Goal: Task Accomplishment & Management: Manage account settings

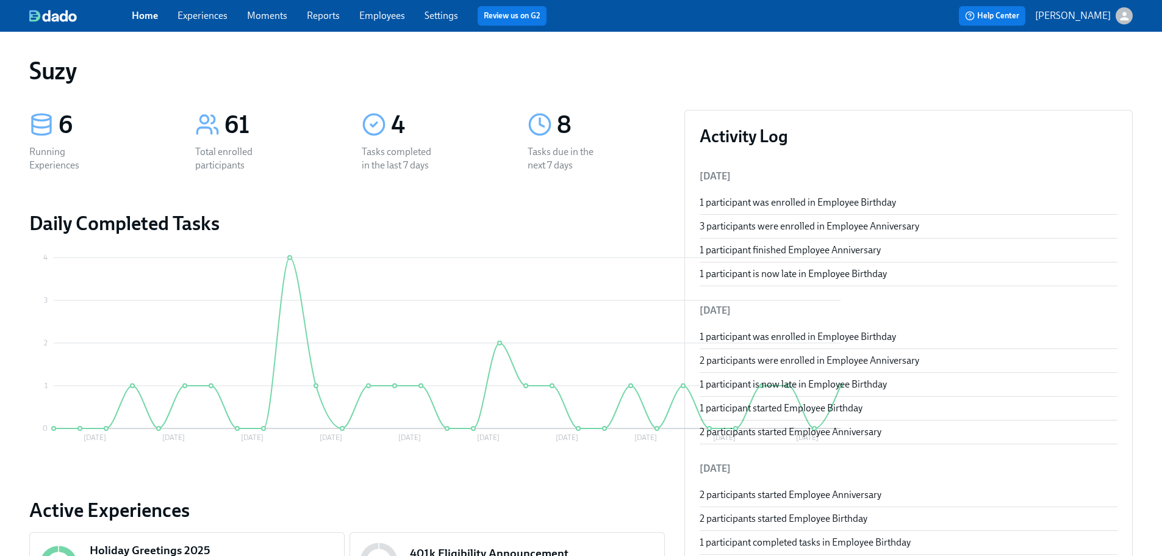
click at [404, 14] on link "Employees" at bounding box center [382, 16] width 46 height 12
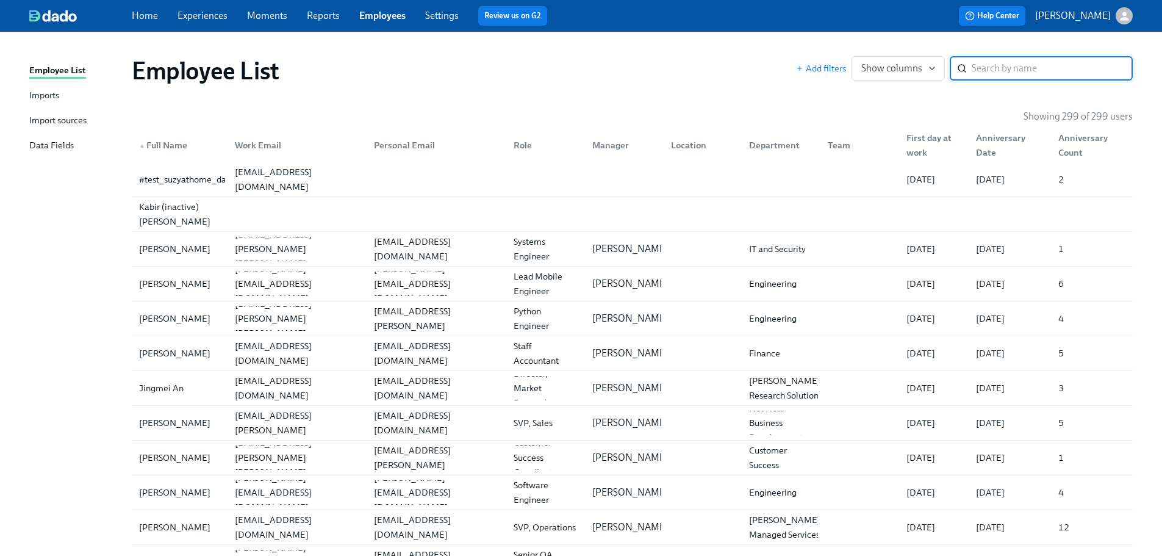
click at [1081, 62] on input "search" at bounding box center [1052, 68] width 161 height 24
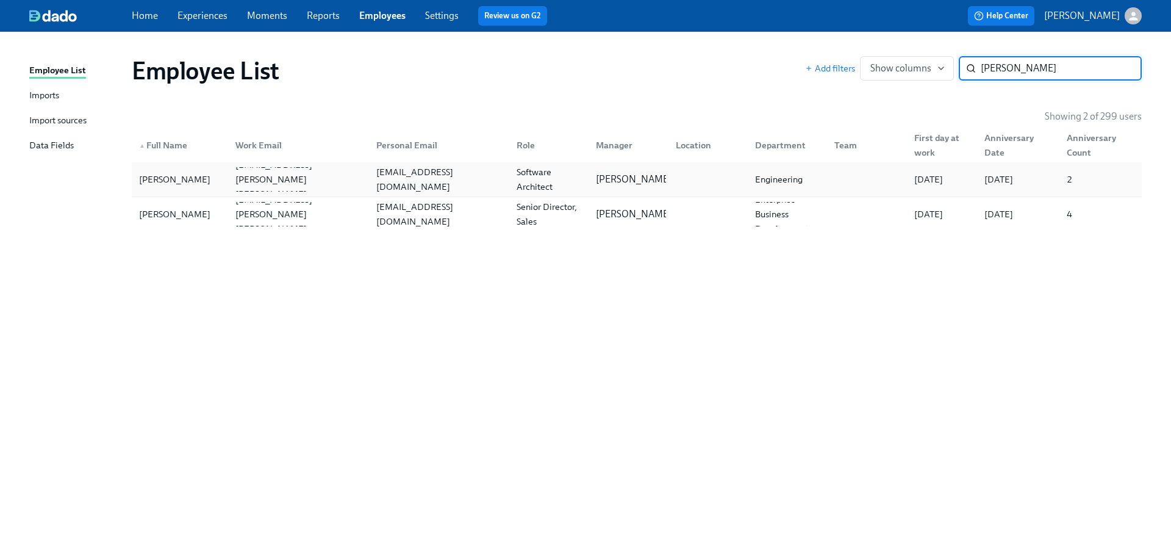
type input "[PERSON_NAME]"
click at [203, 179] on div "[PERSON_NAME]" at bounding box center [180, 179] width 92 height 24
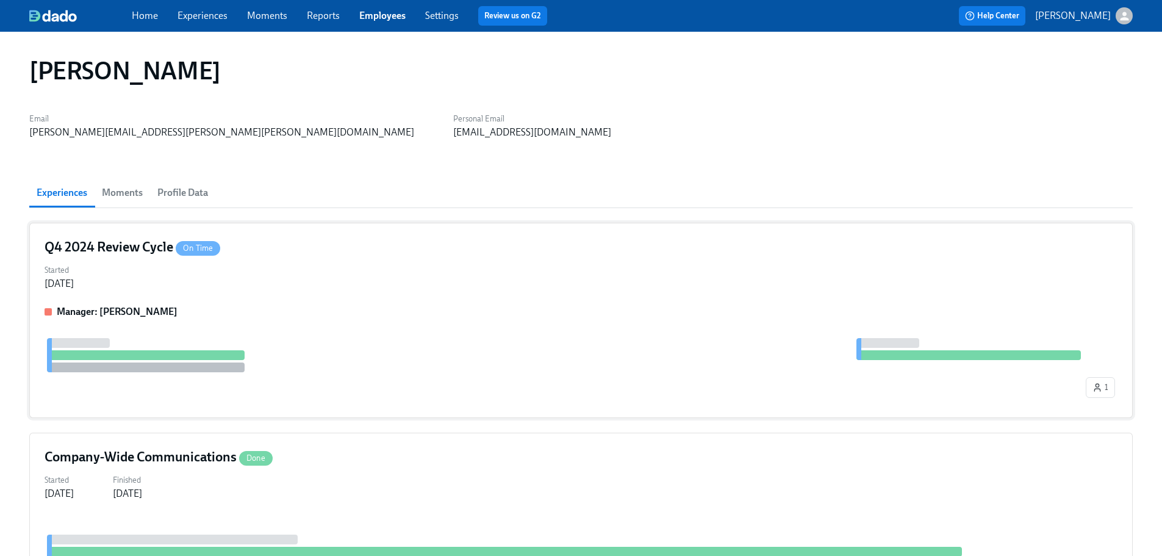
click at [375, 290] on div "Q4 2024 Review Cycle On Time Started [DATE] Manager: [PERSON_NAME] 1" at bounding box center [581, 320] width 1104 height 195
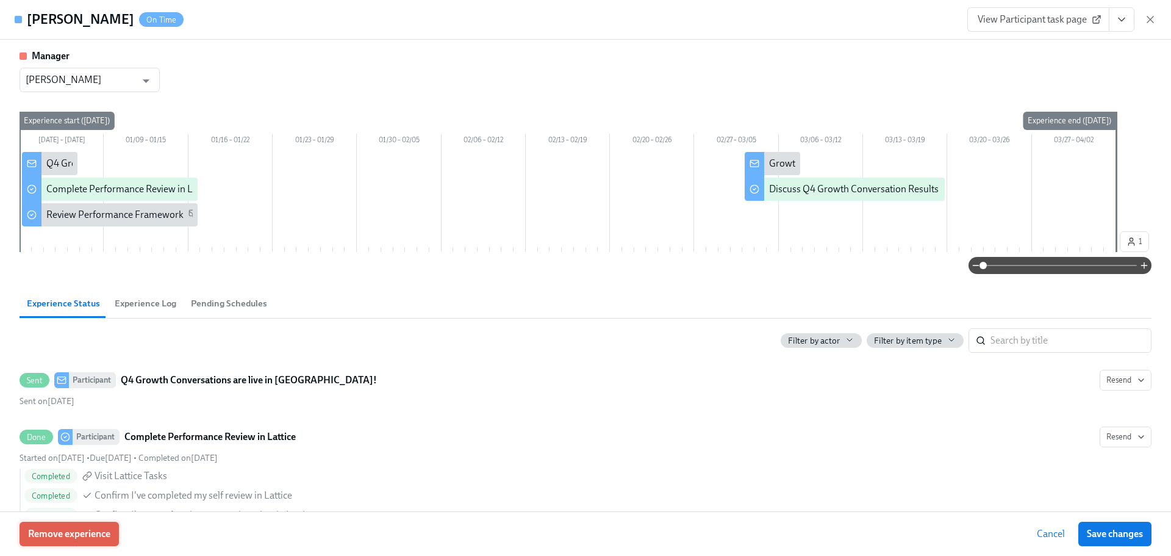
click at [72, 545] on button "Remove experience" at bounding box center [69, 534] width 99 height 24
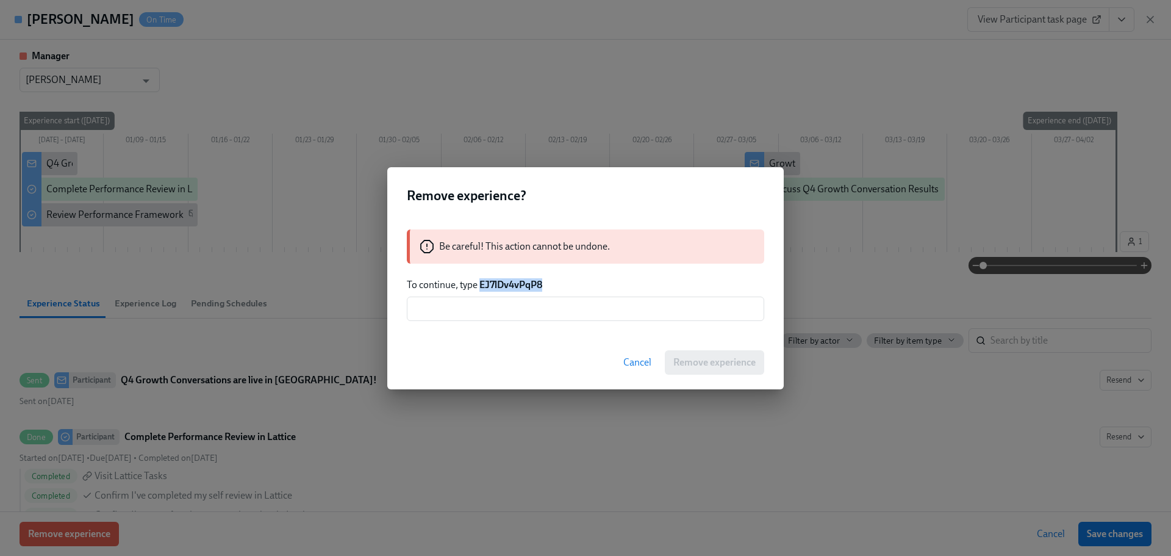
drag, startPoint x: 547, startPoint y: 284, endPoint x: 483, endPoint y: 286, distance: 64.7
click at [483, 286] on p "To continue, type EJ7lDv4vPqP8" at bounding box center [585, 284] width 357 height 13
copy strong "EJ7lDv4vPqP8"
click at [529, 312] on input "text" at bounding box center [585, 308] width 357 height 24
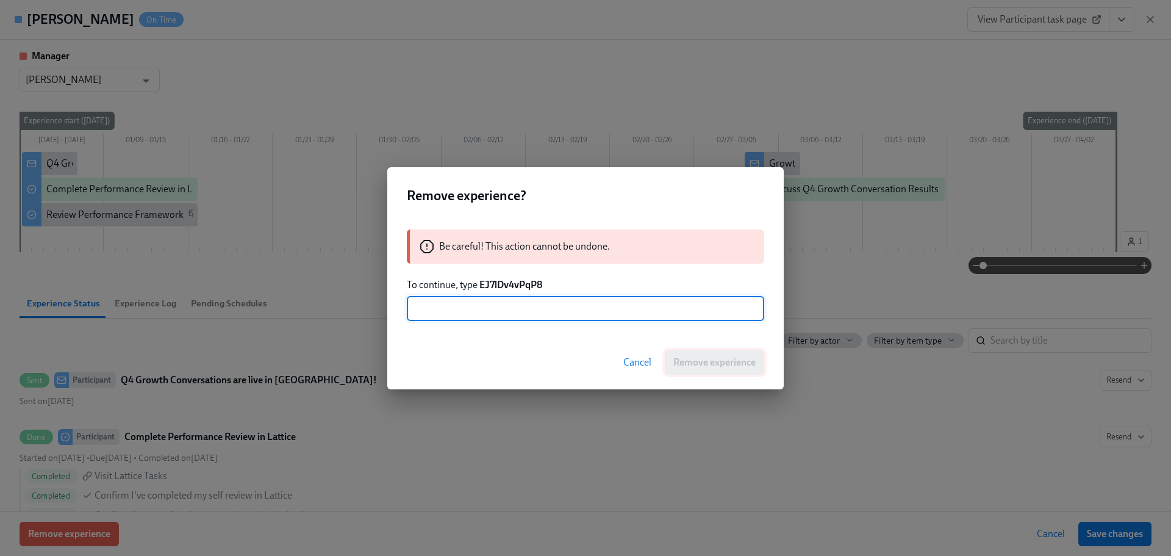
paste input "EJ7lDv4vPqP8"
type input "EJ7lDv4vPqP8"
click at [737, 364] on span "Remove experience" at bounding box center [714, 362] width 82 height 12
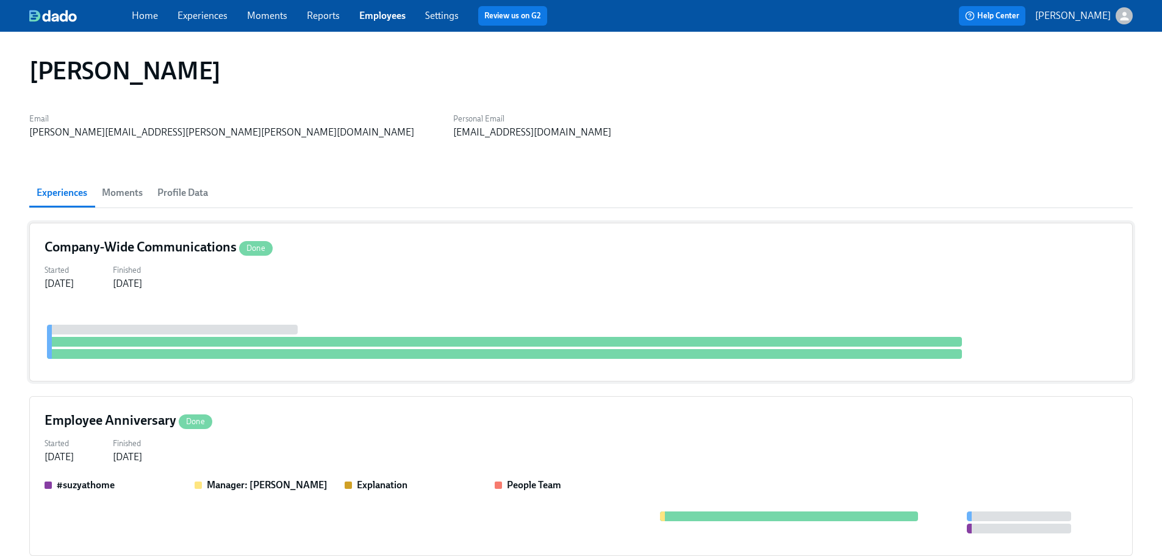
click at [381, 246] on div "Company-Wide Communications Done" at bounding box center [581, 247] width 1073 height 18
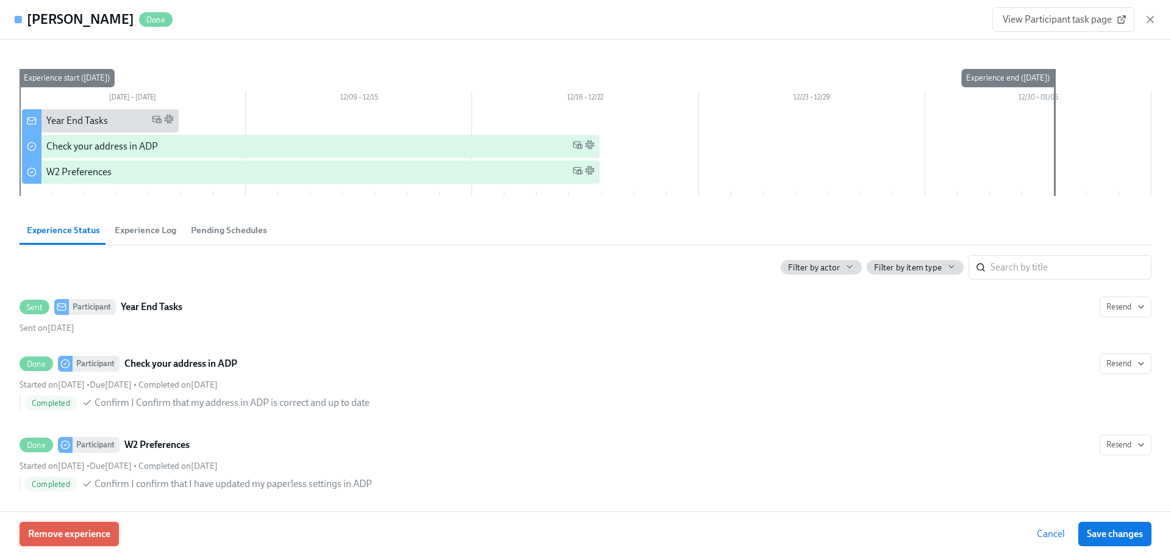
click at [54, 542] on button "Remove experience" at bounding box center [69, 534] width 99 height 24
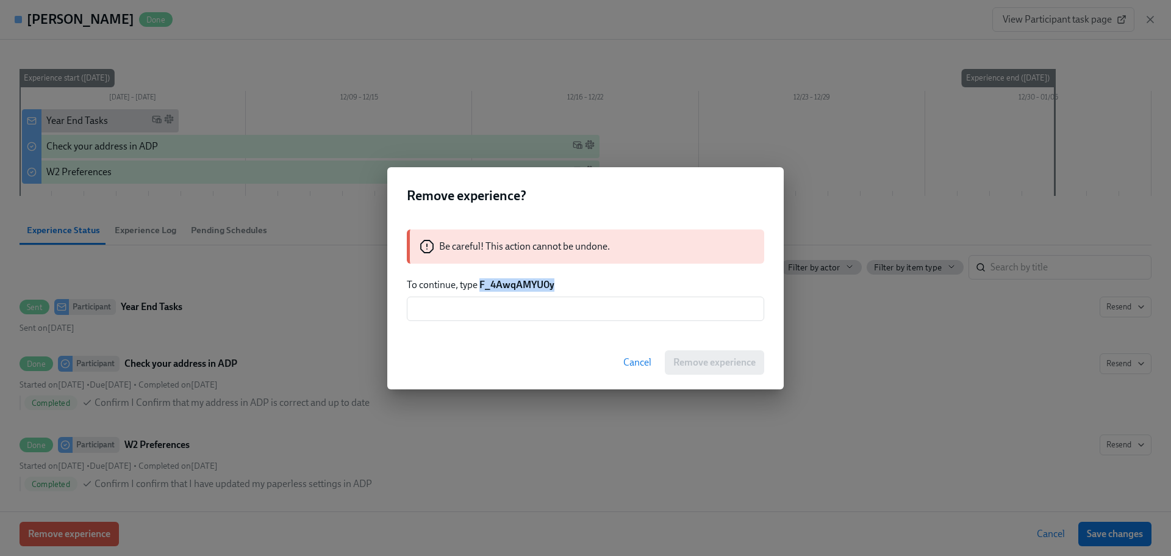
drag, startPoint x: 558, startPoint y: 287, endPoint x: 480, endPoint y: 285, distance: 77.5
click at [480, 285] on p "To continue, type F_4AwqAMYU0y" at bounding box center [585, 284] width 357 height 13
copy strong "F_4AwqAMYU0y"
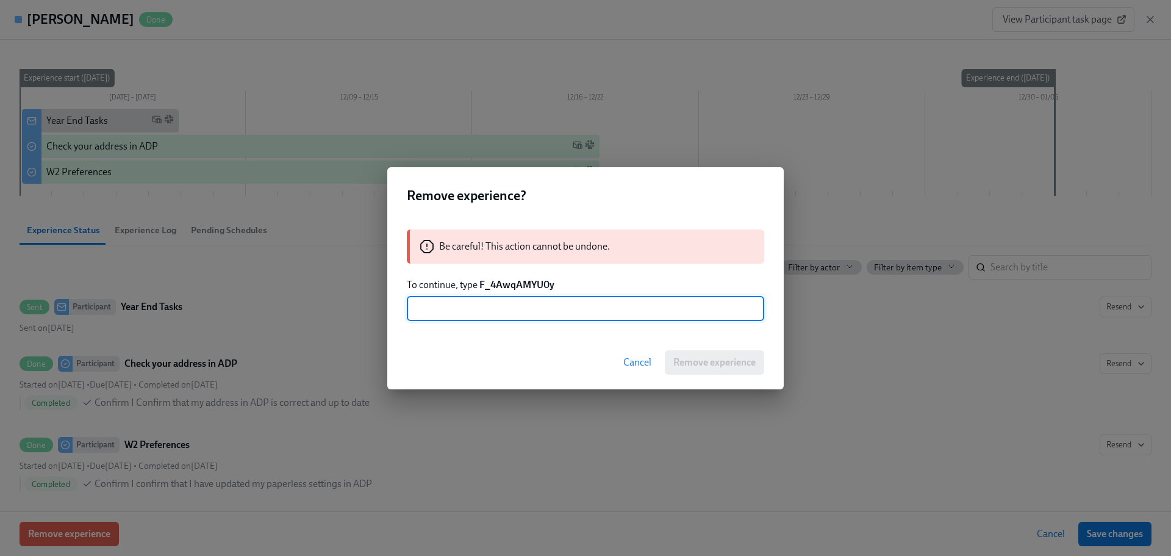
click at [495, 300] on input "text" at bounding box center [585, 308] width 357 height 24
paste input "F_4AwqAMYU0y"
type input "F_4AwqAMYU0y"
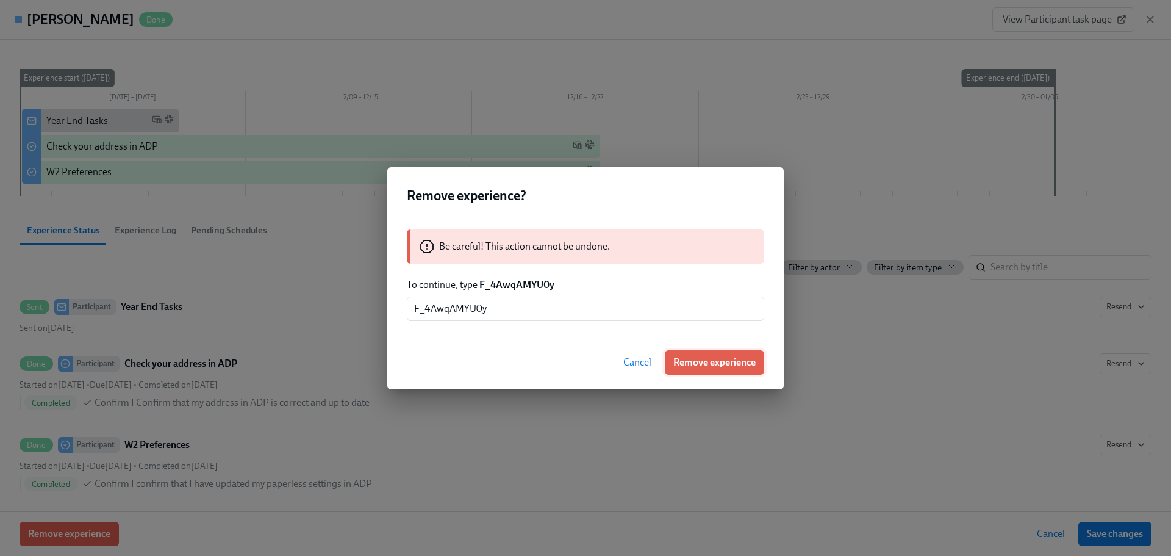
click at [713, 364] on span "Remove experience" at bounding box center [714, 362] width 82 height 12
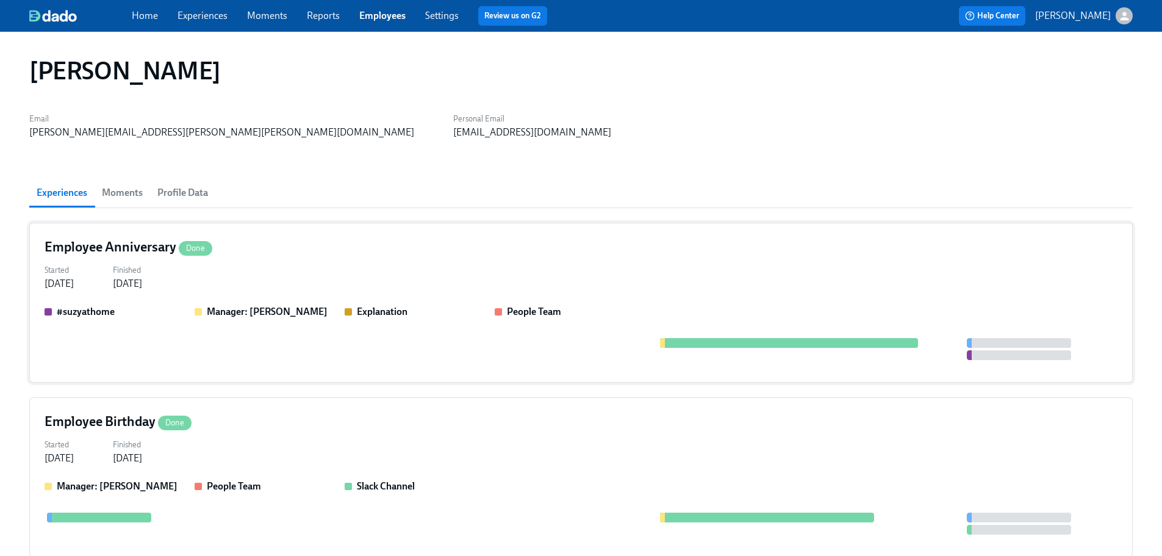
click at [266, 260] on div "Employee Anniversary Done Started [DATE] Finished [DATE] #suzyathome Manager: […" at bounding box center [581, 303] width 1104 height 160
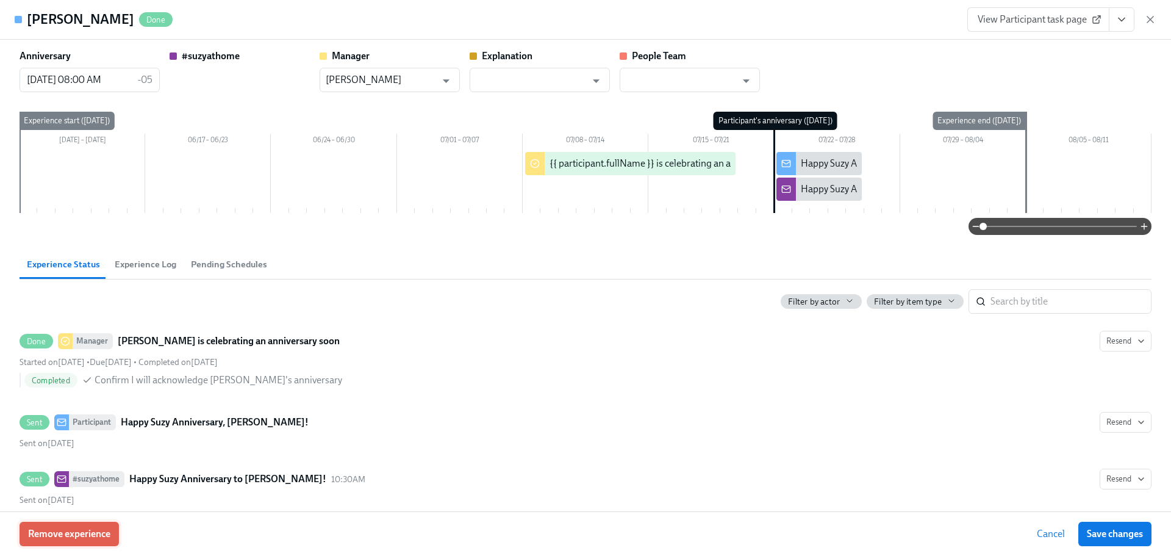
click at [98, 538] on span "Remove experience" at bounding box center [69, 534] width 82 height 12
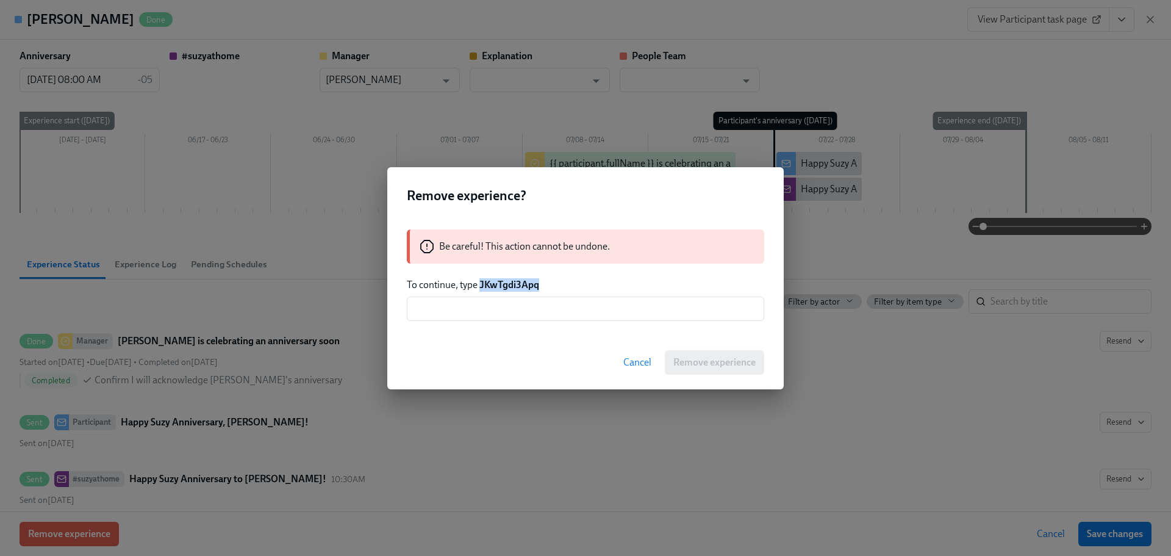
drag, startPoint x: 545, startPoint y: 282, endPoint x: 480, endPoint y: 282, distance: 65.9
click at [480, 282] on p "To continue, type JKwTgdi3Apq" at bounding box center [585, 284] width 357 height 13
copy strong "JKwTgdi3Apq"
click at [531, 314] on input "text" at bounding box center [585, 308] width 357 height 24
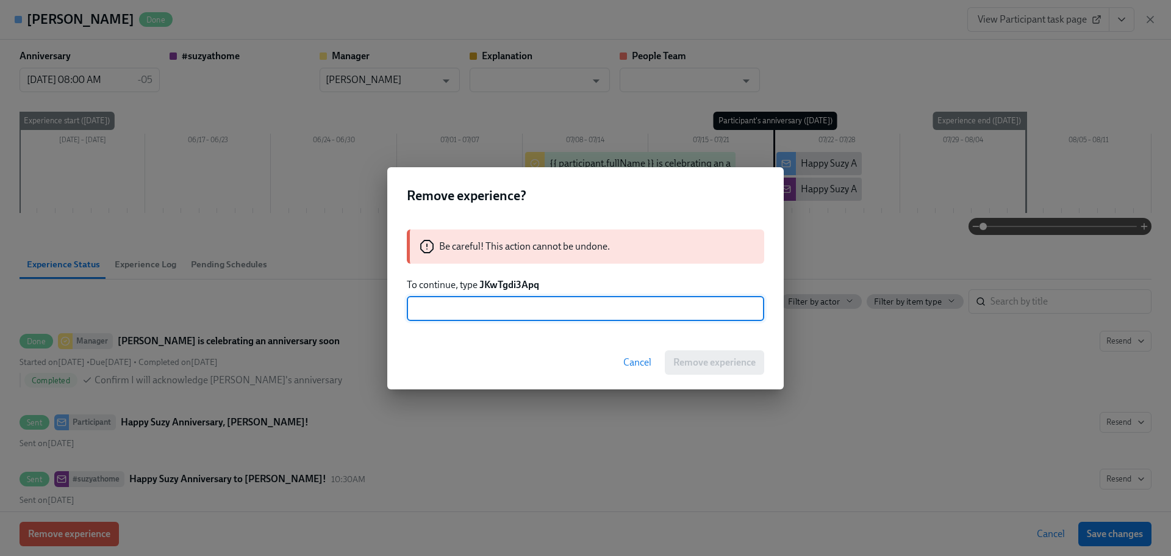
paste input "JKwTgdi3Apq"
type input "JKwTgdi3Apq"
click at [719, 362] on span "Remove experience" at bounding box center [714, 362] width 82 height 12
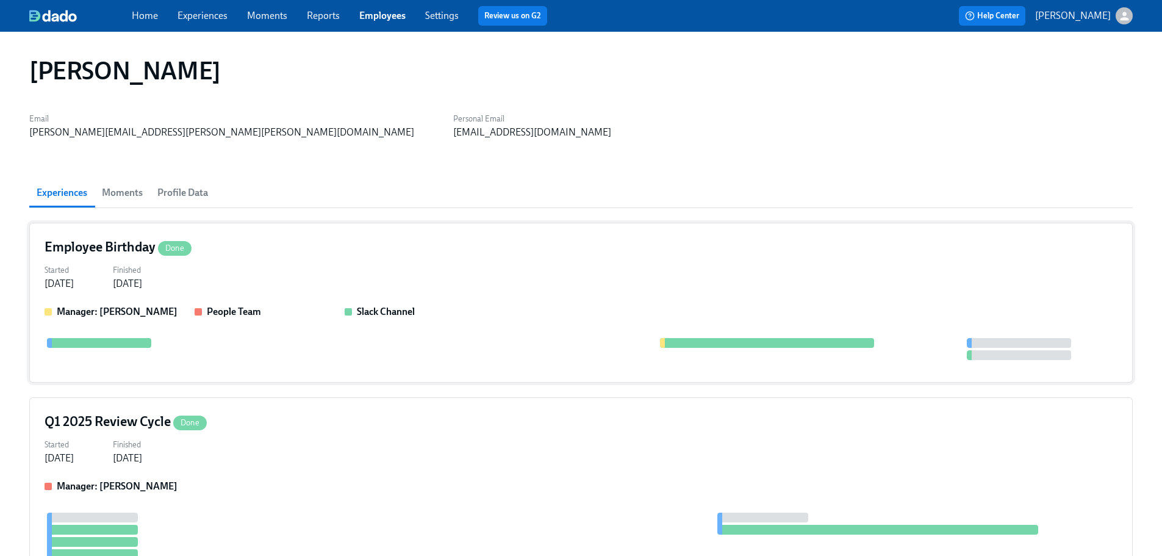
click at [298, 281] on div "Started [DATE] Finished [DATE]" at bounding box center [581, 275] width 1073 height 29
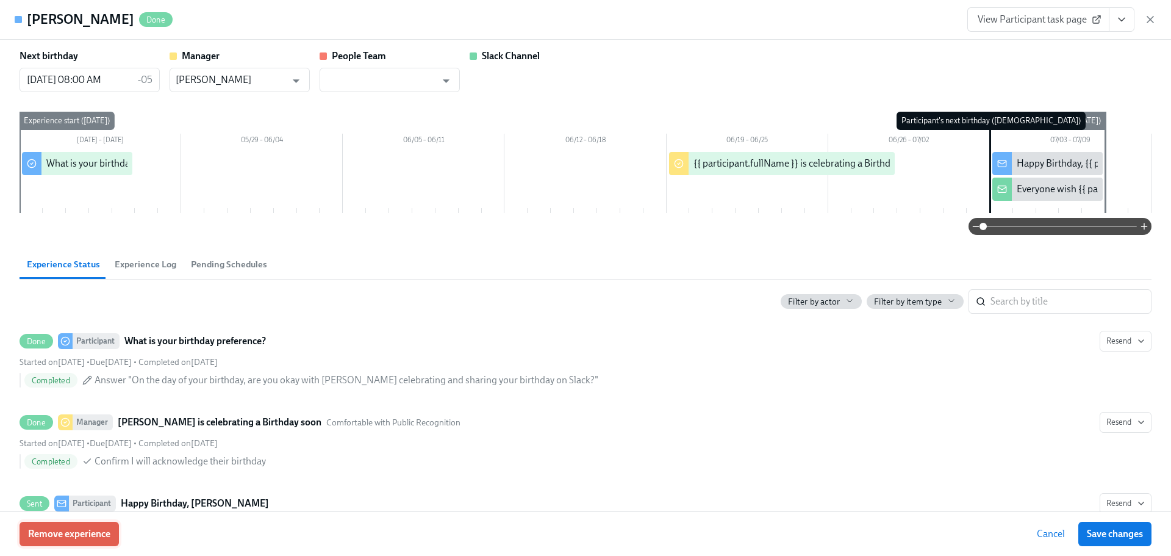
click at [98, 534] on span "Remove experience" at bounding box center [69, 534] width 82 height 12
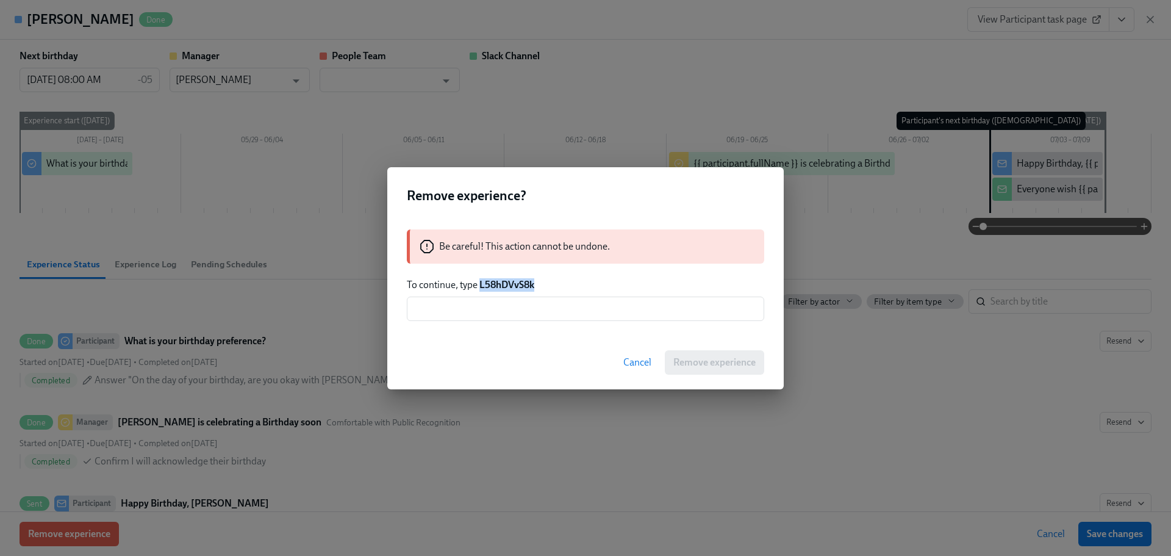
drag, startPoint x: 536, startPoint y: 284, endPoint x: 481, endPoint y: 284, distance: 54.9
click at [481, 284] on p "To continue, type L58hDVvS8k" at bounding box center [585, 284] width 357 height 13
copy strong "L58hDVvS8k"
click at [495, 307] on input "text" at bounding box center [585, 308] width 357 height 24
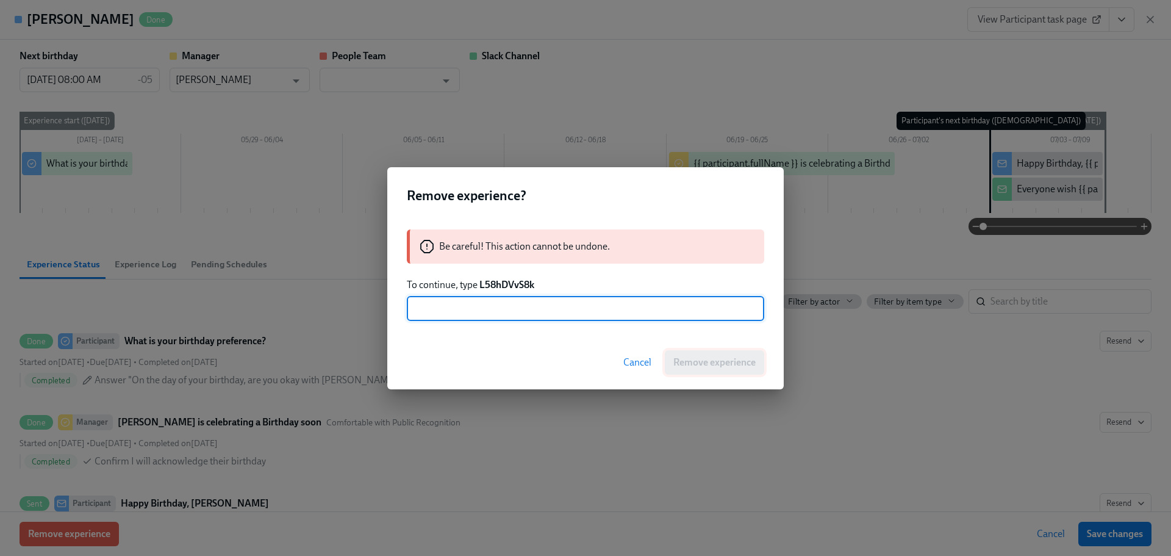
paste input "L58hDVvS8k"
type input "L58hDVvS8k"
click at [720, 367] on span "Remove experience" at bounding box center [714, 362] width 82 height 12
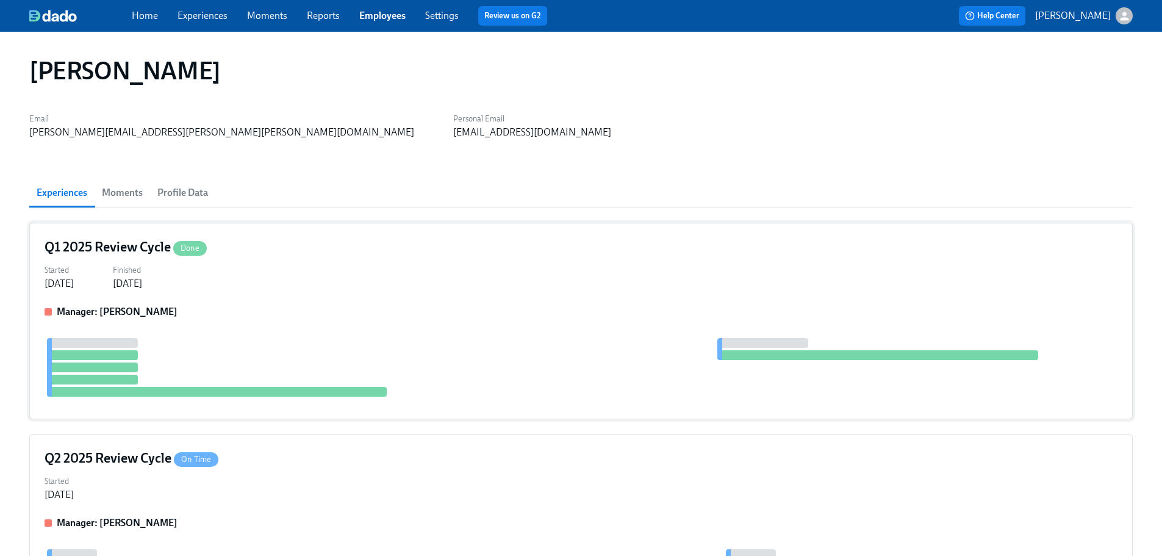
click at [332, 302] on div "Q1 2025 Review Cycle Done Started [DATE] Finished [DATE] Manager: [PERSON_NAME]" at bounding box center [581, 321] width 1104 height 196
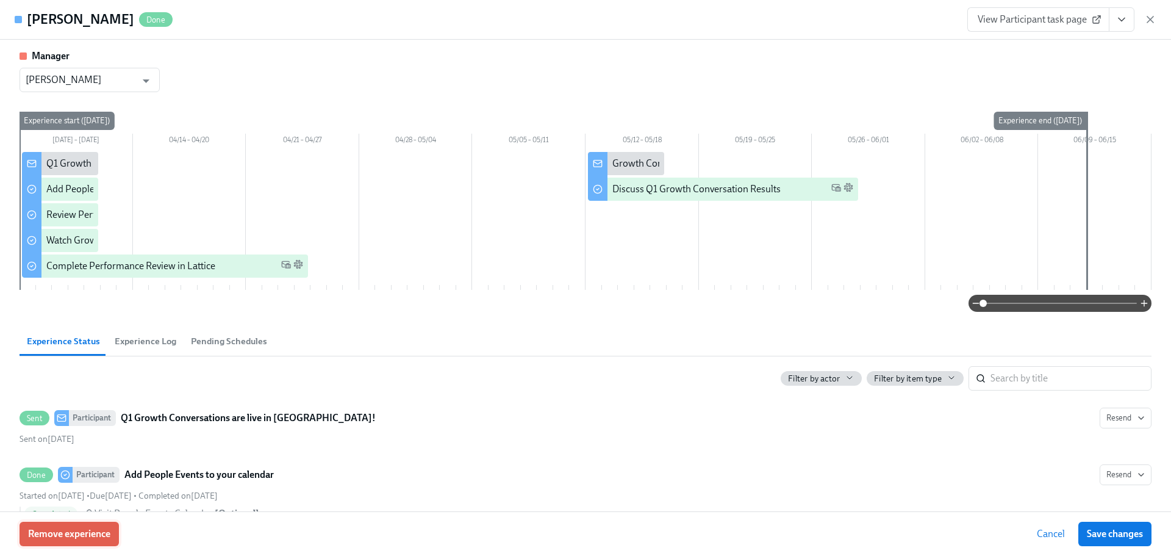
click at [70, 545] on button "Remove experience" at bounding box center [69, 534] width 99 height 24
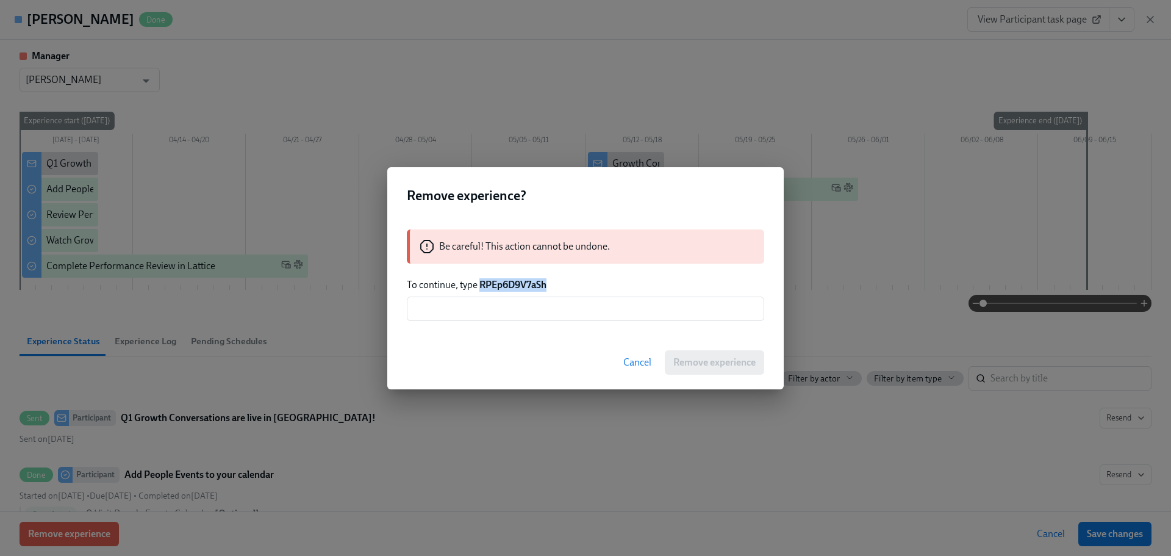
drag, startPoint x: 556, startPoint y: 287, endPoint x: 480, endPoint y: 286, distance: 76.3
click at [480, 286] on p "To continue, type RPEp6D9V7aSh" at bounding box center [585, 284] width 357 height 13
copy strong "RPEp6D9V7aSh"
click at [491, 306] on input "text" at bounding box center [585, 308] width 357 height 24
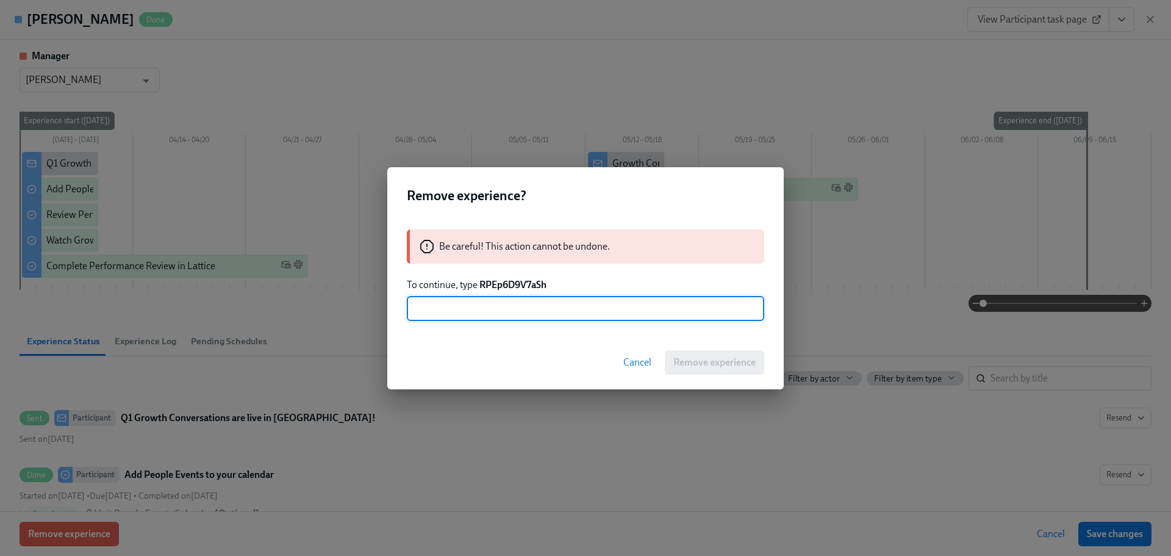
paste input "RPEp6D9V7aSh"
type input "RPEp6D9V7aSh"
click at [699, 359] on span "Remove experience" at bounding box center [714, 362] width 82 height 12
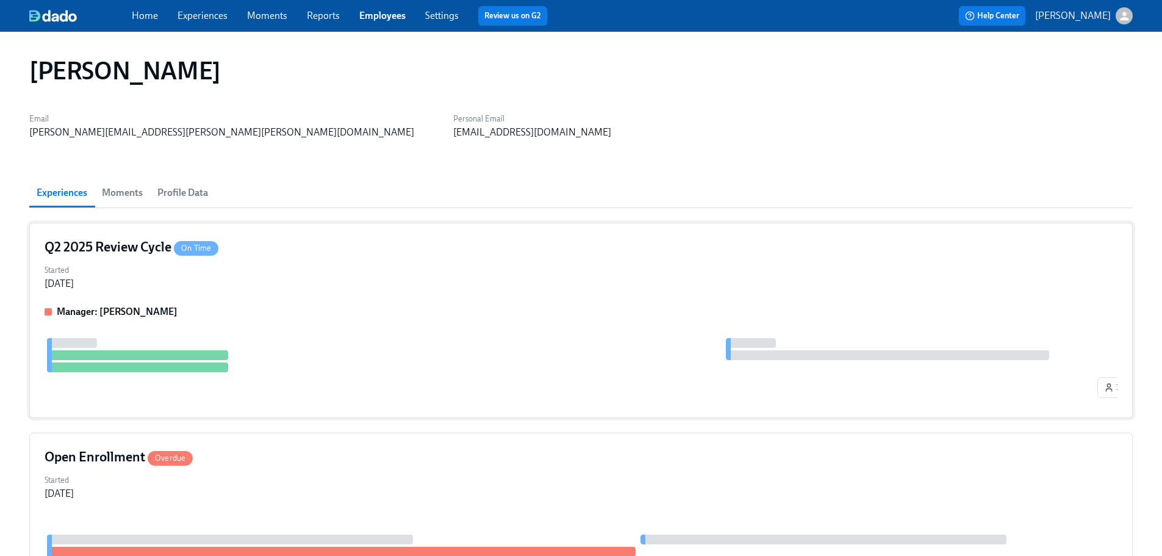
click at [309, 267] on div "Started [DATE]" at bounding box center [581, 275] width 1073 height 29
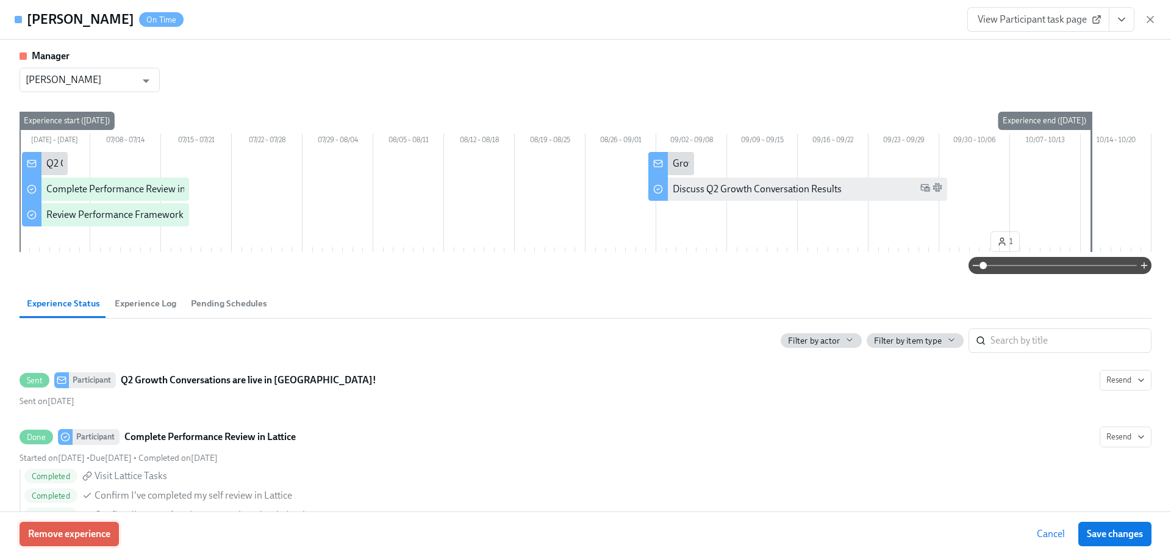
click at [48, 533] on span "Remove experience" at bounding box center [69, 534] width 82 height 12
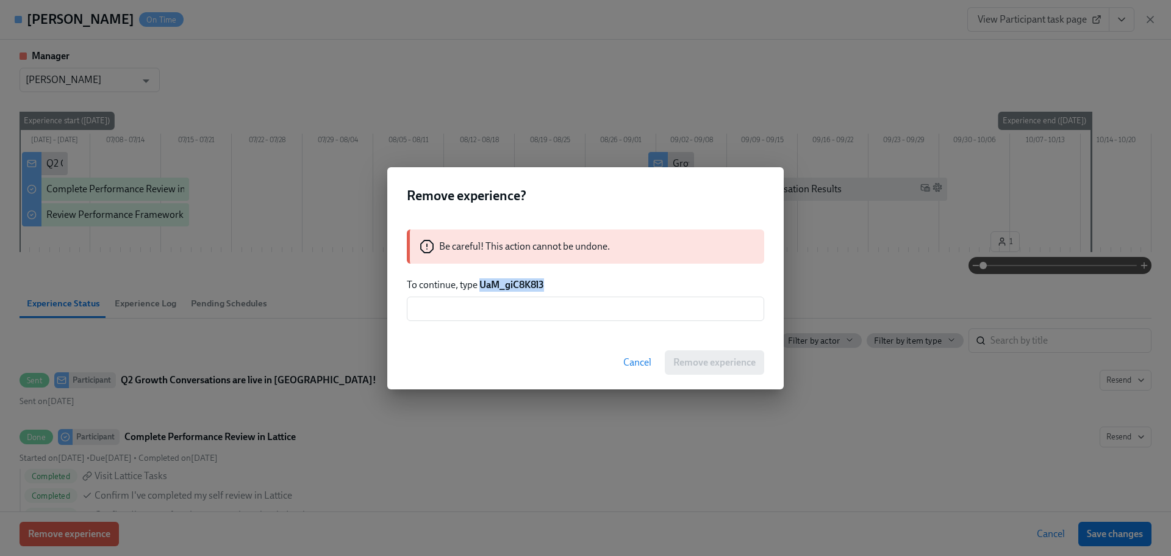
drag, startPoint x: 525, startPoint y: 285, endPoint x: 481, endPoint y: 286, distance: 43.9
click at [481, 286] on p "To continue, type UaM_giC8K8l3" at bounding box center [585, 284] width 357 height 13
copy strong "UaM_giC8K8l3"
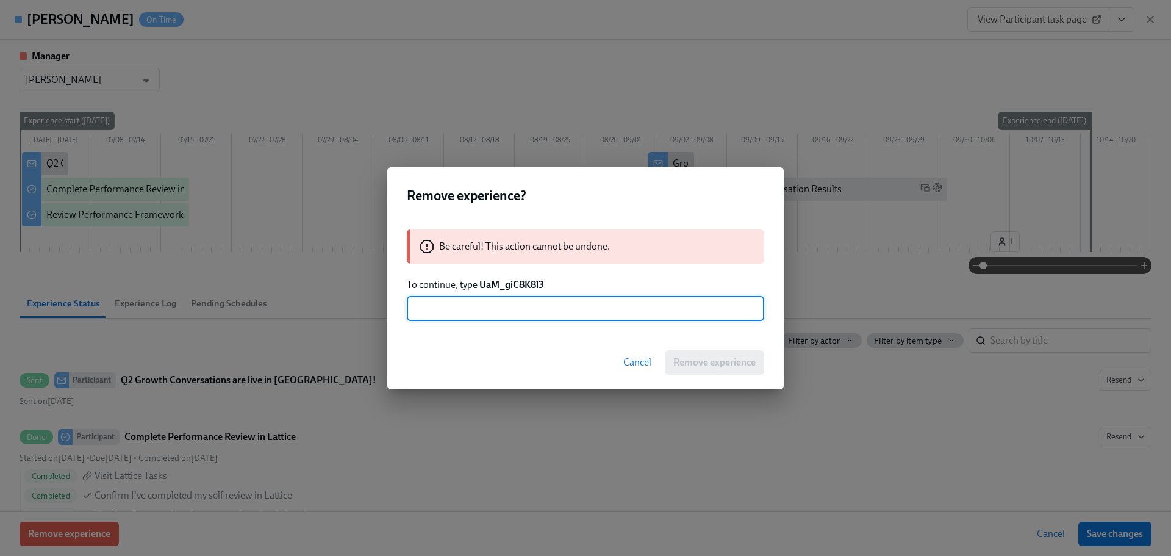
click at [494, 308] on input "text" at bounding box center [585, 308] width 357 height 24
paste input "UaM_giC8K8l3"
type input "UaM_giC8K8l3"
click at [707, 367] on span "Remove experience" at bounding box center [714, 362] width 82 height 12
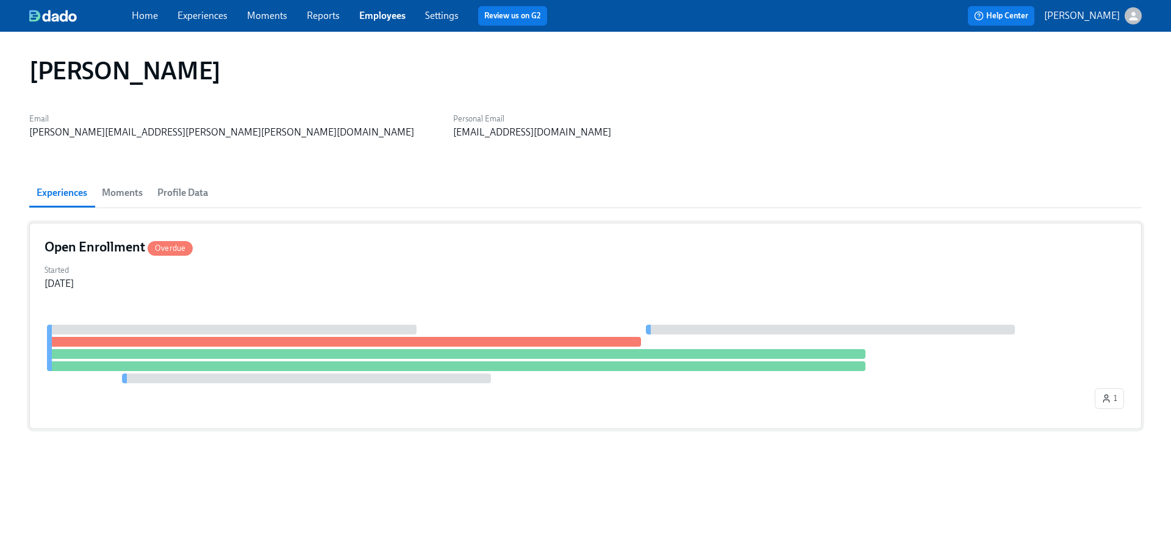
click at [280, 258] on div "Open Enrollment Overdue Started [DATE] 1" at bounding box center [585, 326] width 1113 height 206
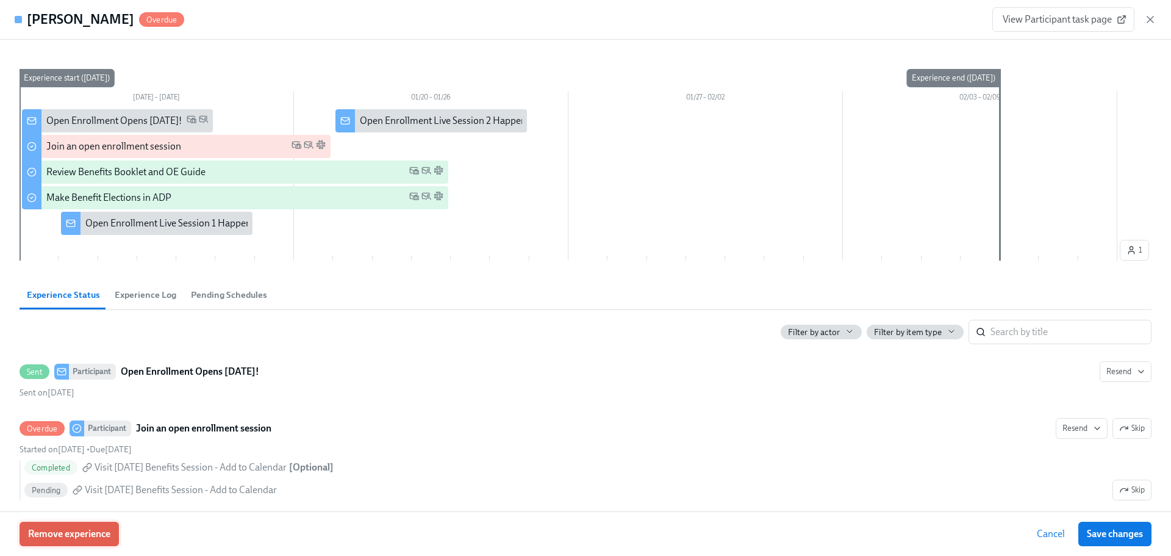
click at [99, 530] on span "Remove experience" at bounding box center [69, 534] width 82 height 12
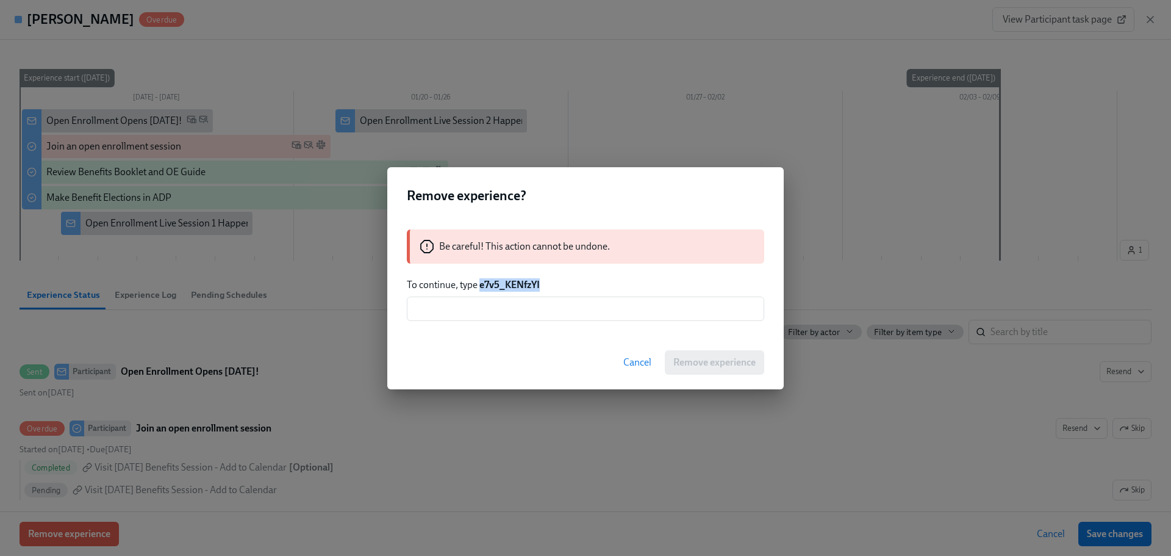
drag, startPoint x: 544, startPoint y: 285, endPoint x: 480, endPoint y: 284, distance: 64.7
click at [480, 284] on p "To continue, type e7v5_KENfzYI" at bounding box center [585, 284] width 357 height 13
copy strong "e7v5_KENfzYI"
click at [488, 298] on input "text" at bounding box center [585, 308] width 357 height 24
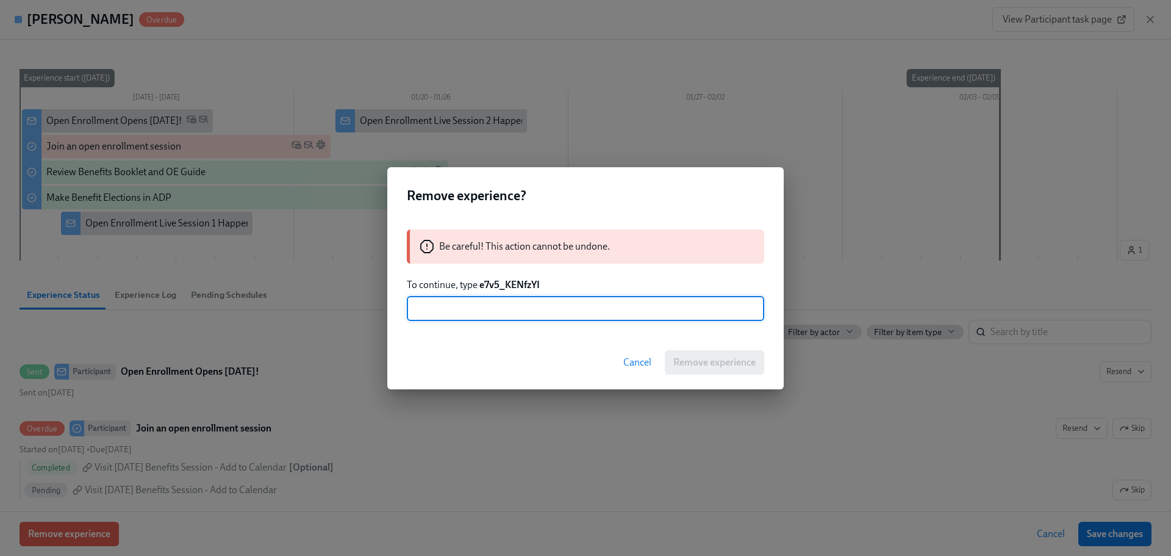
paste input "e7v5_KENfzYI"
type input "e7v5_KENfzYI"
click at [755, 371] on button "Remove experience" at bounding box center [714, 362] width 99 height 24
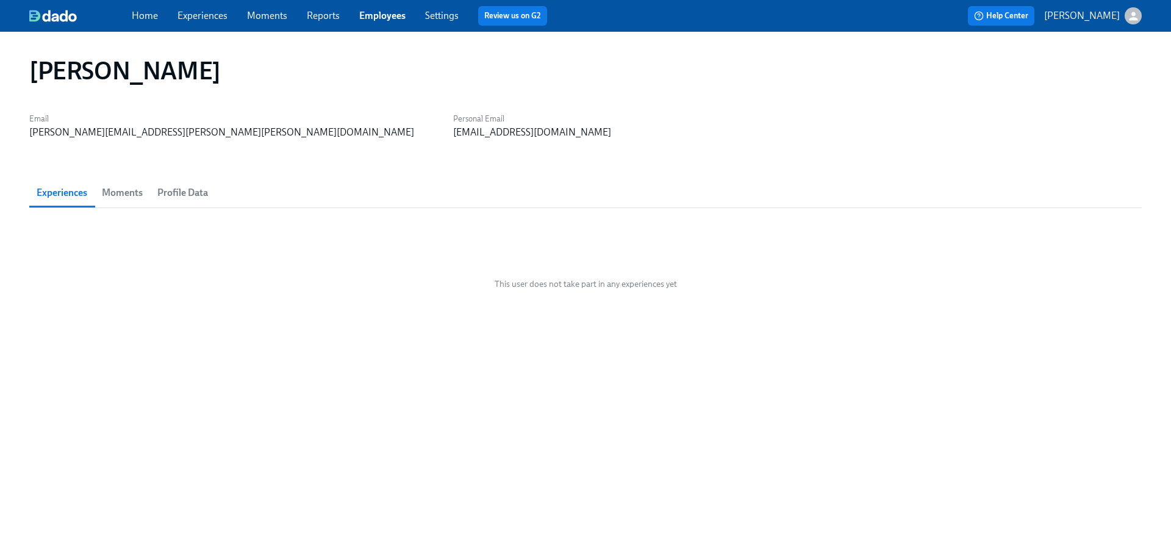
click at [383, 18] on link "Employees" at bounding box center [382, 16] width 46 height 12
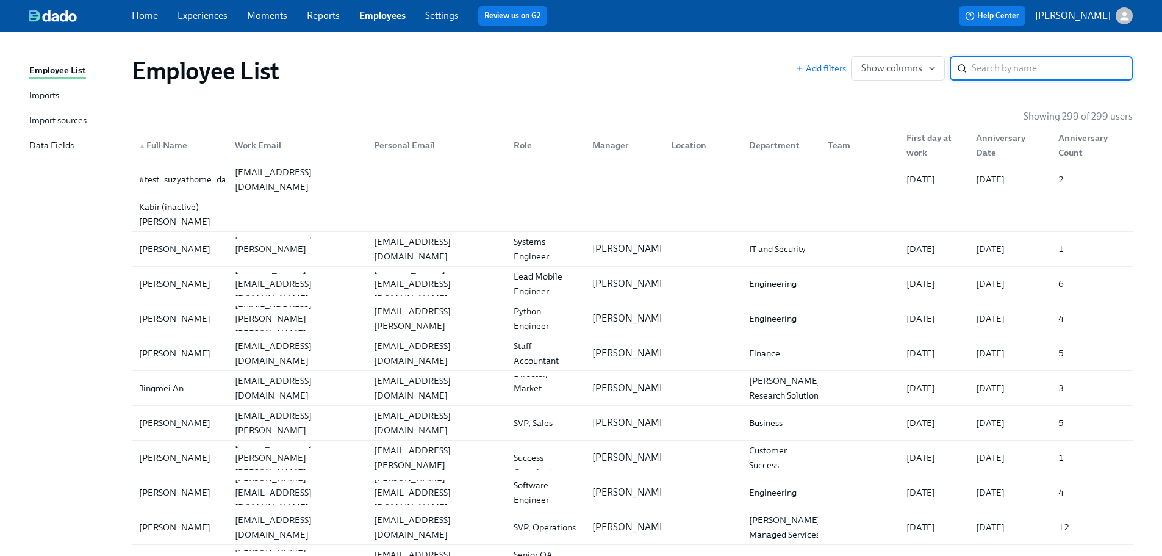
click at [997, 68] on input "search" at bounding box center [1052, 68] width 161 height 24
type input "praya"
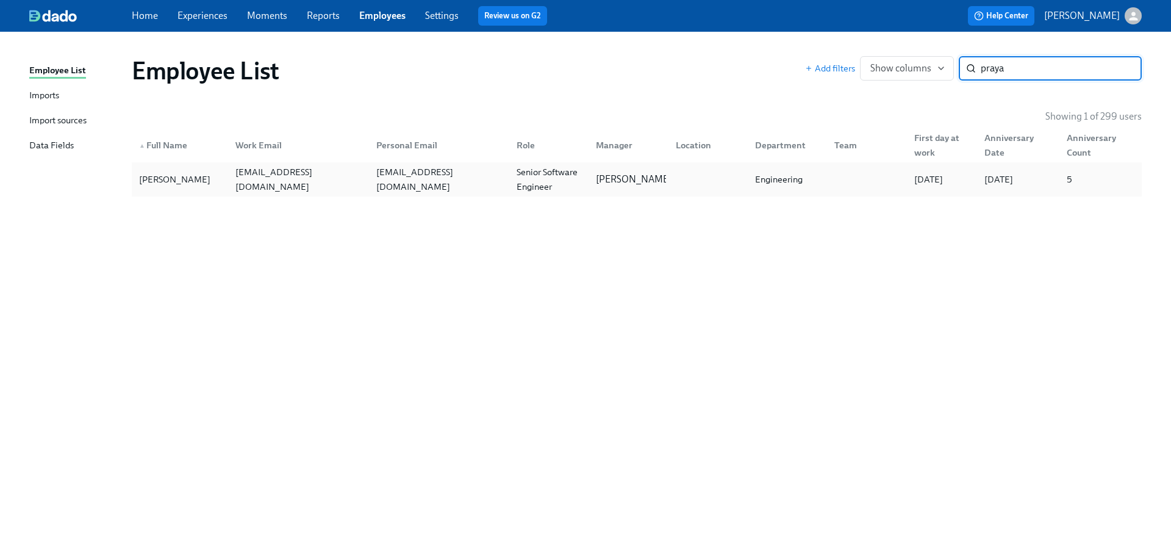
click at [268, 171] on div "[EMAIL_ADDRESS][DOMAIN_NAME]" at bounding box center [296, 179] width 140 height 24
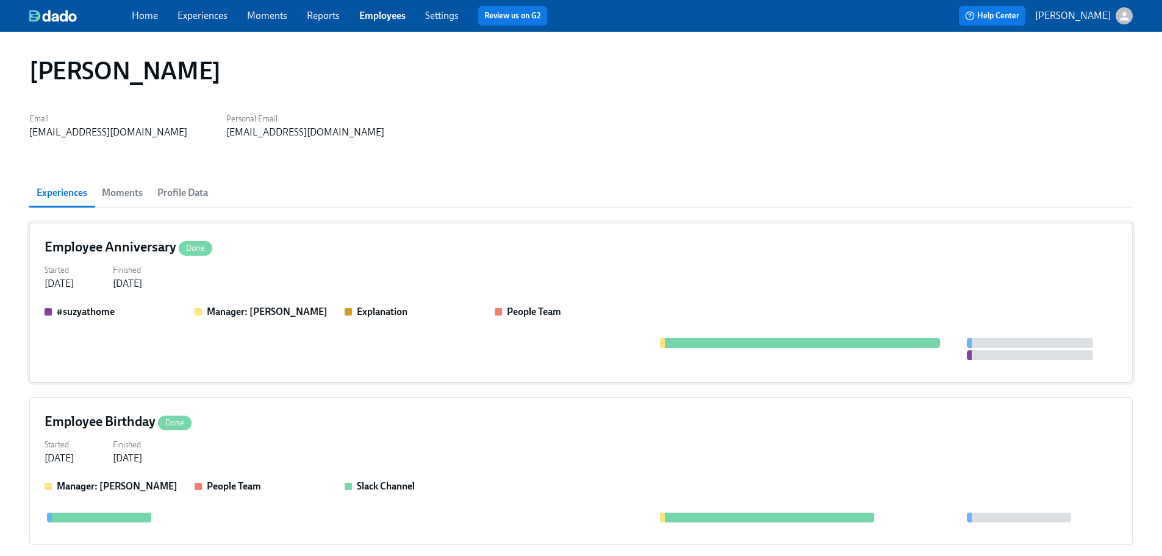
click at [453, 290] on div "Employee Anniversary Done Started [DATE] Finished [DATE] #suzyathome Manager: […" at bounding box center [581, 303] width 1104 height 160
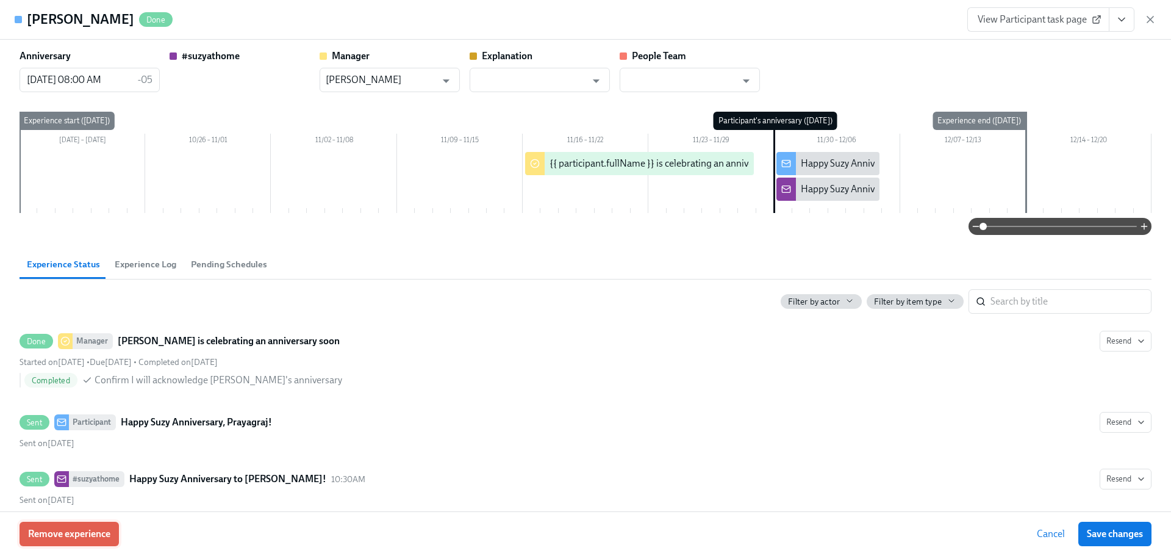
click at [102, 537] on span "Remove experience" at bounding box center [69, 534] width 82 height 12
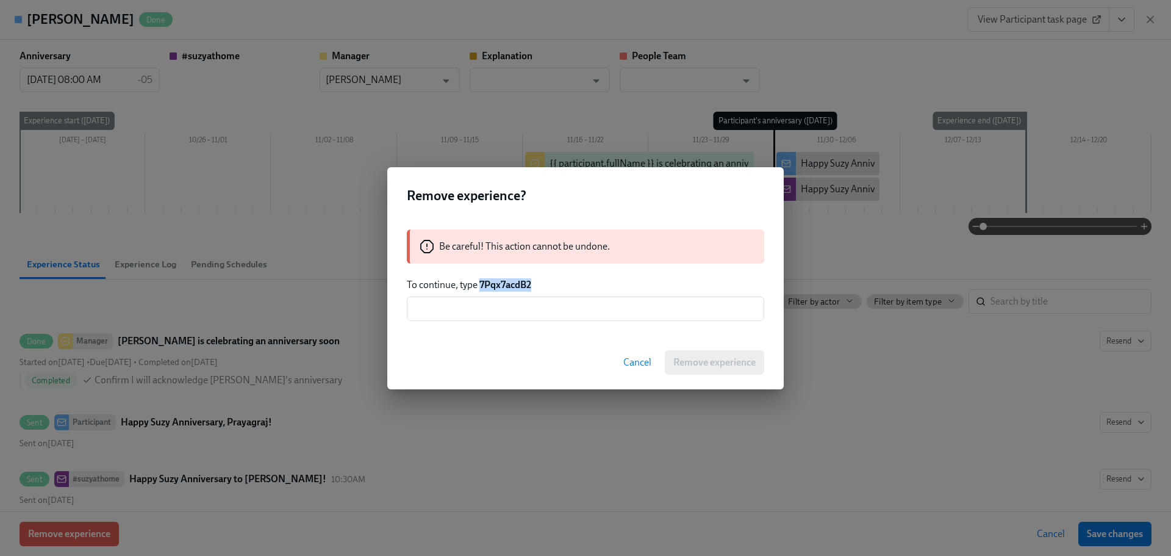
drag, startPoint x: 536, startPoint y: 283, endPoint x: 480, endPoint y: 285, distance: 56.2
click at [480, 285] on p "To continue, type 7Pqx7acdB2" at bounding box center [585, 284] width 357 height 13
copy strong "7Pqx7acdB2"
click at [515, 309] on input "text" at bounding box center [585, 308] width 357 height 24
paste input "7Pqx7acdB2"
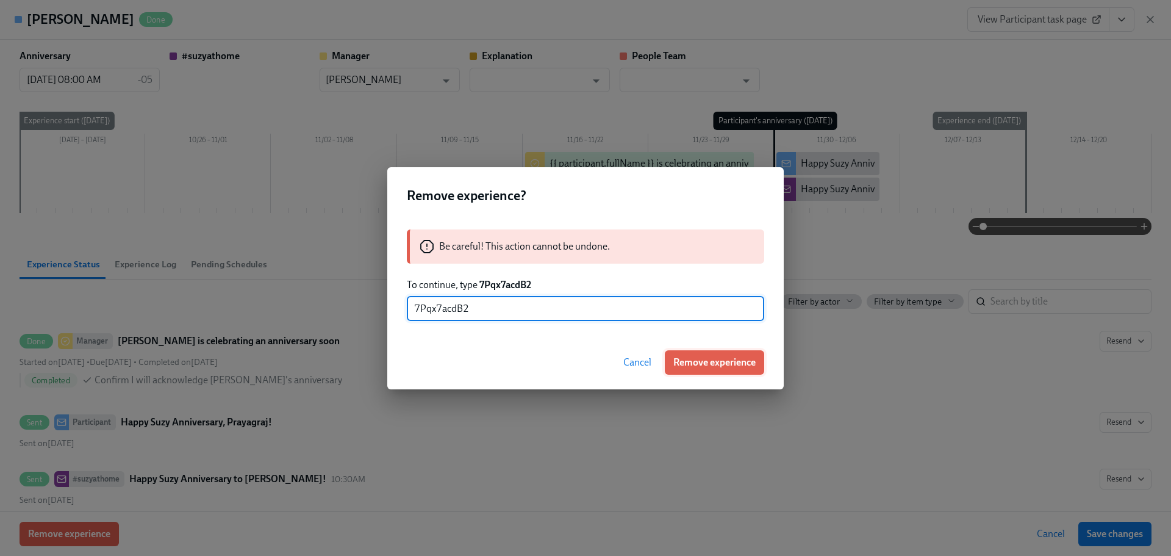
type input "7Pqx7acdB2"
click at [695, 357] on span "Remove experience" at bounding box center [714, 362] width 82 height 12
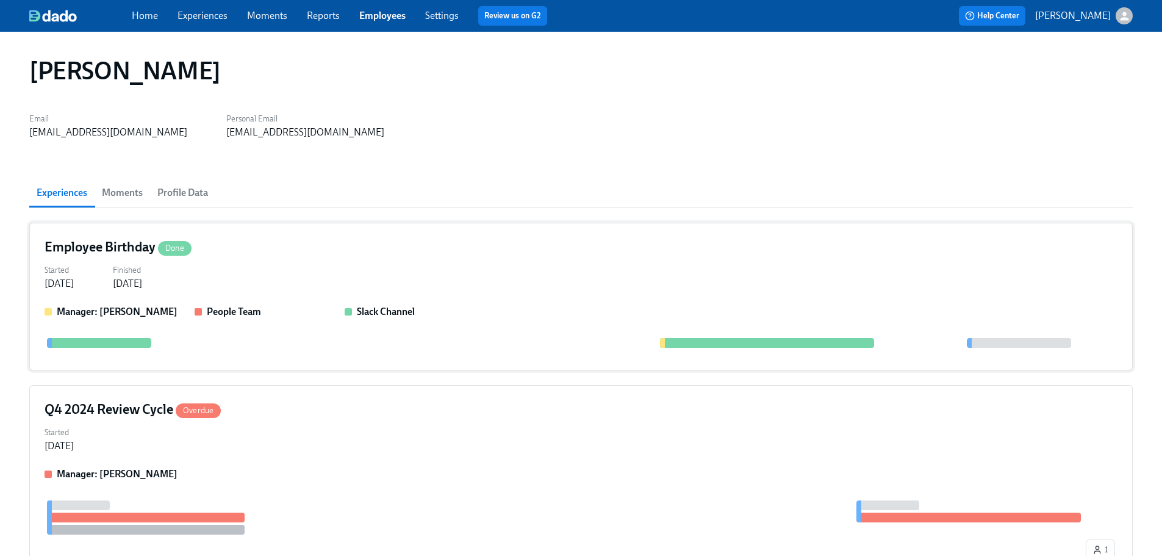
click at [347, 240] on div "Employee Birthday Done" at bounding box center [581, 247] width 1073 height 18
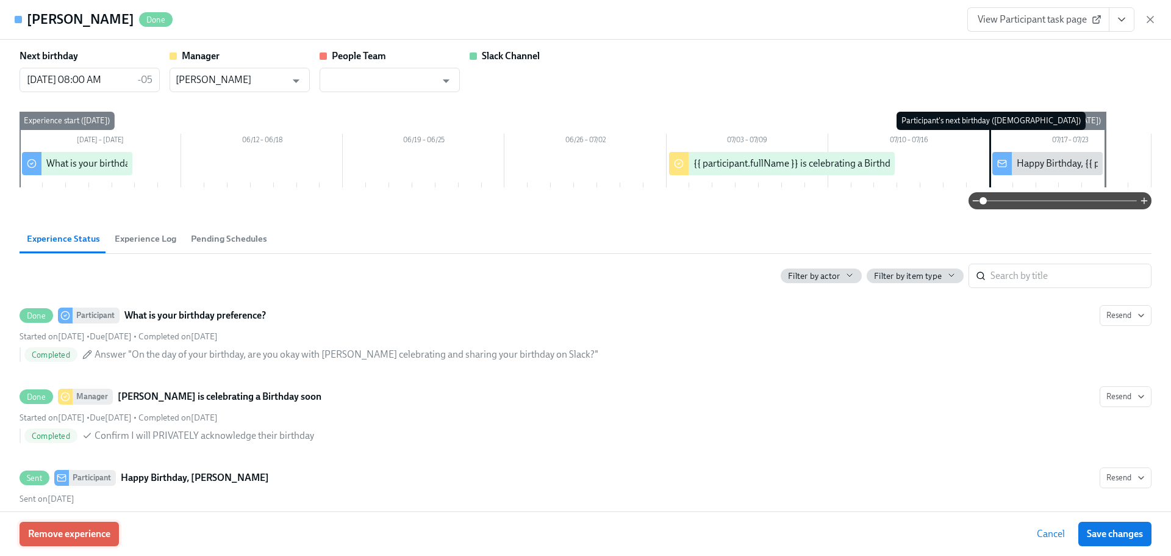
click at [116, 530] on button "Remove experience" at bounding box center [69, 534] width 99 height 24
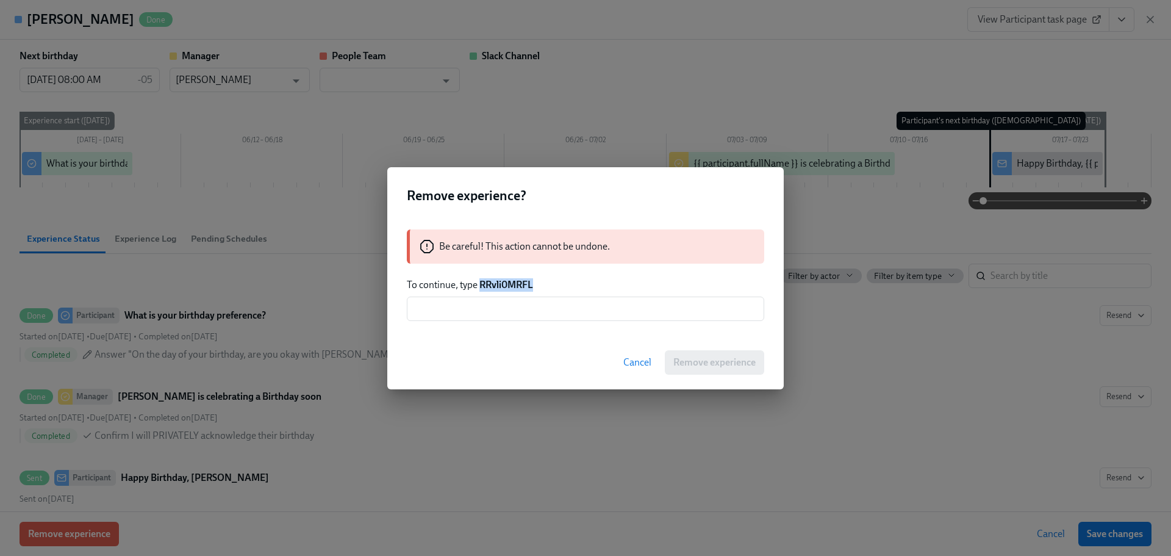
drag, startPoint x: 536, startPoint y: 285, endPoint x: 479, endPoint y: 289, distance: 56.9
click at [479, 289] on p "To continue, type RRvli0MRFL" at bounding box center [585, 284] width 357 height 13
copy strong "RRvli0MRFL"
click at [478, 312] on input "text" at bounding box center [585, 308] width 357 height 24
paste input "RRvli0MRFL"
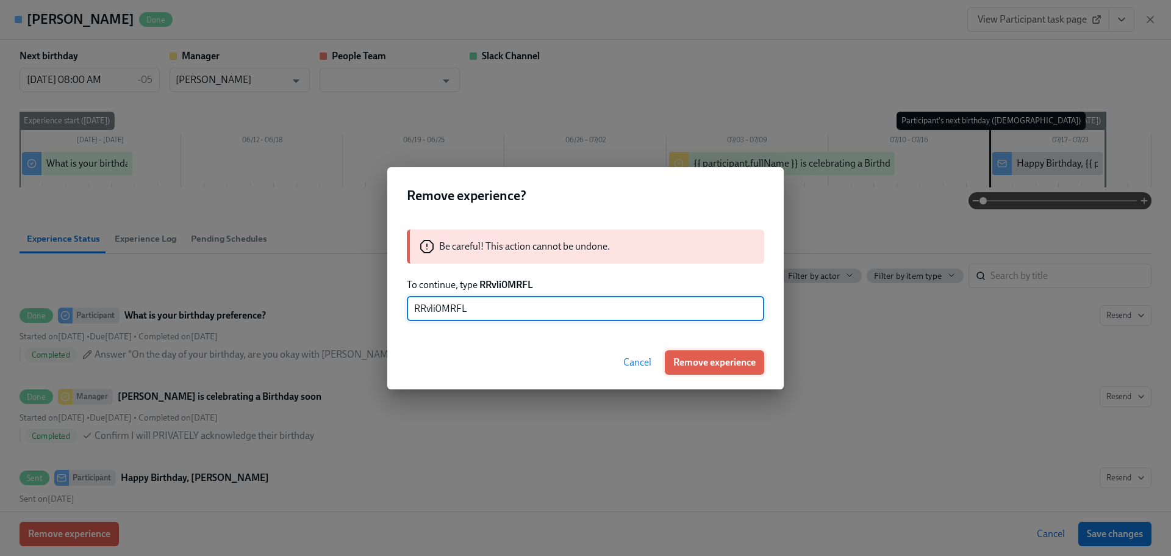
type input "RRvli0MRFL"
click at [710, 360] on span "Remove experience" at bounding box center [714, 362] width 82 height 12
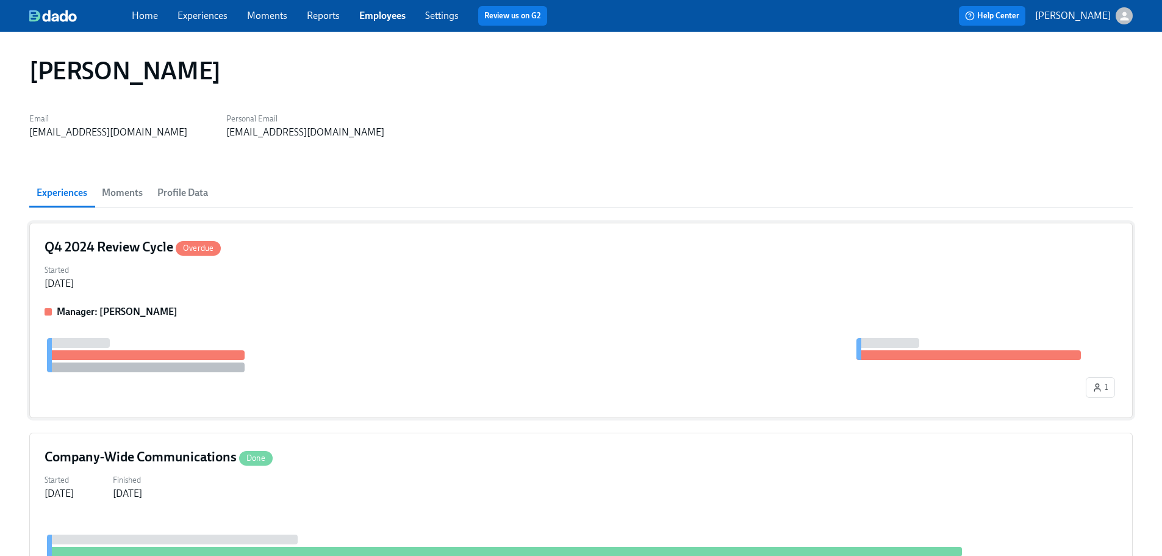
click at [330, 297] on div "Q4 2024 Review Cycle Overdue Started [DATE] Manager: [PERSON_NAME] 1" at bounding box center [581, 320] width 1104 height 195
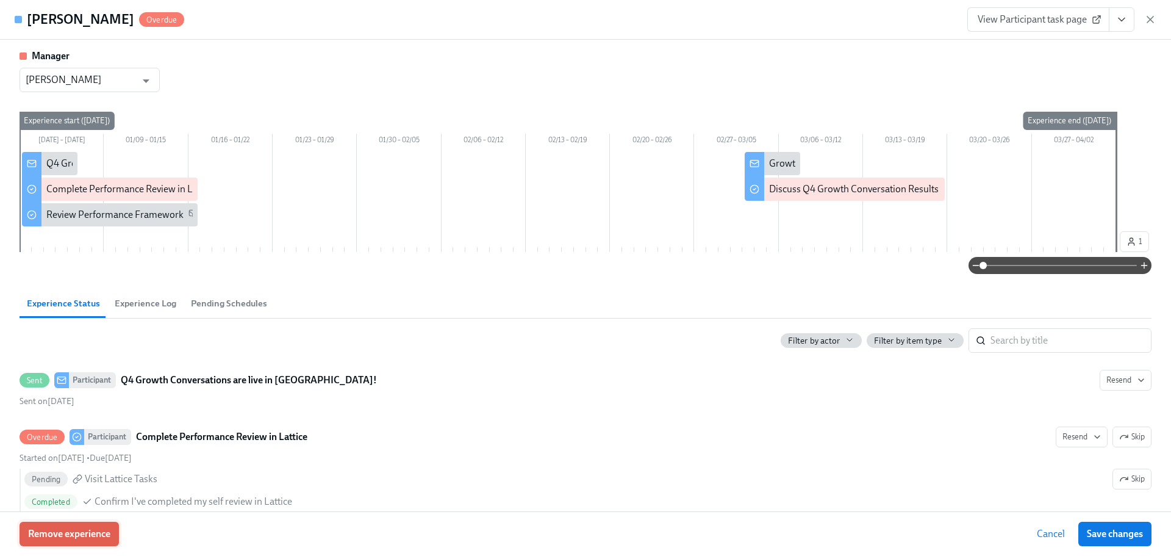
click at [101, 524] on button "Remove experience" at bounding box center [69, 534] width 99 height 24
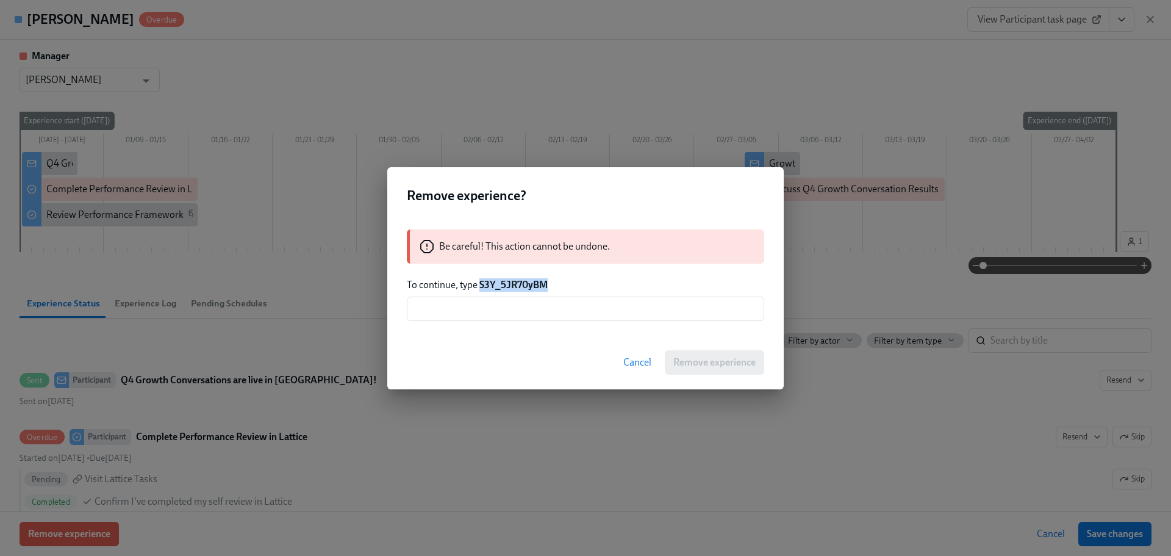
drag, startPoint x: 552, startPoint y: 289, endPoint x: 480, endPoint y: 289, distance: 72.6
click at [480, 289] on p "To continue, type S3Y_5JR70yBM" at bounding box center [585, 284] width 357 height 13
copy strong "S3Y_5JR70yBM"
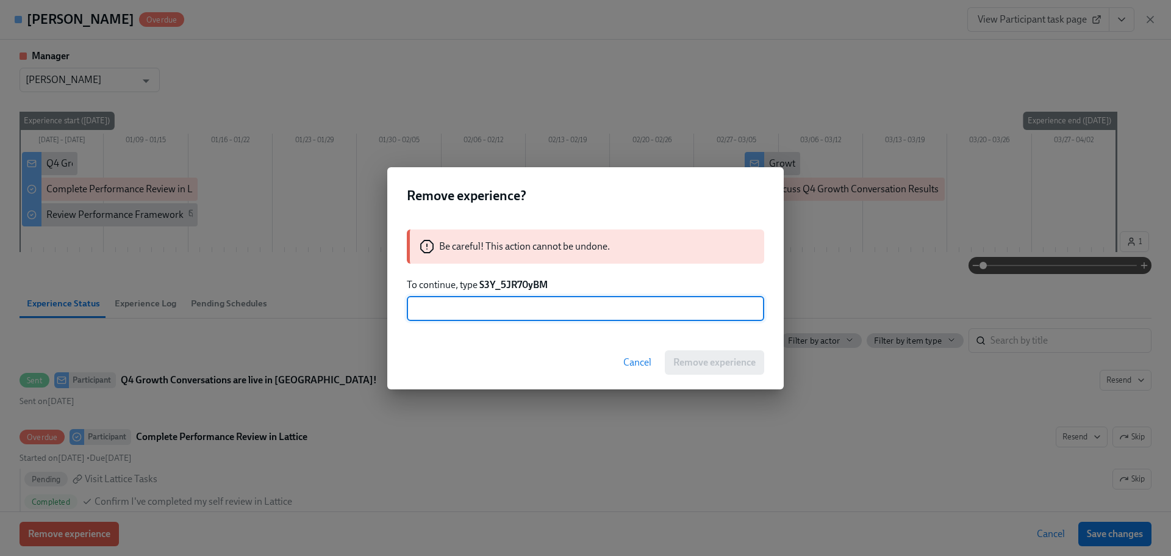
click at [503, 314] on input "text" at bounding box center [585, 308] width 357 height 24
paste input "S3Y_5JR70yBM"
type input "S3Y_5JR70yBM"
click at [658, 357] on button "Cancel" at bounding box center [637, 362] width 45 height 24
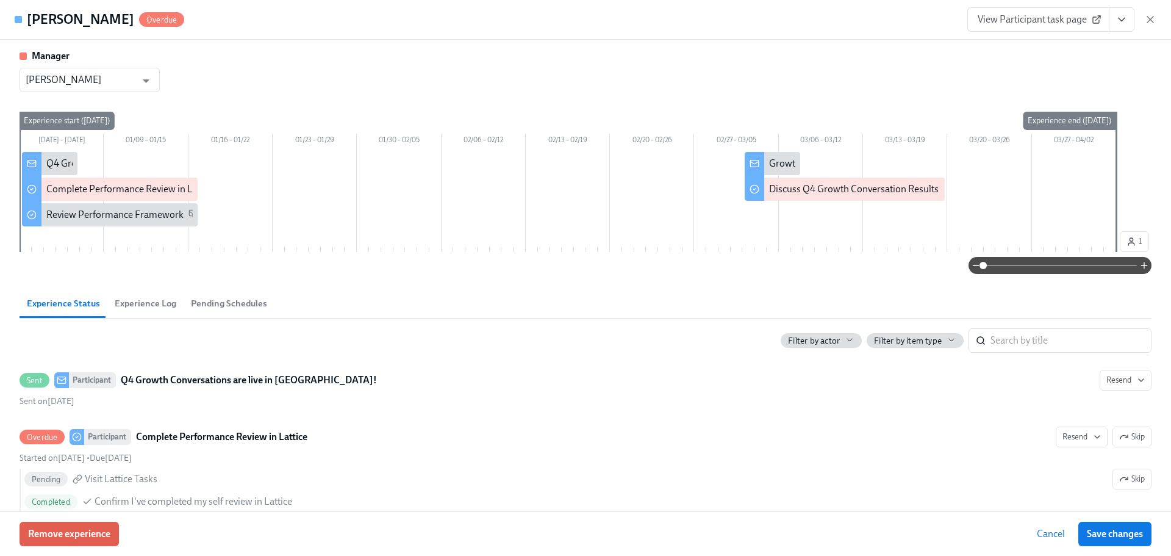
click at [309, 129] on div "[DATE] – [DATE] 01/09 – 01/15 01/16 – 01/22 01/23 – 01/29 01/30 – 02/05 02/06 –…" at bounding box center [586, 184] width 1132 height 145
click at [72, 539] on span "Remove experience" at bounding box center [69, 534] width 82 height 12
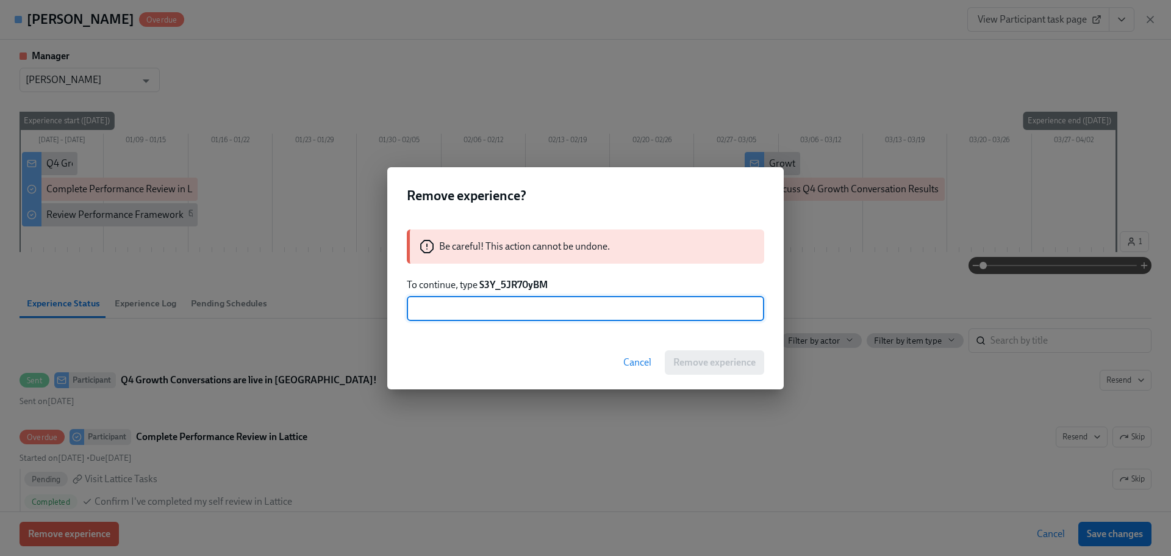
click at [535, 312] on input "text" at bounding box center [585, 308] width 357 height 24
type input "S3Y_5JR70yBM"
click at [728, 348] on div "Cancel Remove experience" at bounding box center [585, 363] width 397 height 54
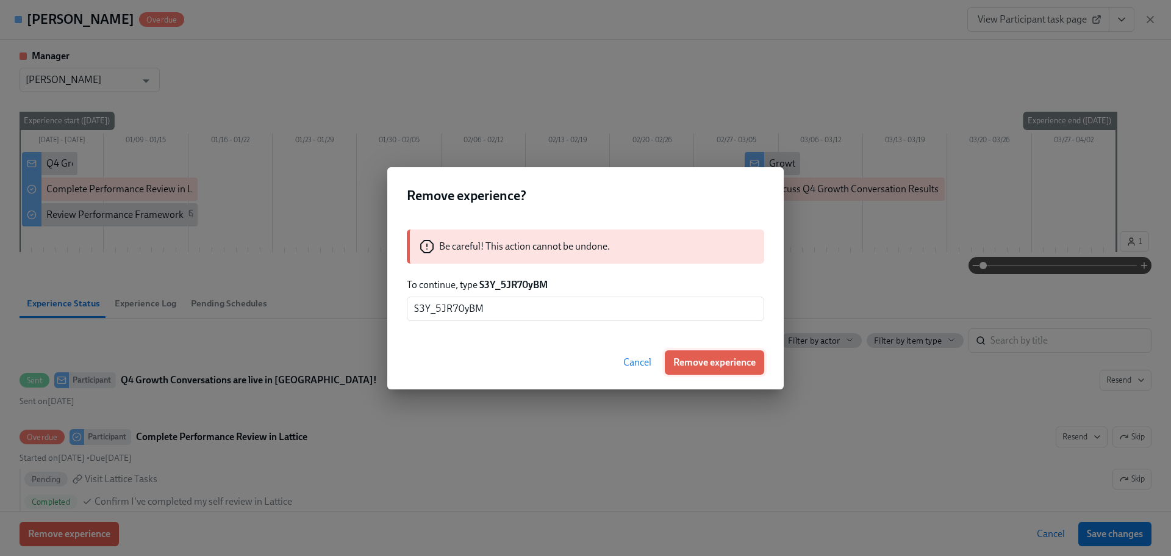
click at [724, 356] on span "Remove experience" at bounding box center [714, 362] width 82 height 12
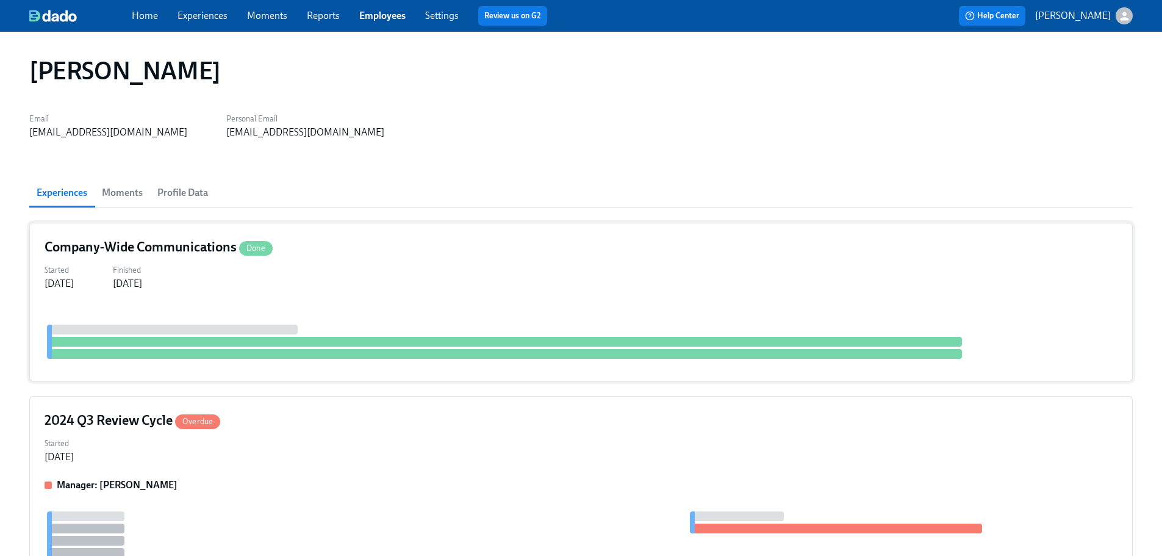
click at [344, 309] on div at bounding box center [581, 335] width 1073 height 61
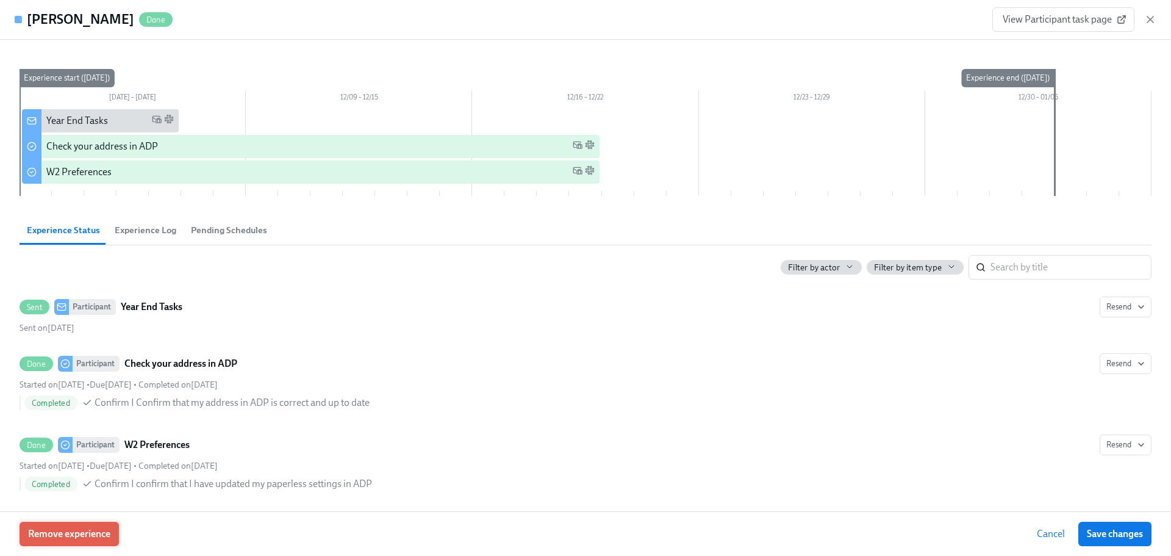
click at [106, 529] on span "Remove experience" at bounding box center [69, 534] width 82 height 12
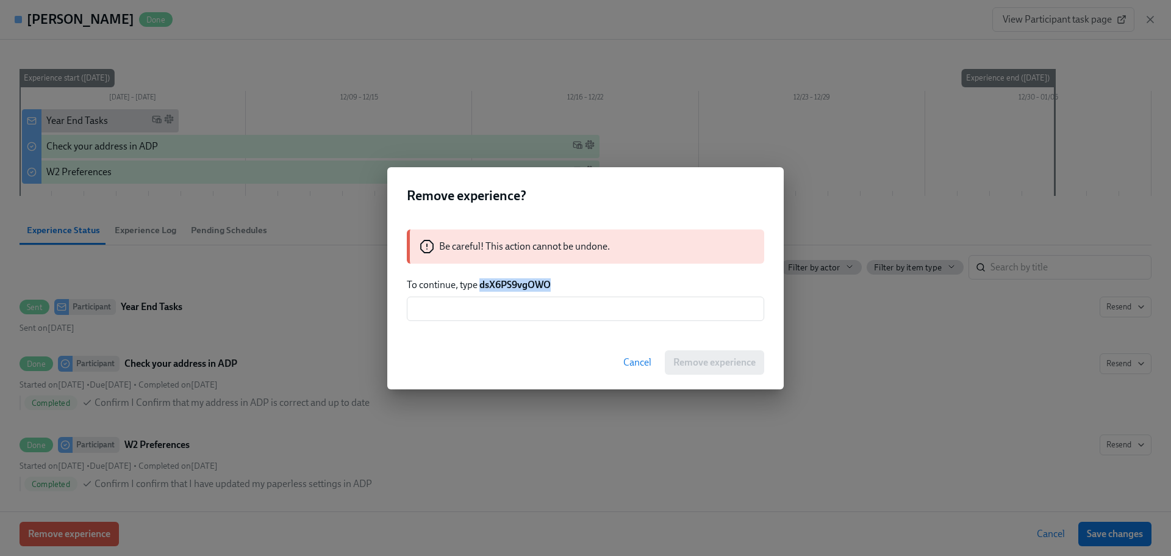
drag, startPoint x: 559, startPoint y: 283, endPoint x: 483, endPoint y: 282, distance: 76.9
click at [483, 282] on p "To continue, type dsX6PS9vgOWO" at bounding box center [585, 284] width 357 height 13
click at [495, 303] on input "text" at bounding box center [585, 308] width 357 height 24
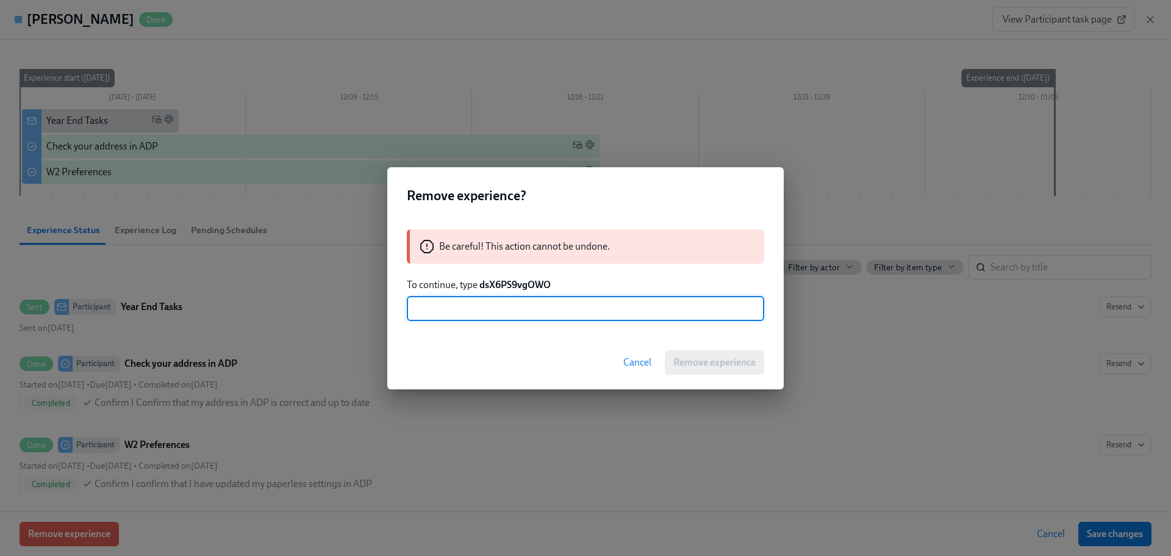
paste input "dsX6PS9vgOWO"
type input "dsX6PS9vgOWO"
click at [738, 373] on button "Remove experience" at bounding box center [714, 362] width 99 height 24
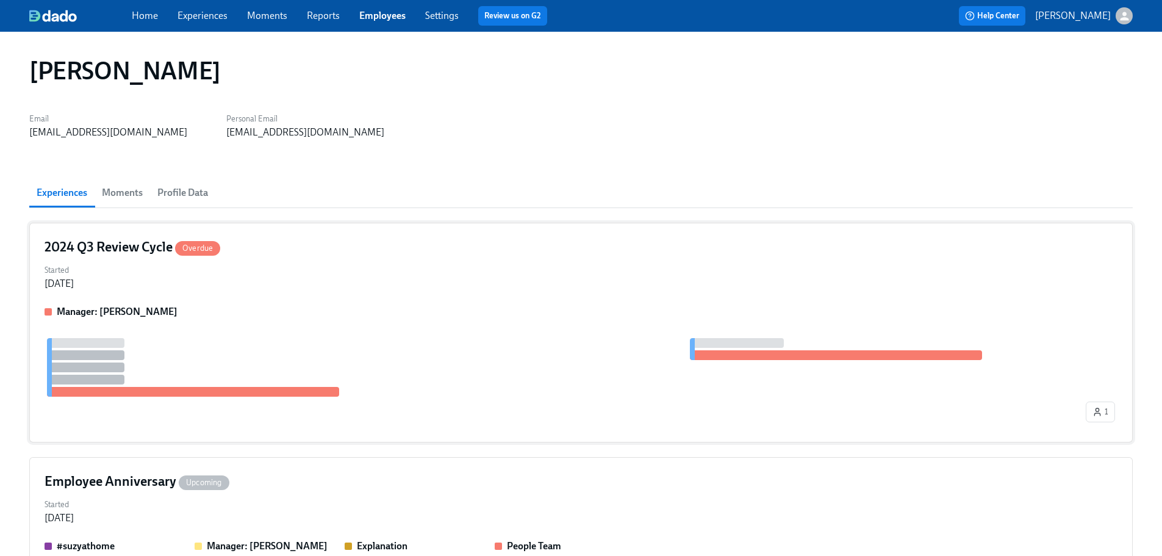
click at [322, 284] on div "Started [DATE]" at bounding box center [581, 275] width 1073 height 29
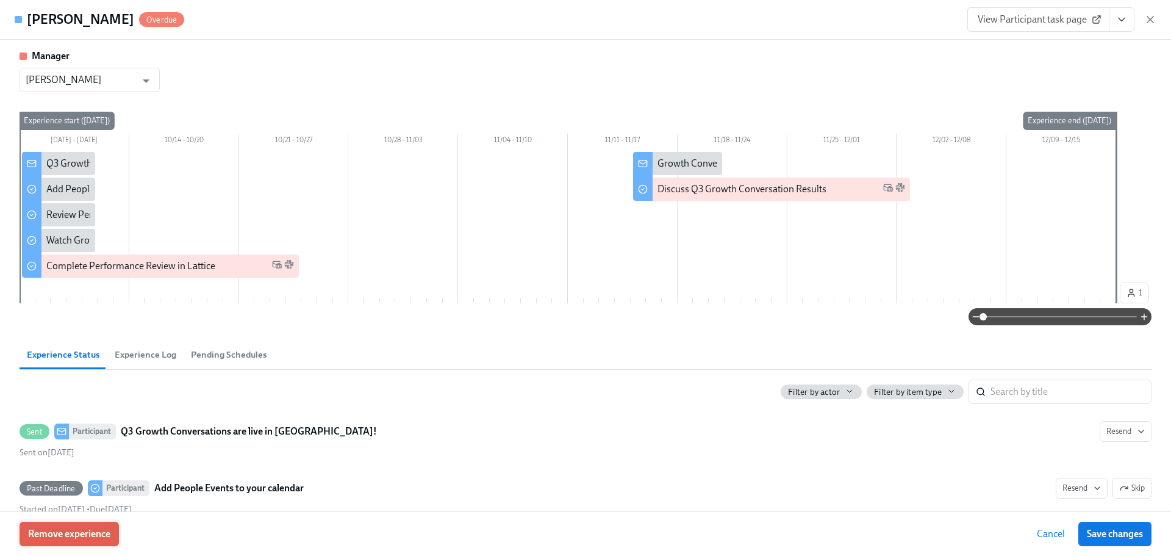
click at [82, 534] on span "Remove experience" at bounding box center [69, 534] width 82 height 12
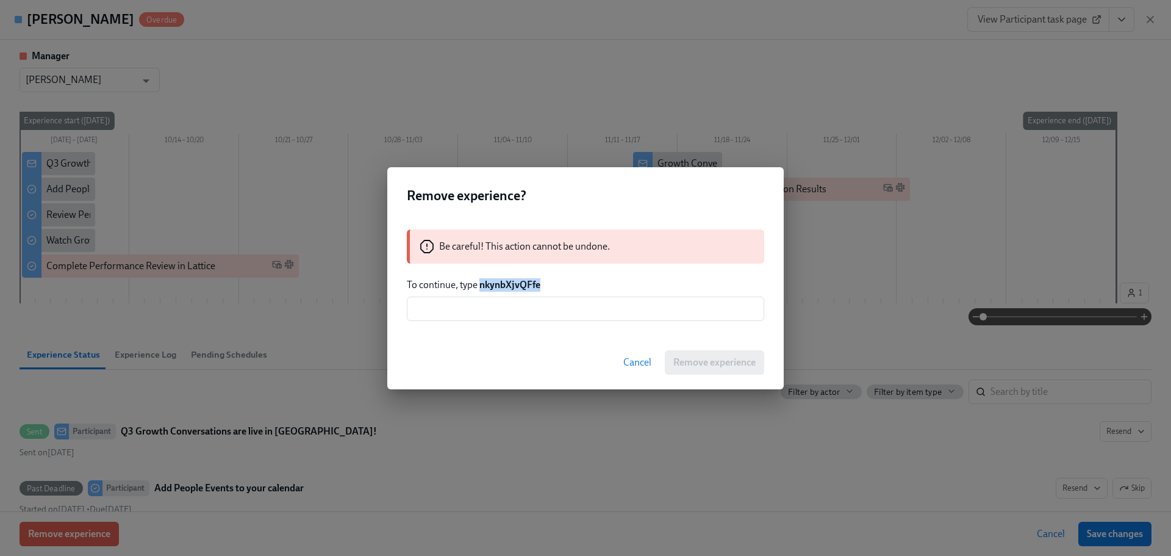
drag, startPoint x: 544, startPoint y: 282, endPoint x: 480, endPoint y: 287, distance: 64.2
click at [480, 287] on p "To continue, type nkynbXjvQFfe" at bounding box center [585, 284] width 357 height 13
click at [511, 316] on input "text" at bounding box center [585, 308] width 357 height 24
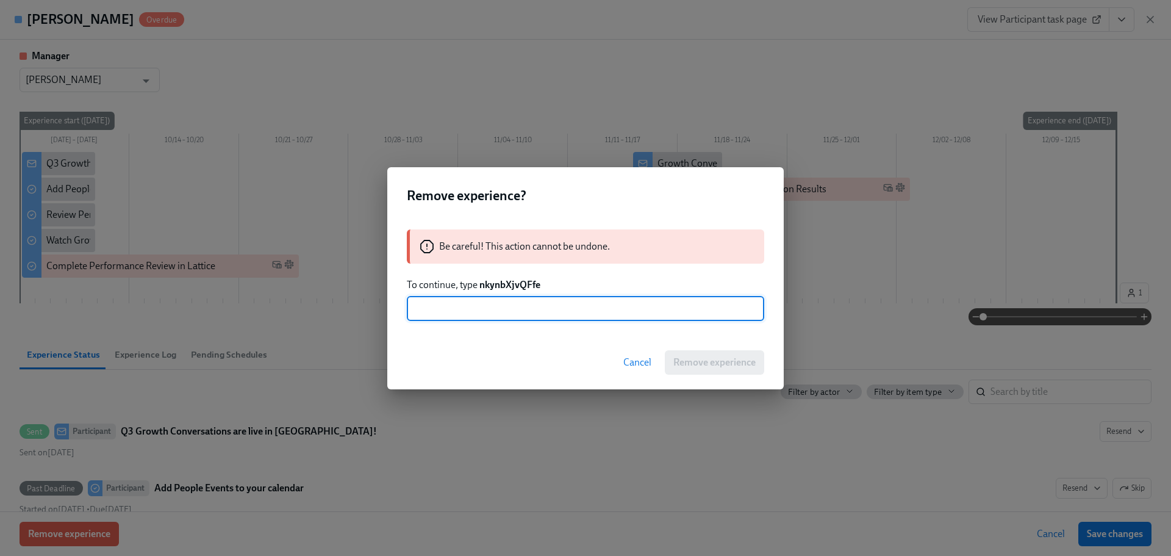
paste input "nkynbXjvQFfe"
type input "nkynbXjvQFfe"
click at [703, 364] on span "Remove experience" at bounding box center [714, 362] width 82 height 12
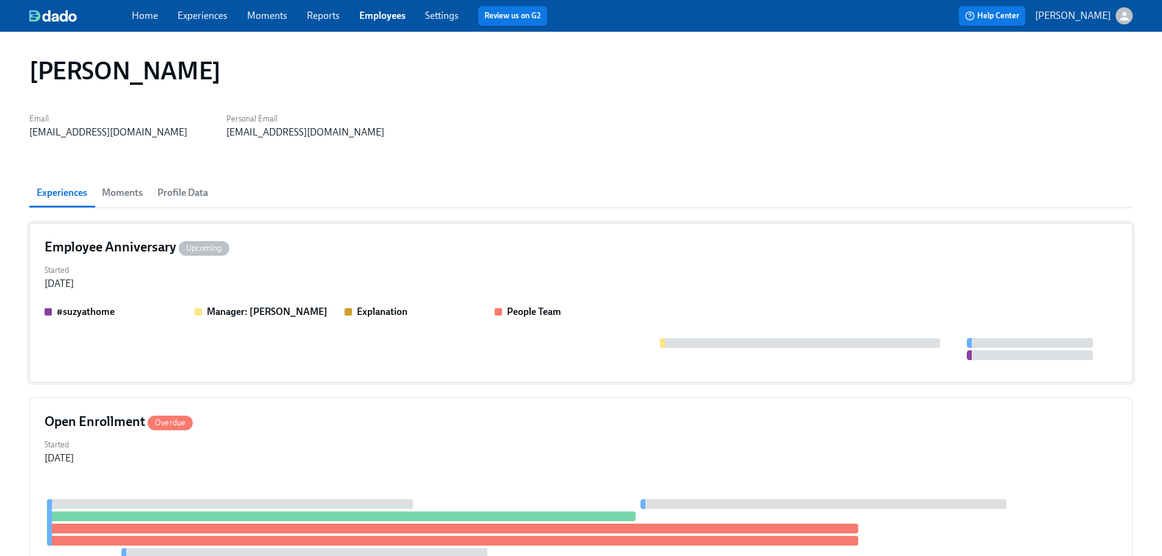
click at [312, 277] on div "Started [DATE]" at bounding box center [581, 275] width 1073 height 29
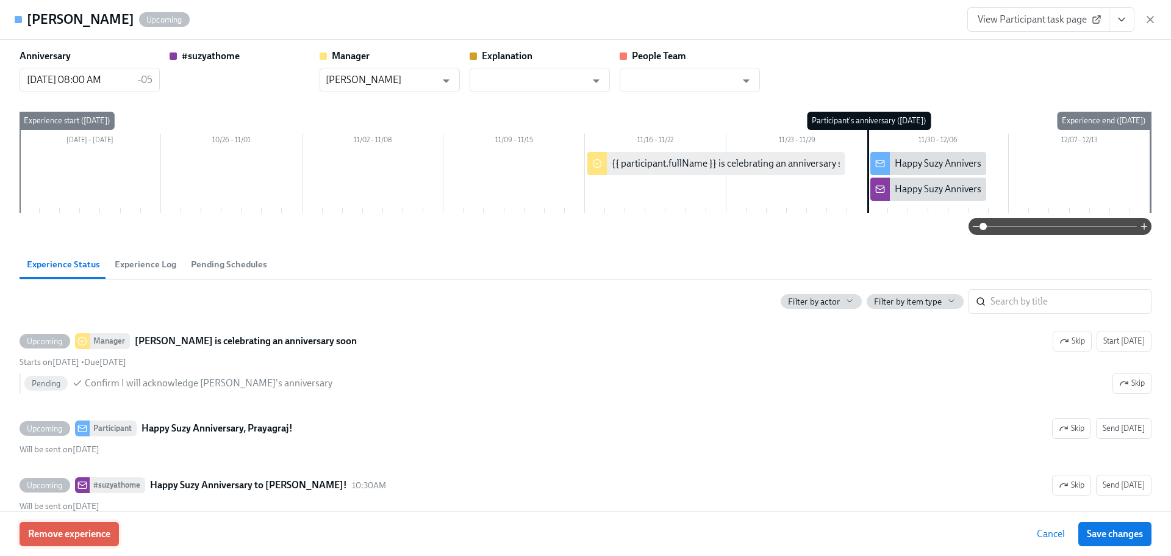
click at [62, 538] on span "Remove experience" at bounding box center [69, 534] width 82 height 12
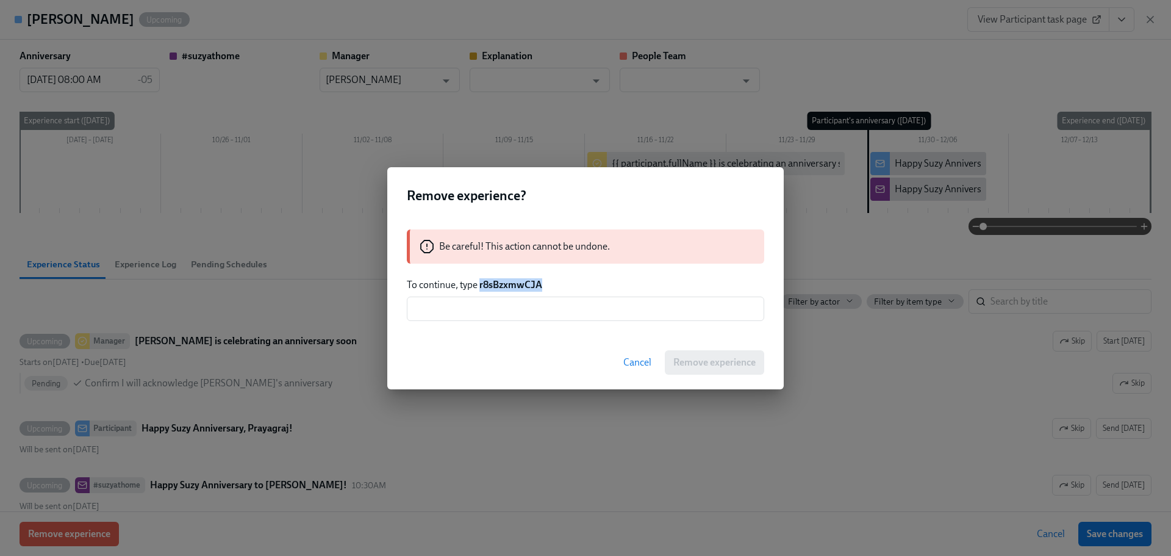
drag, startPoint x: 549, startPoint y: 281, endPoint x: 479, endPoint y: 286, distance: 70.3
click at [479, 286] on p "To continue, type r8sBzxmwCJA" at bounding box center [585, 284] width 357 height 13
click at [505, 304] on input "text" at bounding box center [585, 308] width 357 height 24
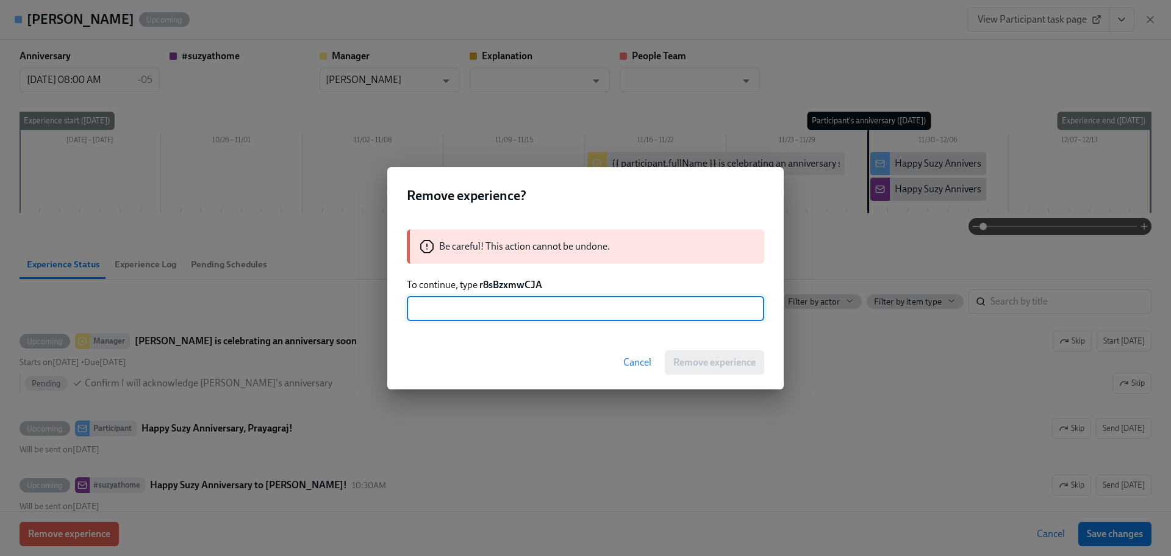
paste input "r8sBzxmwCJA"
type input "r8sBzxmwCJA"
click at [687, 368] on button "Remove experience" at bounding box center [714, 362] width 99 height 24
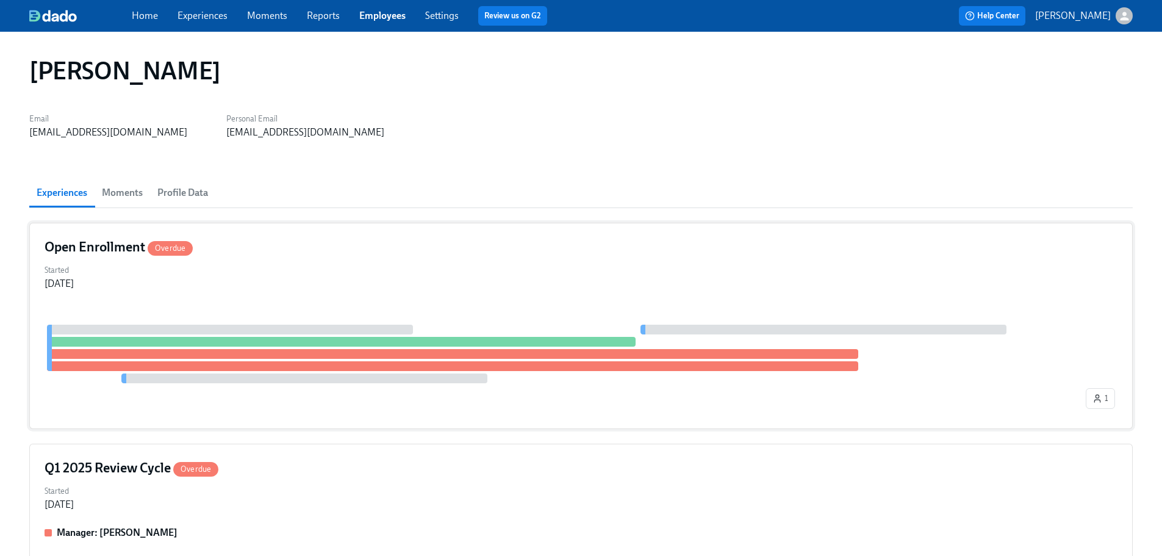
click at [304, 251] on div "Open Enrollment Overdue" at bounding box center [581, 247] width 1073 height 18
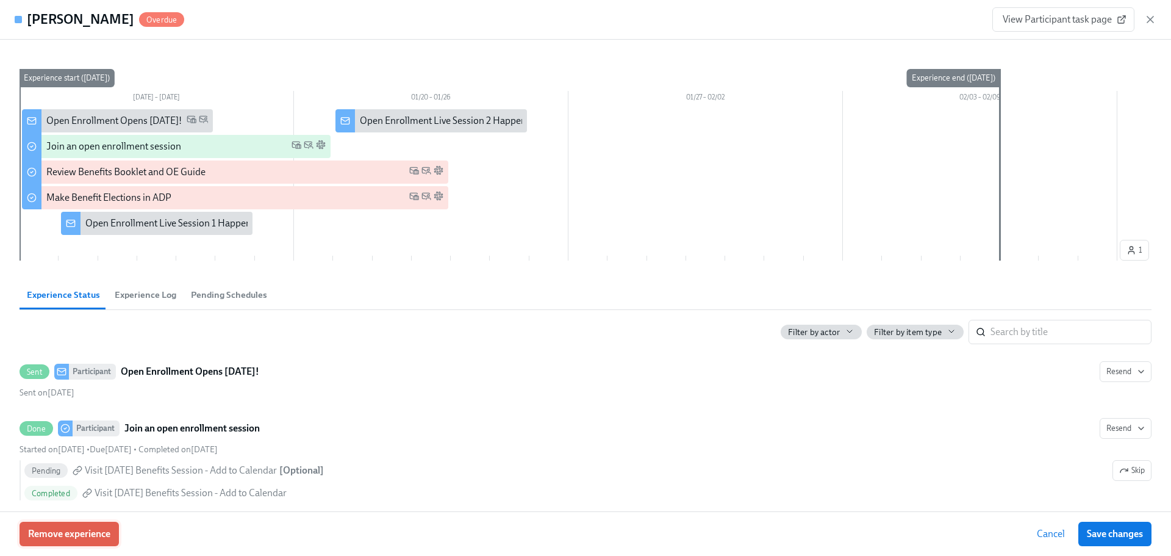
click at [72, 534] on span "Remove experience" at bounding box center [69, 534] width 82 height 12
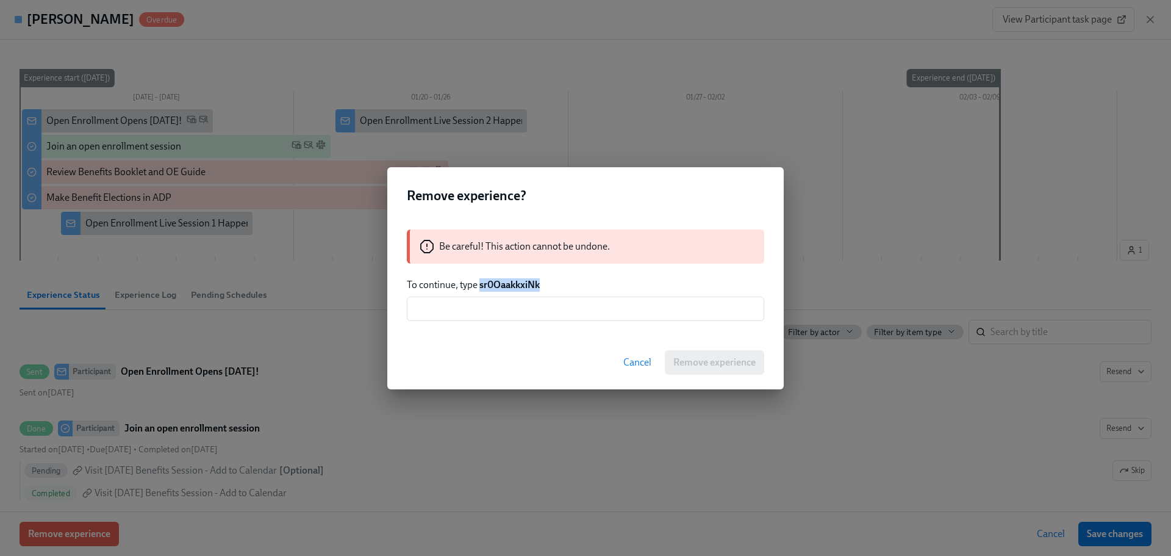
drag, startPoint x: 543, startPoint y: 286, endPoint x: 481, endPoint y: 287, distance: 62.2
click at [481, 287] on p "To continue, type sr0OaakkxiNk" at bounding box center [585, 284] width 357 height 13
drag, startPoint x: 503, startPoint y: 312, endPoint x: 520, endPoint y: 313, distance: 16.5
click at [504, 312] on input "text" at bounding box center [585, 308] width 357 height 24
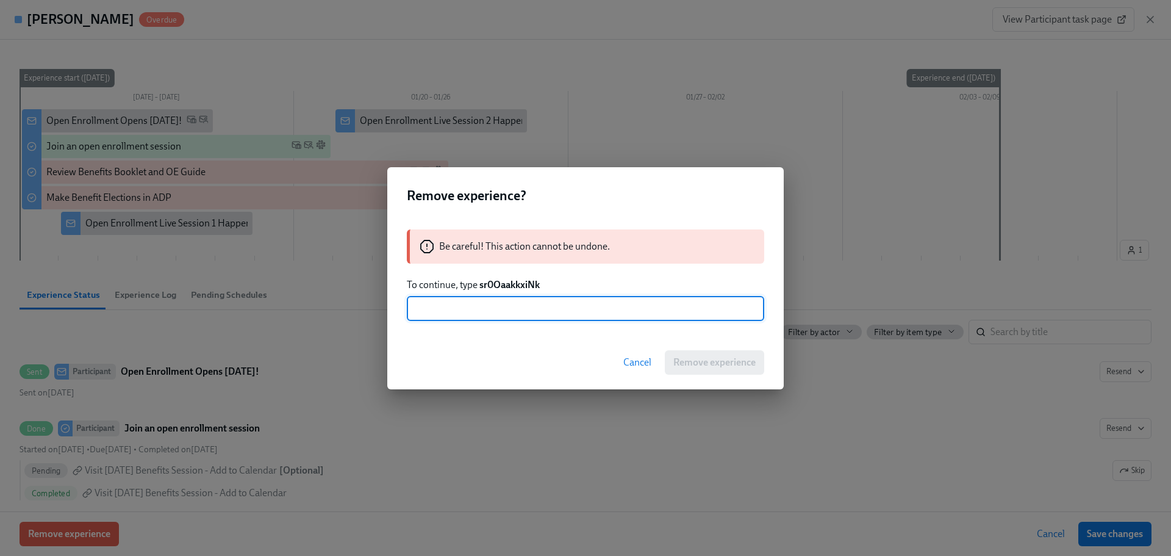
paste input "sr0OaakkxiNk"
type input "sr0OaakkxiNk"
click at [699, 364] on span "Remove experience" at bounding box center [714, 362] width 82 height 12
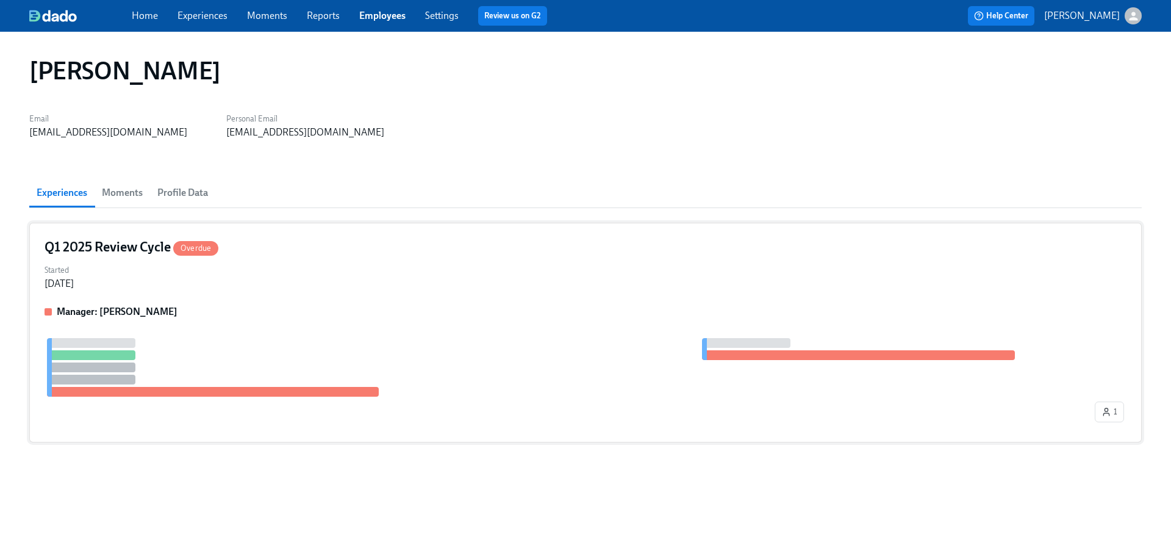
click at [328, 292] on div "Q1 2025 Review Cycle Overdue Started [DATE] Manager: [PERSON_NAME] 1" at bounding box center [585, 333] width 1113 height 220
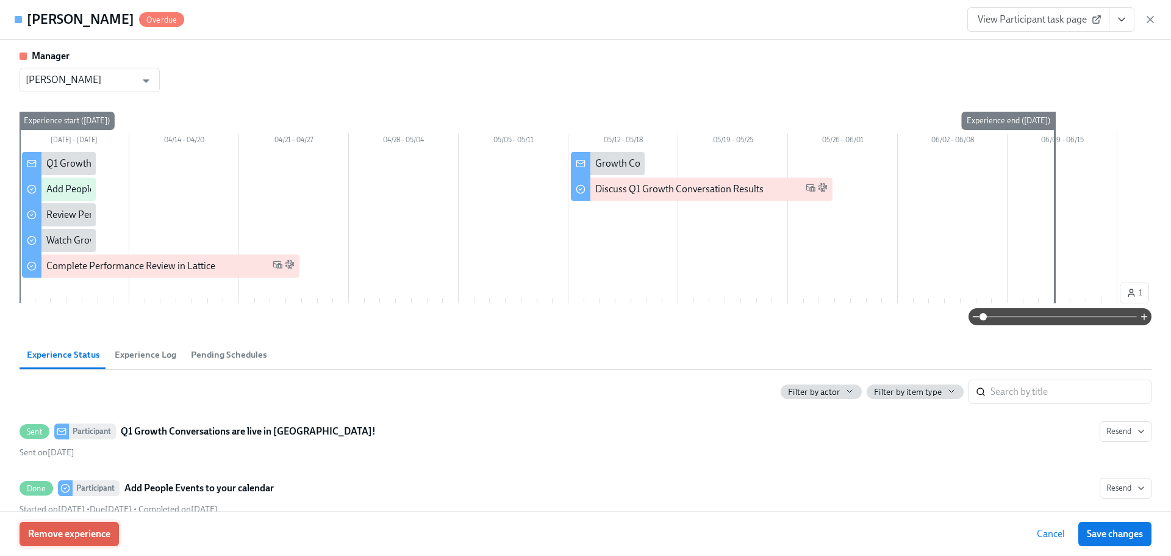
click at [96, 527] on button "Remove experience" at bounding box center [69, 534] width 99 height 24
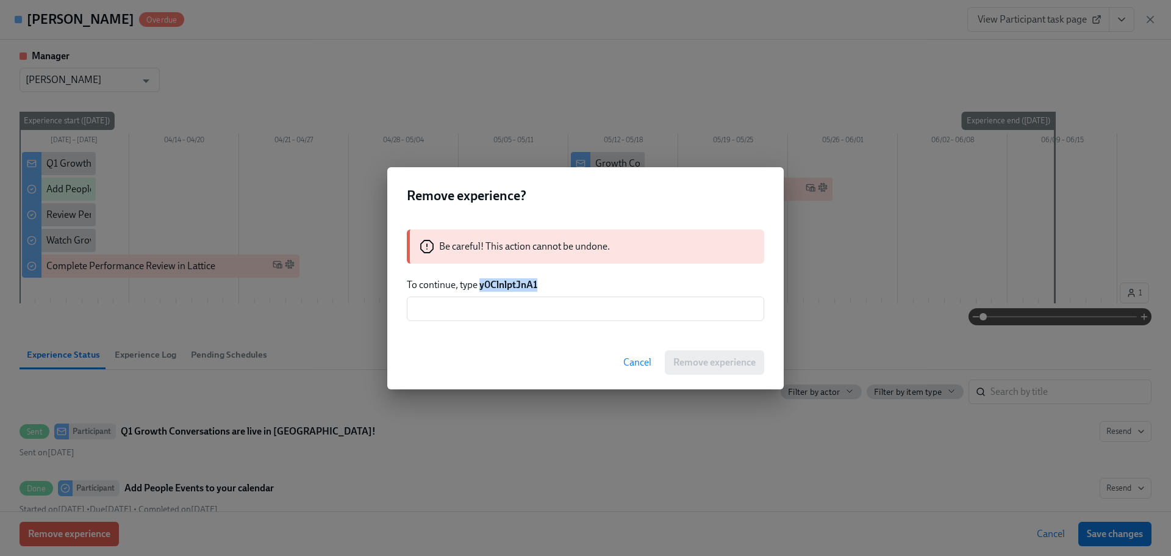
drag, startPoint x: 537, startPoint y: 279, endPoint x: 479, endPoint y: 278, distance: 58.0
click at [479, 278] on p "To continue, type y0ClnlptJnA1" at bounding box center [585, 284] width 357 height 13
click at [533, 308] on input "text" at bounding box center [585, 308] width 357 height 24
paste input "y0ClnlptJnA1"
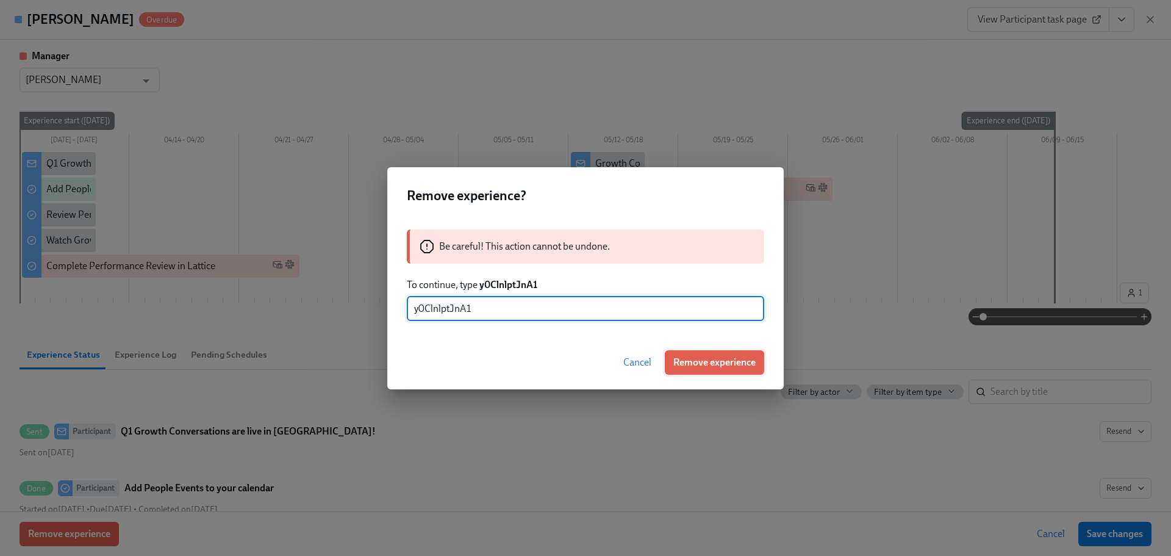
type input "y0ClnlptJnA1"
click at [706, 354] on button "Remove experience" at bounding box center [714, 362] width 99 height 24
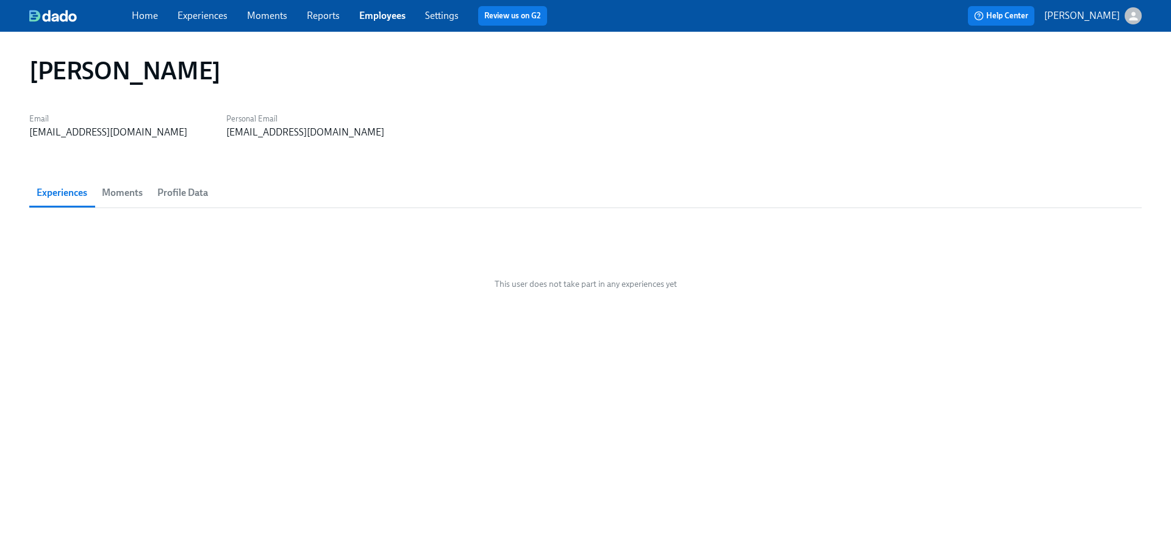
click at [397, 5] on div "Home Experiences Moments Reports Employees Settings Review us on G2 Help Center…" at bounding box center [585, 16] width 1171 height 32
click at [390, 13] on link "Employees" at bounding box center [382, 16] width 46 height 12
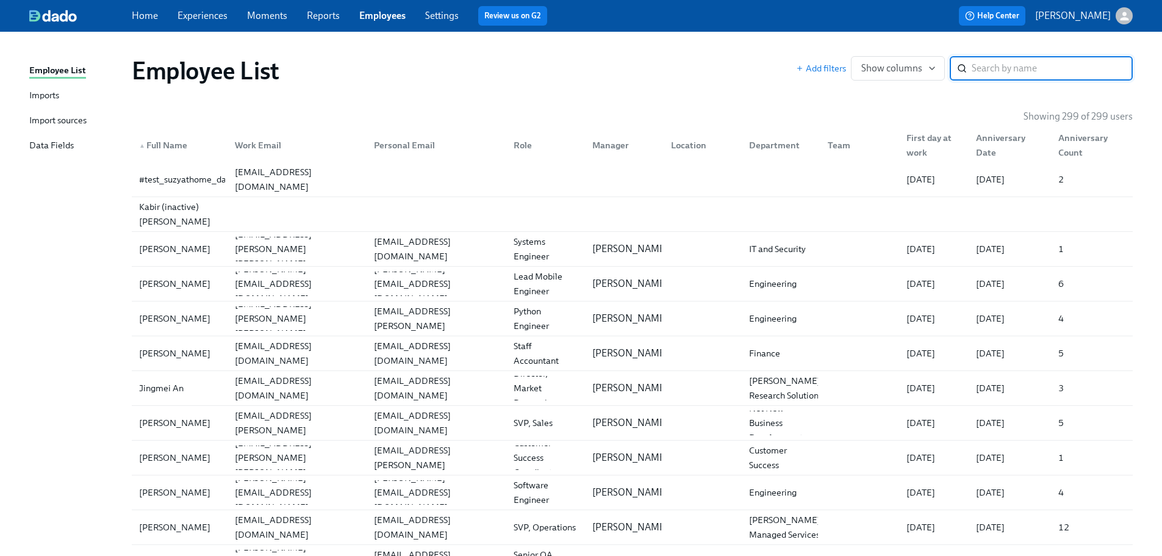
click at [1085, 63] on input "search" at bounding box center [1052, 68] width 161 height 24
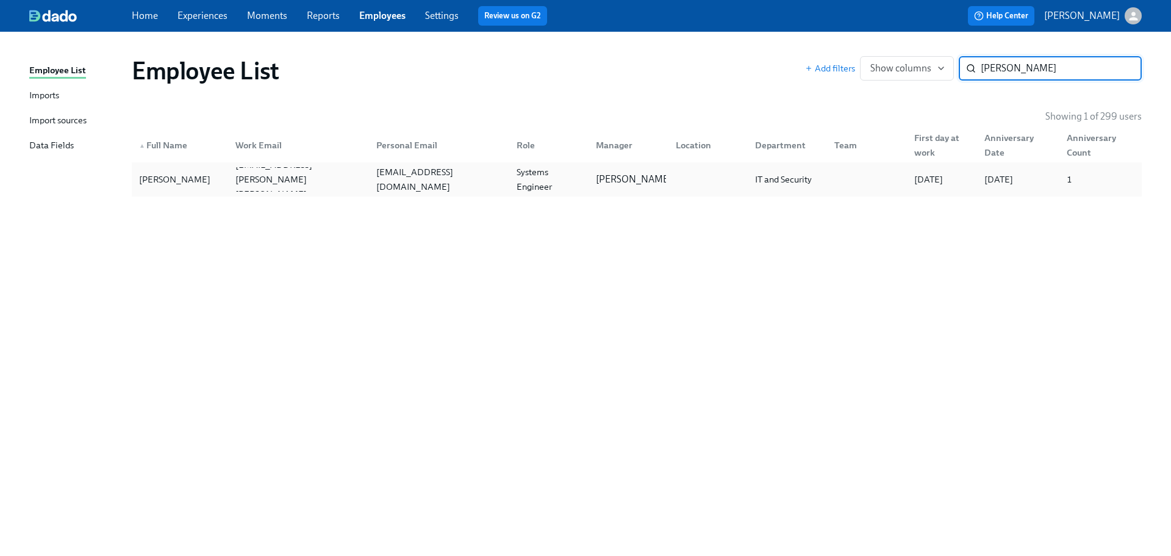
type input "[PERSON_NAME]"
click at [206, 184] on div "[PERSON_NAME]" at bounding box center [180, 179] width 92 height 24
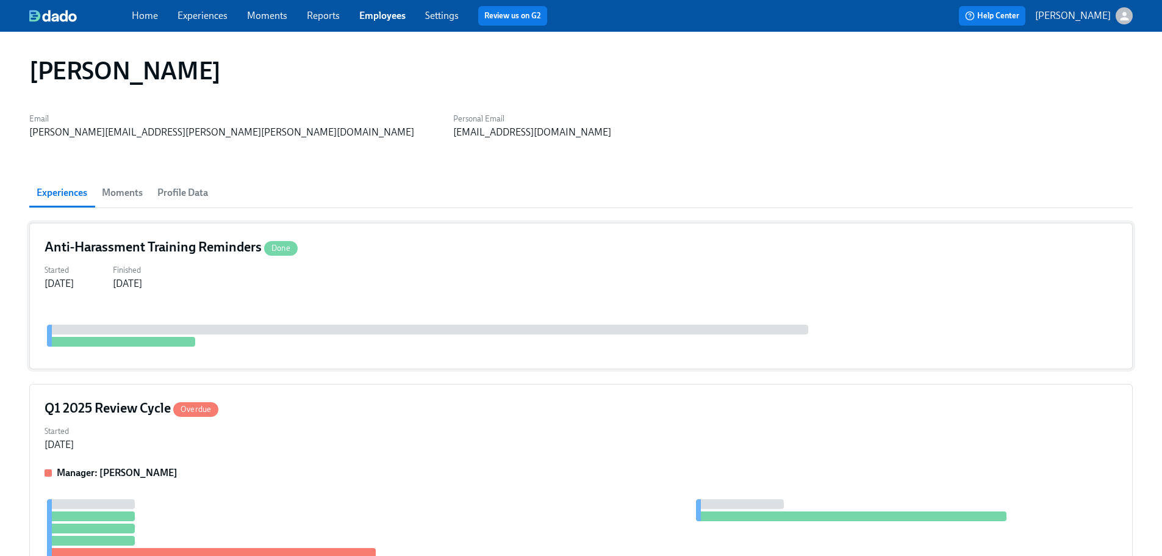
click at [293, 289] on div "Started [DATE] Finished [DATE]" at bounding box center [581, 275] width 1073 height 29
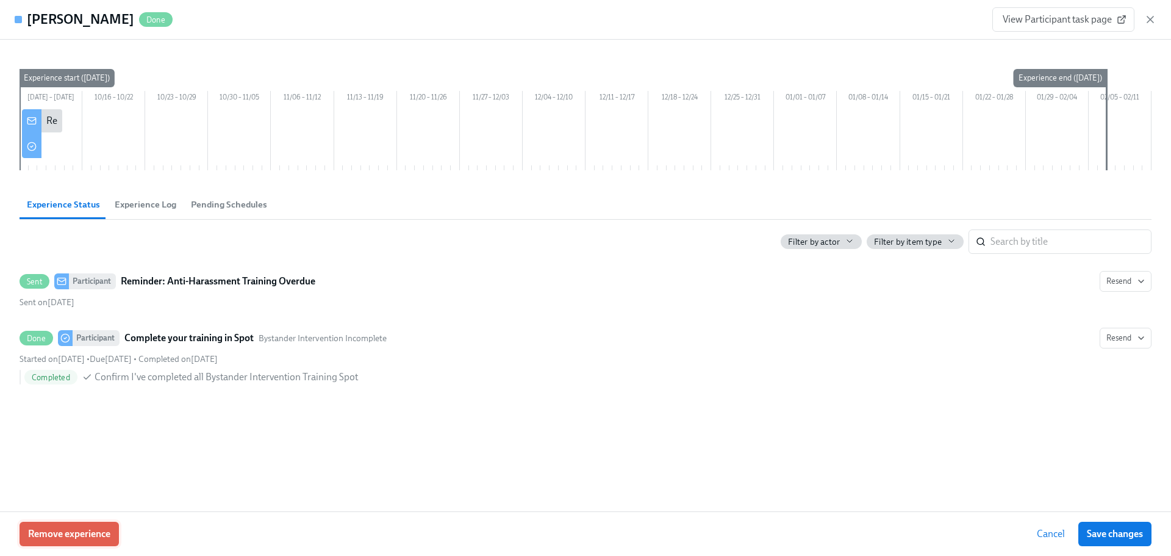
click at [102, 536] on span "Remove experience" at bounding box center [69, 534] width 82 height 12
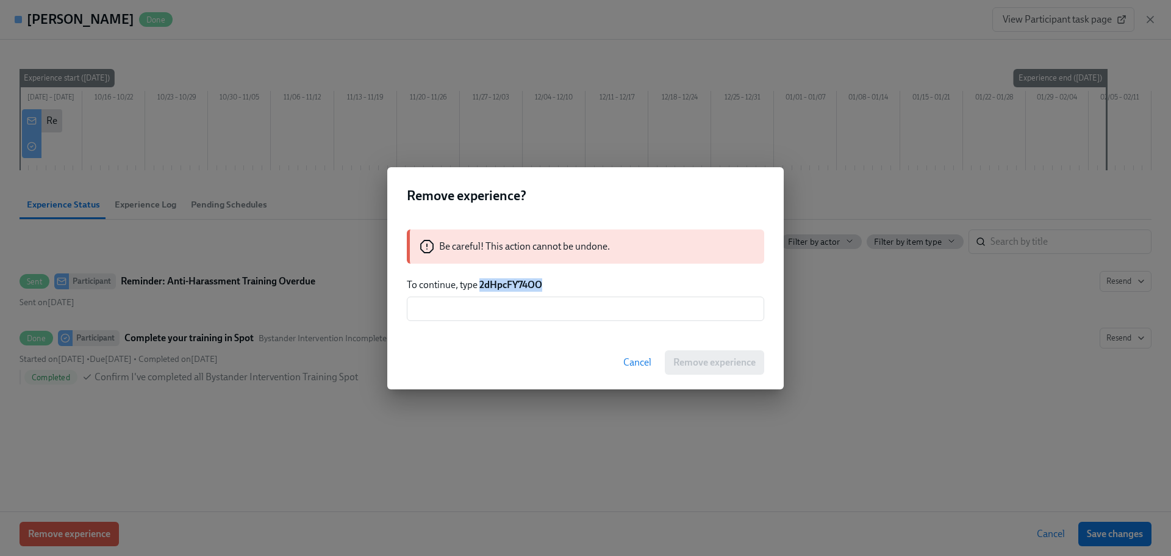
drag, startPoint x: 555, startPoint y: 285, endPoint x: 480, endPoint y: 290, distance: 74.6
click at [480, 290] on p "To continue, type 2dHpcFY74OO" at bounding box center [585, 284] width 357 height 13
click at [484, 323] on div "Be careful! This action cannot be undone. To continue, type 2dHpcFY74OO ​" at bounding box center [585, 275] width 397 height 121
click at [556, 317] on input "text" at bounding box center [585, 308] width 357 height 24
paste input "2dHpcFY74OO"
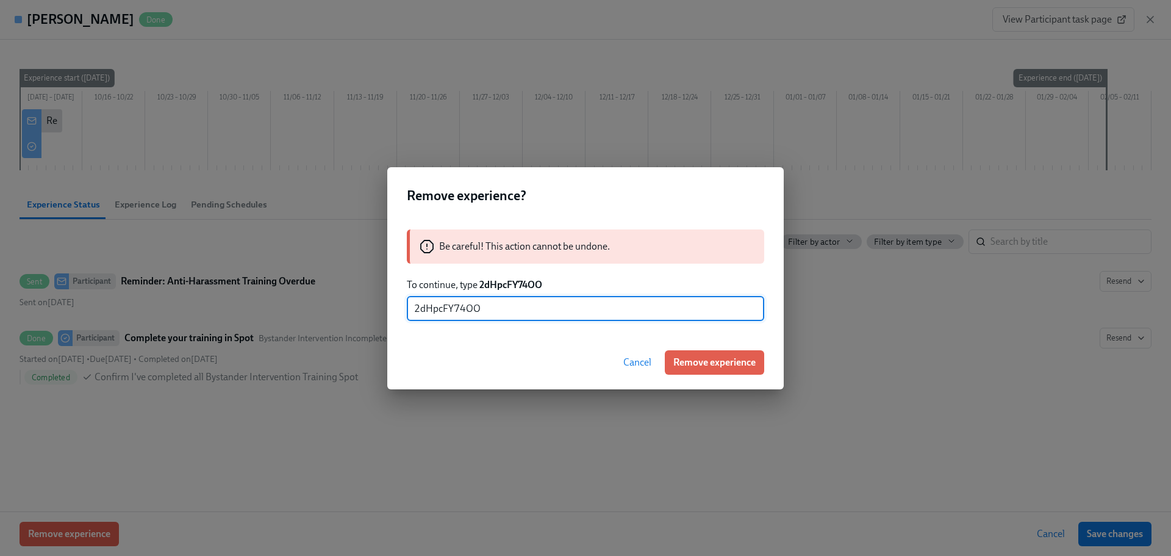
type input "2dHpcFY74OO"
click at [742, 379] on div "Cancel Remove experience" at bounding box center [585, 363] width 397 height 54
click at [736, 371] on button "Remove experience" at bounding box center [714, 362] width 99 height 24
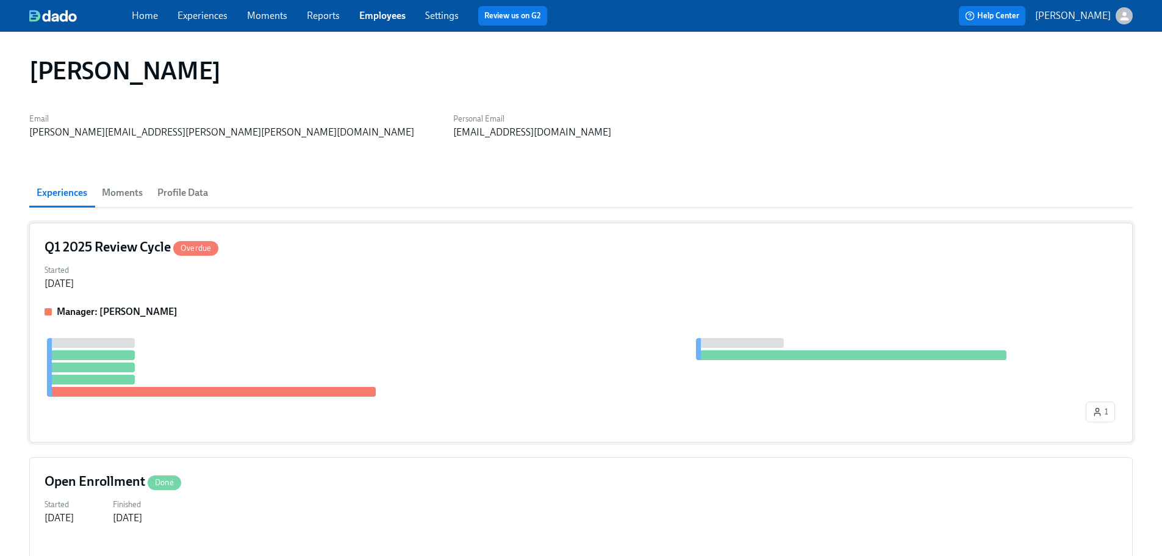
click at [276, 326] on div "Manager: [PERSON_NAME] 1" at bounding box center [581, 366] width 1073 height 122
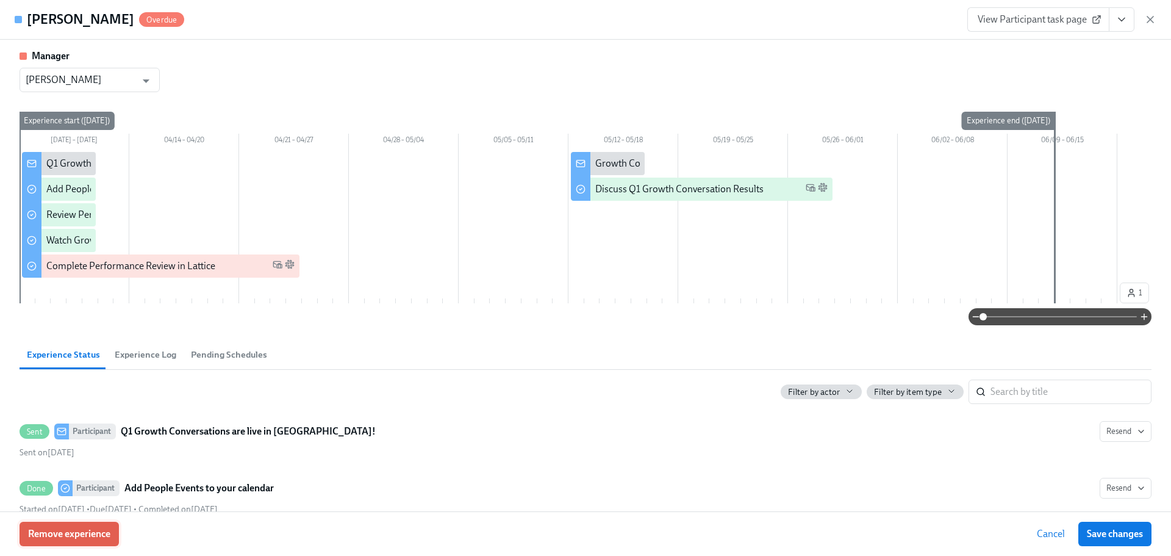
click at [99, 527] on button "Remove experience" at bounding box center [69, 534] width 99 height 24
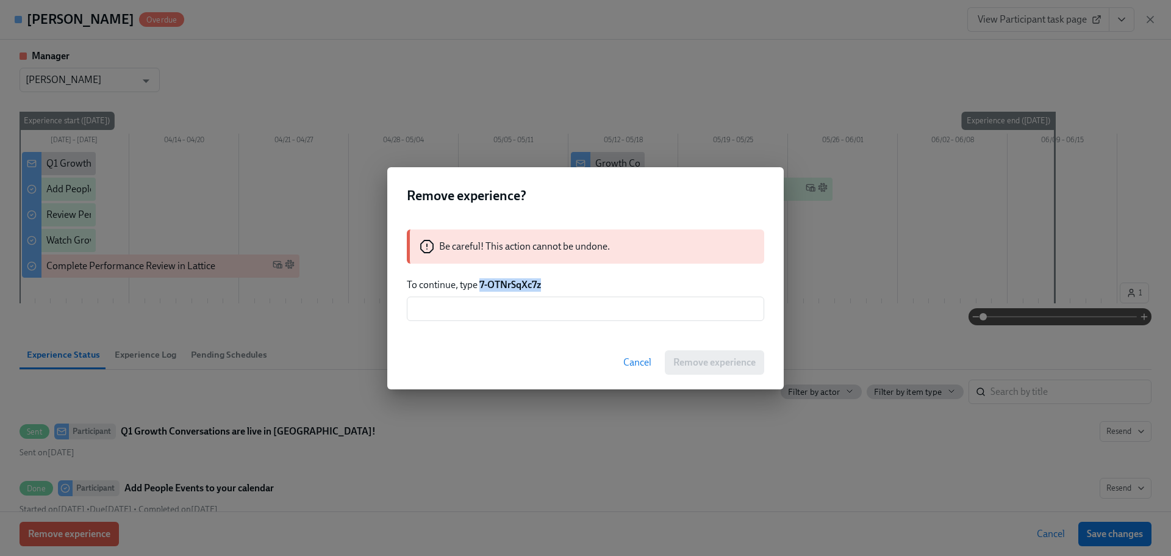
drag, startPoint x: 551, startPoint y: 284, endPoint x: 480, endPoint y: 286, distance: 71.4
click at [480, 286] on p "To continue, type 7-OTNrSqXc7z" at bounding box center [585, 284] width 357 height 13
click at [520, 306] on input "text" at bounding box center [585, 308] width 357 height 24
paste input "7-OTNrSqXc7z"
type input "7-OTNrSqXc7z"
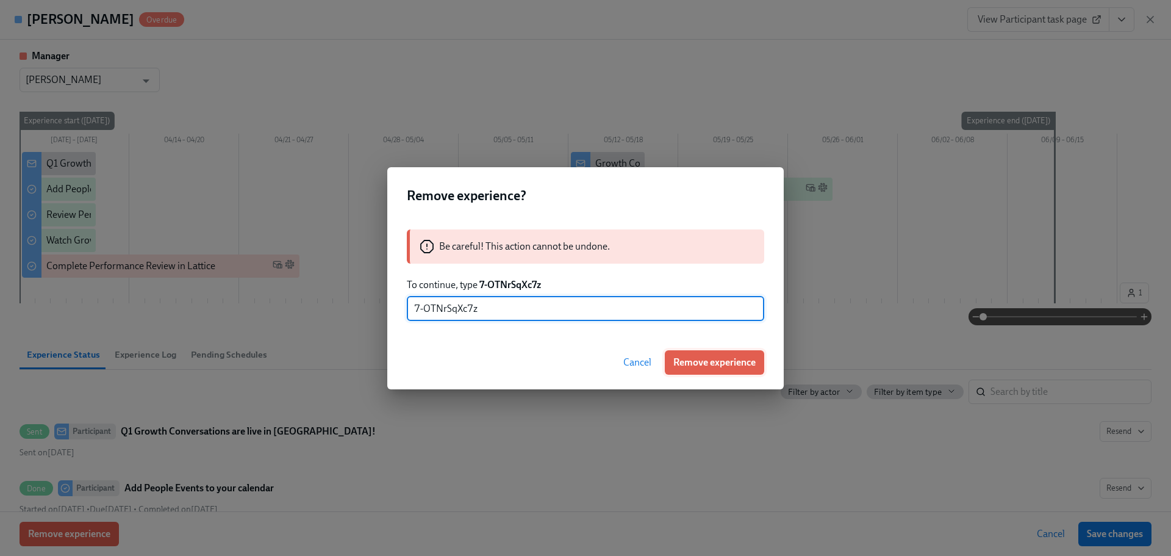
click at [680, 366] on span "Remove experience" at bounding box center [714, 362] width 82 height 12
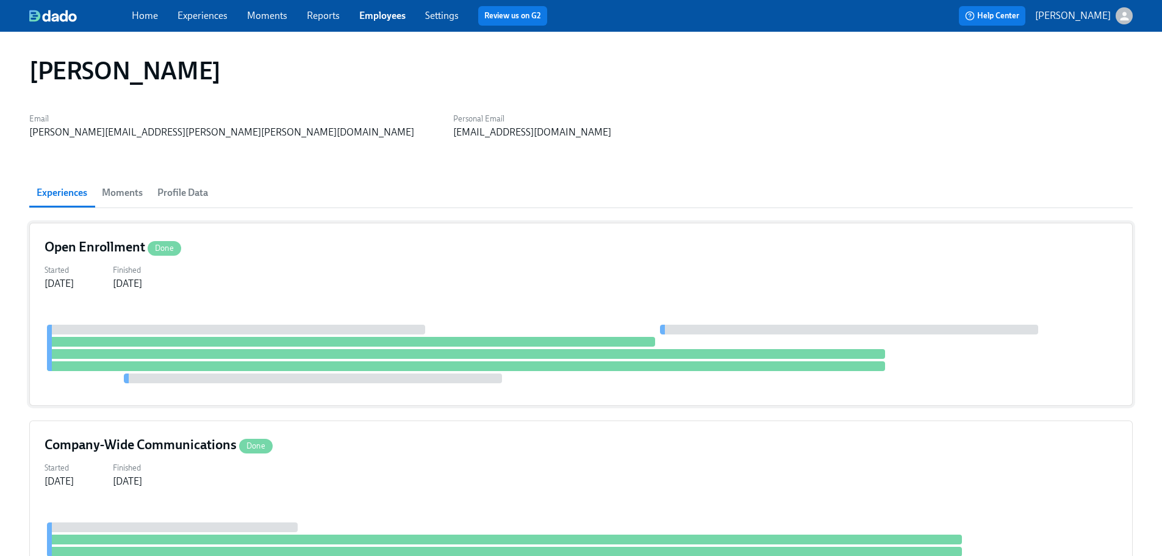
click at [351, 268] on div "Started [DATE] Finished [DATE]" at bounding box center [581, 275] width 1073 height 29
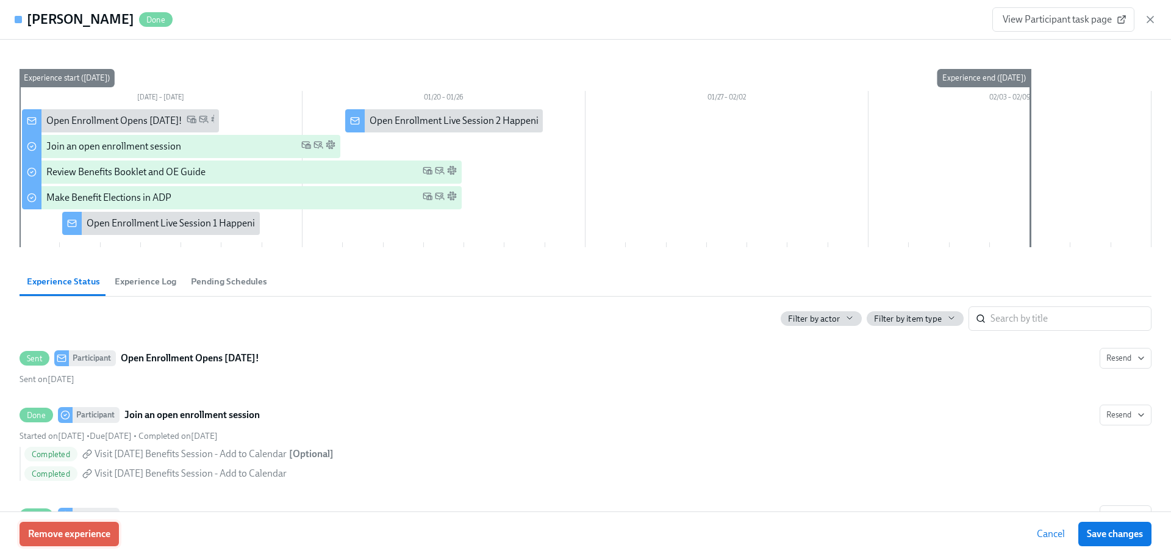
click at [72, 536] on span "Remove experience" at bounding box center [69, 534] width 82 height 12
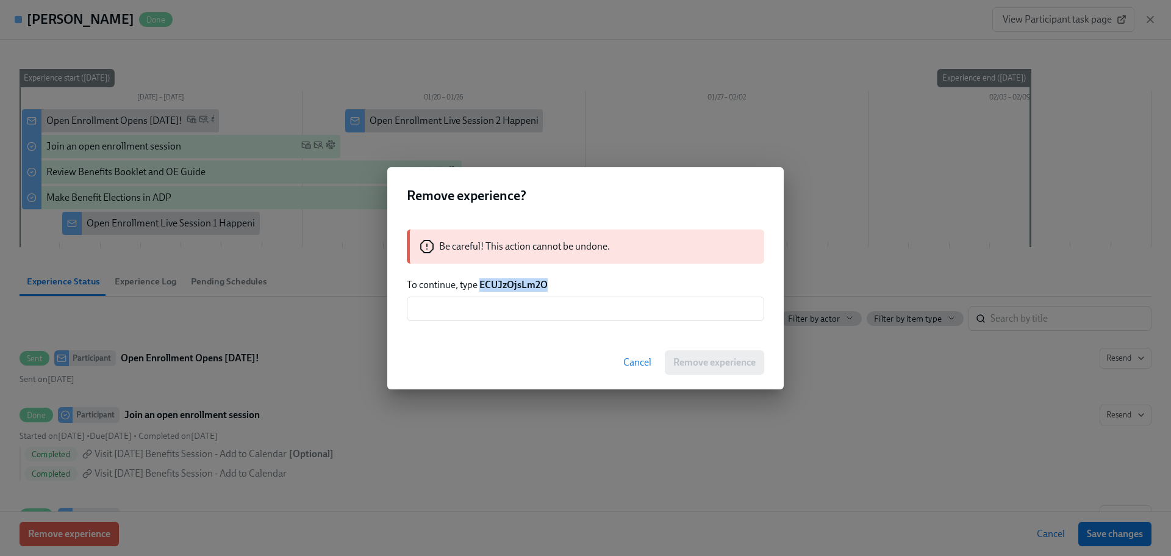
drag, startPoint x: 551, startPoint y: 285, endPoint x: 481, endPoint y: 289, distance: 70.3
click at [481, 289] on p "To continue, type ECUJzOjsLm2O" at bounding box center [585, 284] width 357 height 13
click at [503, 316] on input "text" at bounding box center [585, 308] width 357 height 24
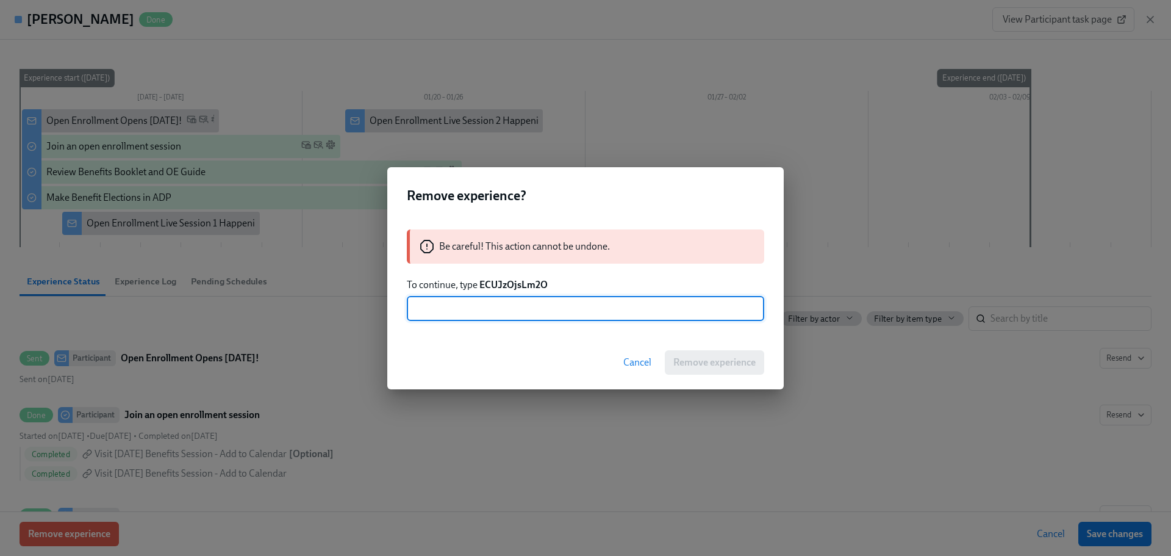
paste input "ECUJzOjsLm2O"
type input "ECUJzOjsLm2O"
click at [703, 361] on span "Remove experience" at bounding box center [714, 362] width 82 height 12
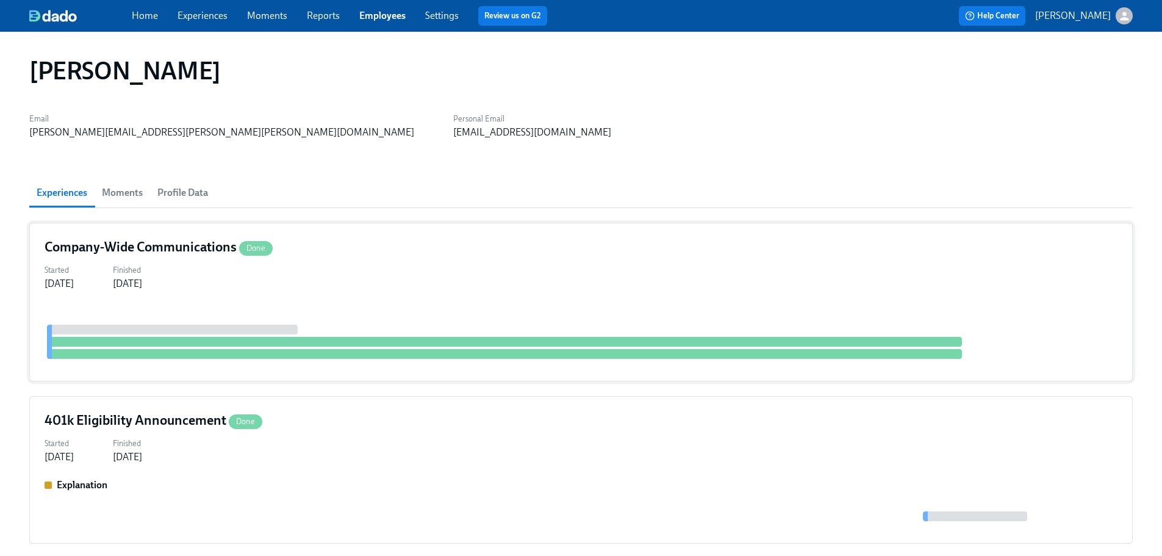
click at [325, 281] on div "Started [DATE] Finished [DATE]" at bounding box center [581, 275] width 1073 height 29
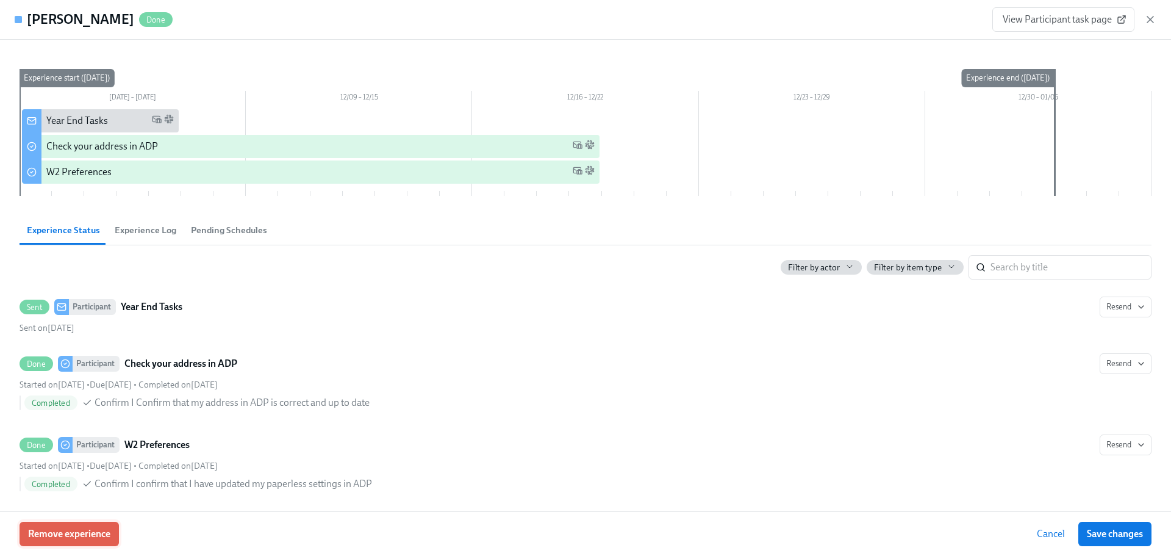
click at [104, 522] on button "Remove experience" at bounding box center [69, 534] width 99 height 24
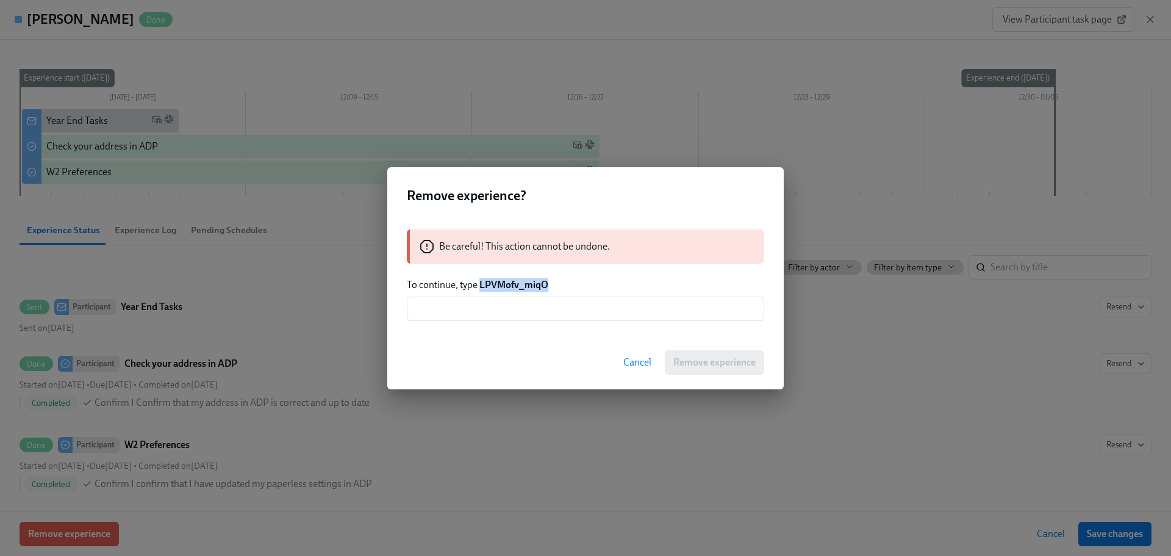
drag, startPoint x: 558, startPoint y: 279, endPoint x: 480, endPoint y: 288, distance: 78.6
click at [480, 288] on p "To continue, type LPVMofv_miqO" at bounding box center [585, 284] width 357 height 13
click at [503, 318] on input "text" at bounding box center [585, 308] width 357 height 24
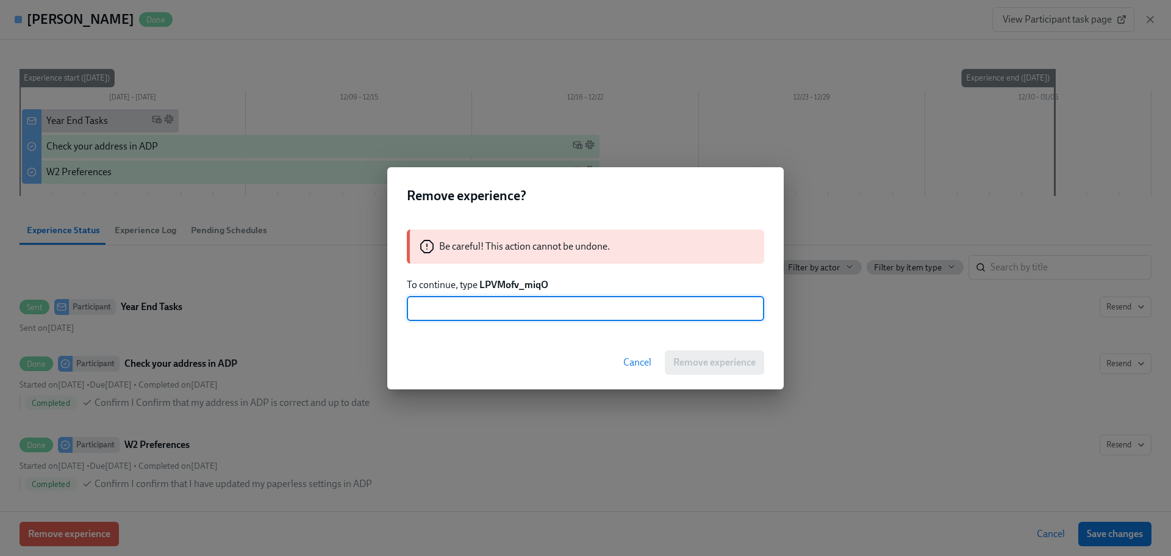
paste input "LPVMofv_miqO"
type input "LPVMofv_miqO"
click at [703, 359] on span "Remove experience" at bounding box center [714, 362] width 82 height 12
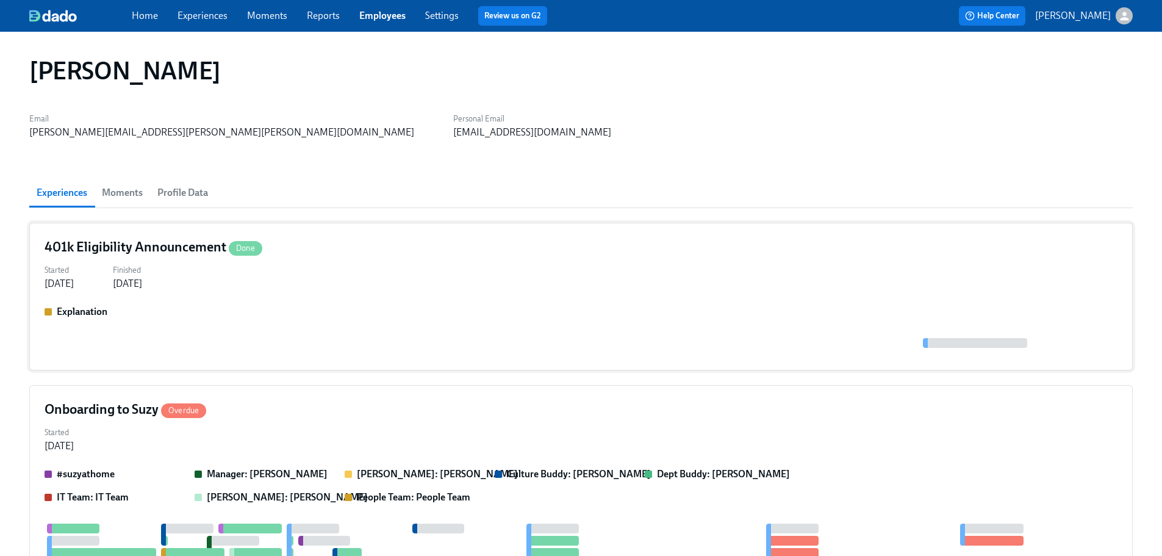
click at [301, 301] on div "401k Eligibility Announcement Done Started [DATE] Finished [DATE] Explanation" at bounding box center [581, 297] width 1104 height 148
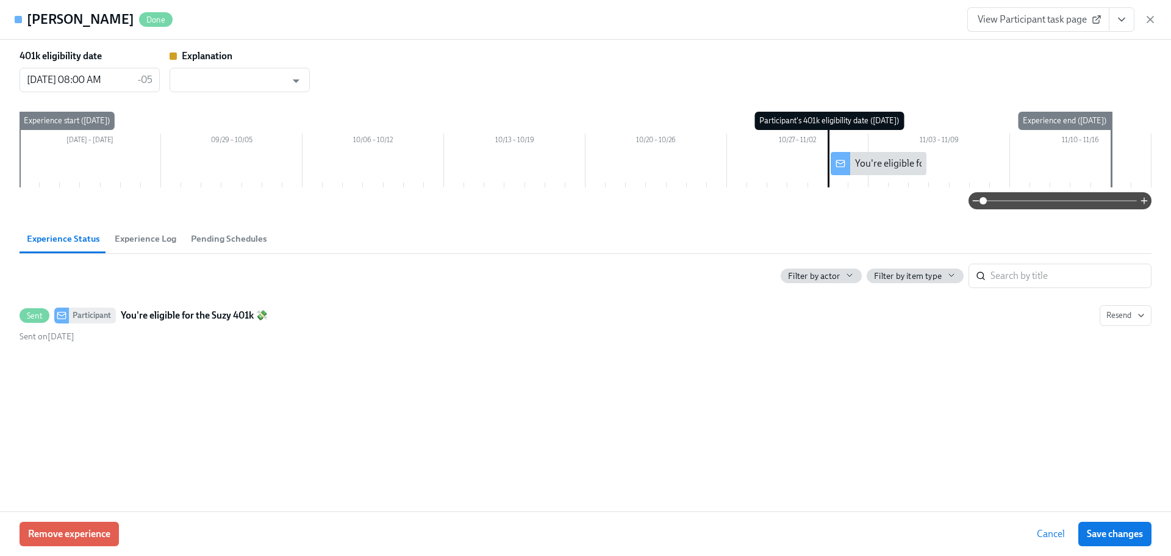
click at [81, 517] on div "Remove experience Cancel Save changes" at bounding box center [585, 533] width 1171 height 45
click at [80, 532] on span "Remove experience" at bounding box center [69, 534] width 82 height 12
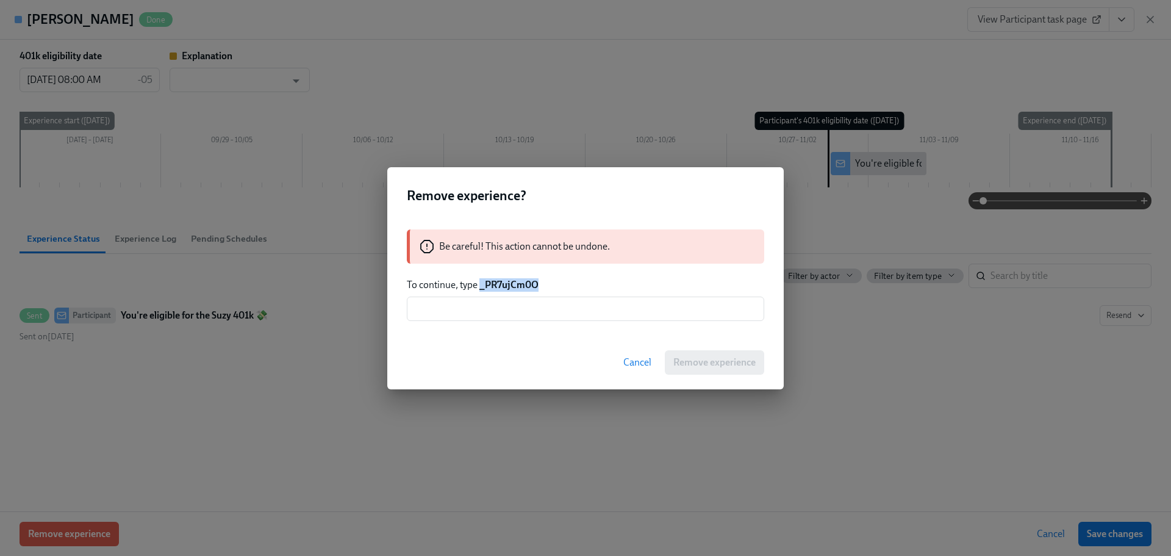
drag, startPoint x: 542, startPoint y: 281, endPoint x: 480, endPoint y: 288, distance: 62.6
click at [480, 288] on p "To continue, type _PR7ujCm0O" at bounding box center [585, 284] width 357 height 13
click at [532, 304] on input "text" at bounding box center [585, 308] width 357 height 24
paste input "_PR7ujCm0O"
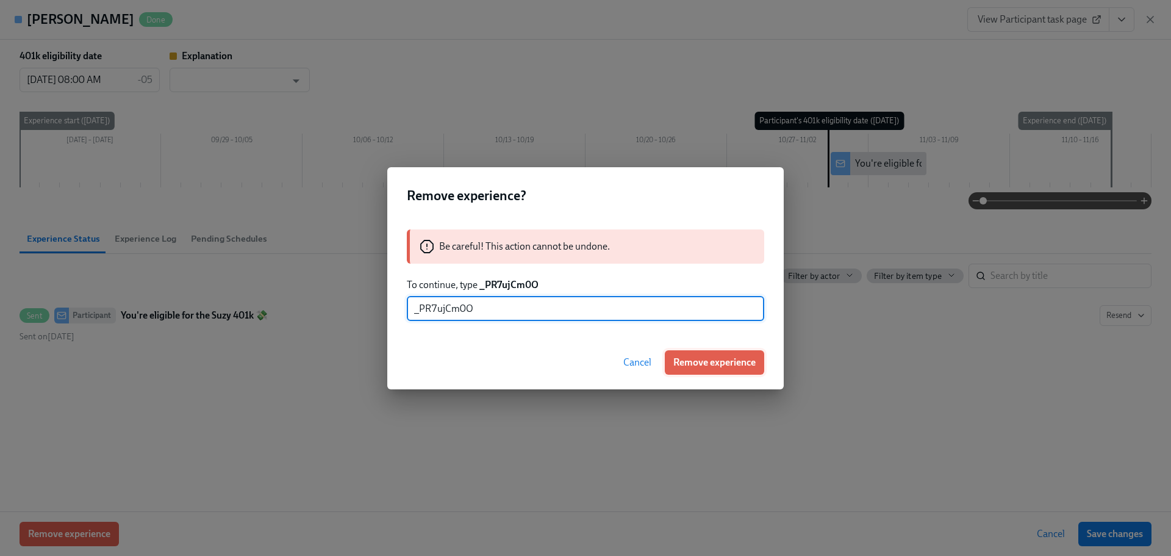
type input "_PR7ujCm0O"
click at [702, 358] on span "Remove experience" at bounding box center [714, 362] width 82 height 12
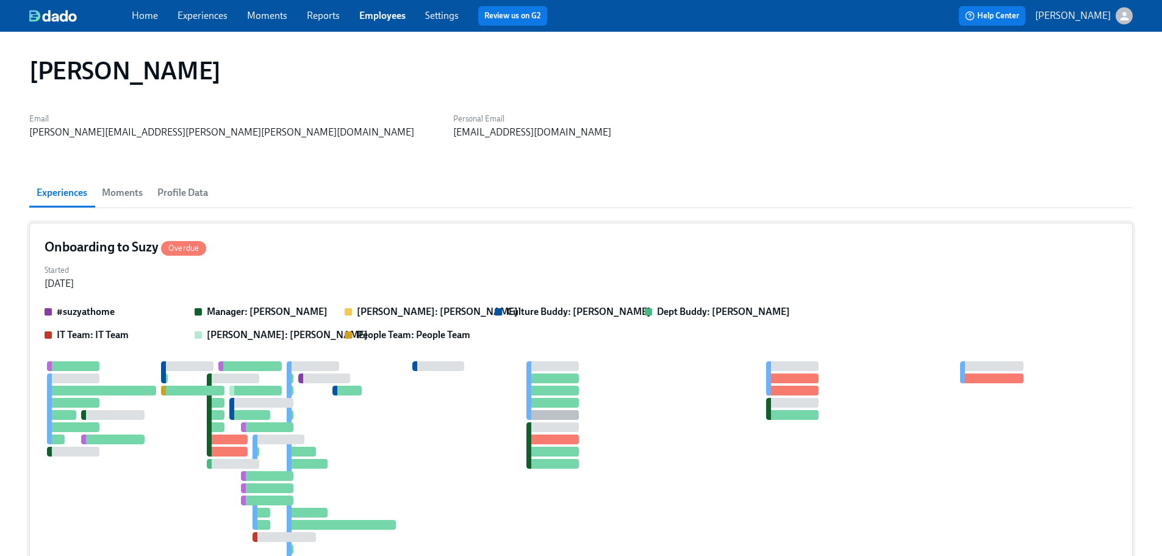
click at [326, 246] on div "Onboarding to Suzy Overdue" at bounding box center [581, 247] width 1073 height 18
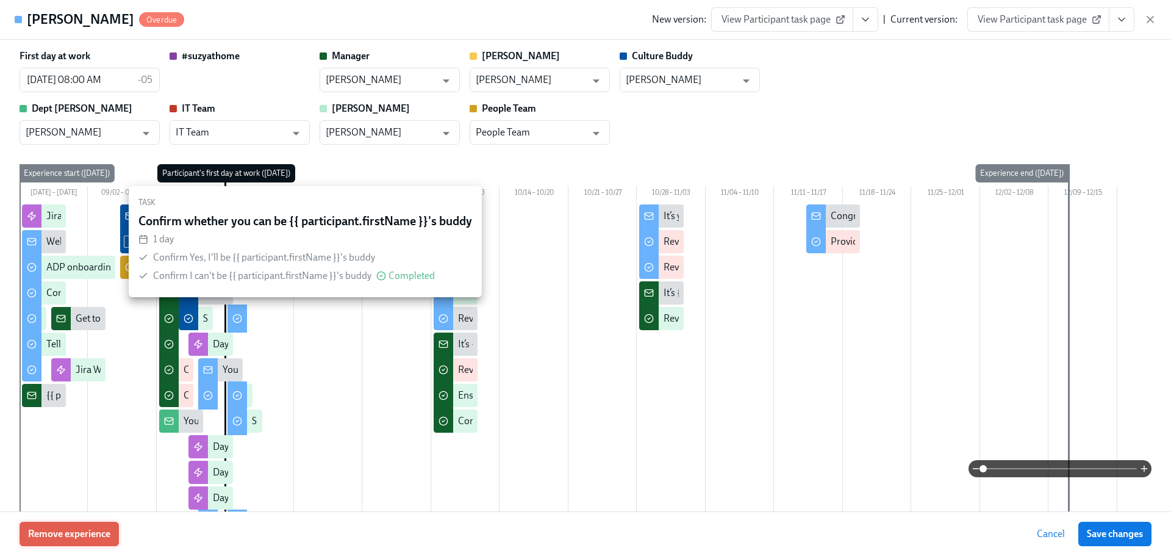
click at [101, 530] on span "Remove experience" at bounding box center [69, 534] width 82 height 12
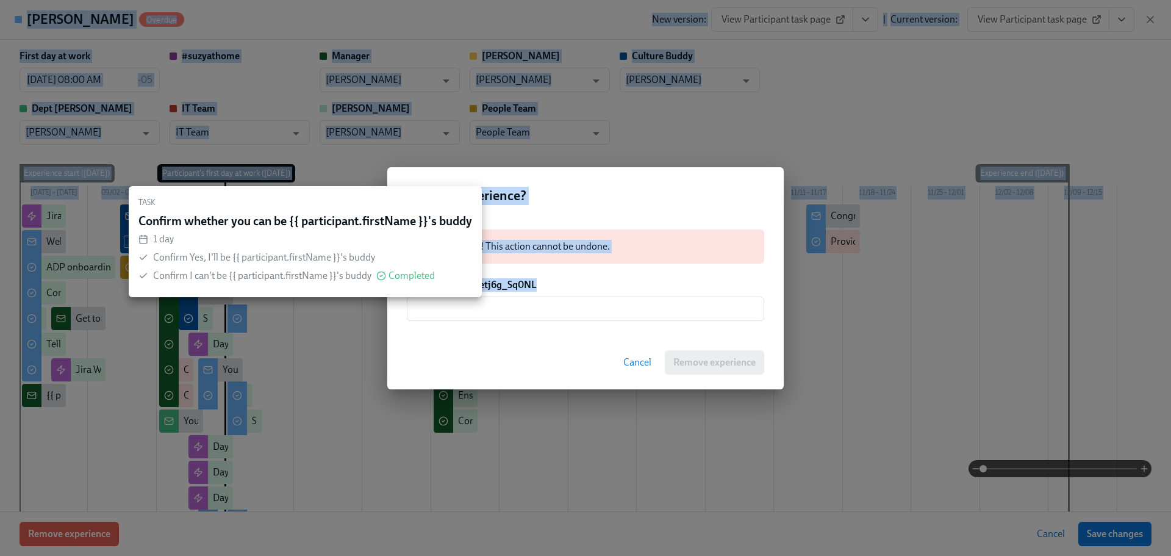
drag, startPoint x: 546, startPoint y: 285, endPoint x: 472, endPoint y: 283, distance: 74.4
click at [591, 267] on div "Be careful! This action cannot be undone. To continue, type etj6g_Sq0NL ​" at bounding box center [585, 275] width 397 height 121
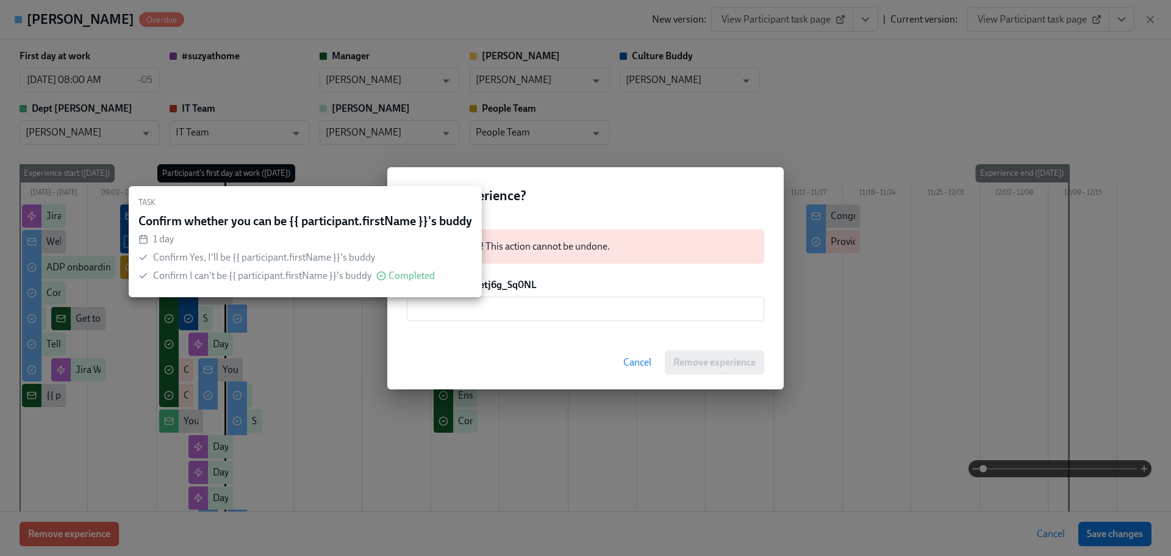
click at [598, 287] on p "To continue, type etj6g_Sq0NL" at bounding box center [585, 284] width 357 height 13
click at [471, 336] on div "Cancel Remove experience" at bounding box center [585, 363] width 397 height 54
click at [472, 336] on div "Cancel Remove experience" at bounding box center [585, 363] width 397 height 54
click at [323, 220] on div "Confirm whether you can be {{ participant.firstName }}'s buddy" at bounding box center [305, 220] width 334 height 13
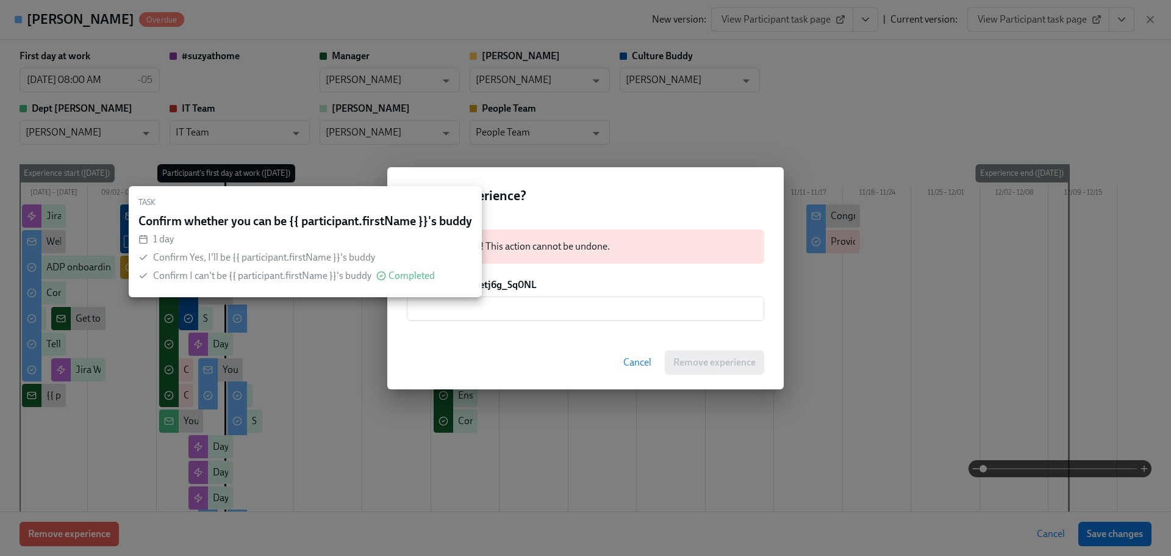
click at [197, 109] on div "Remove experience? Be careful! This action cannot be undone. To continue, type …" at bounding box center [585, 278] width 1171 height 556
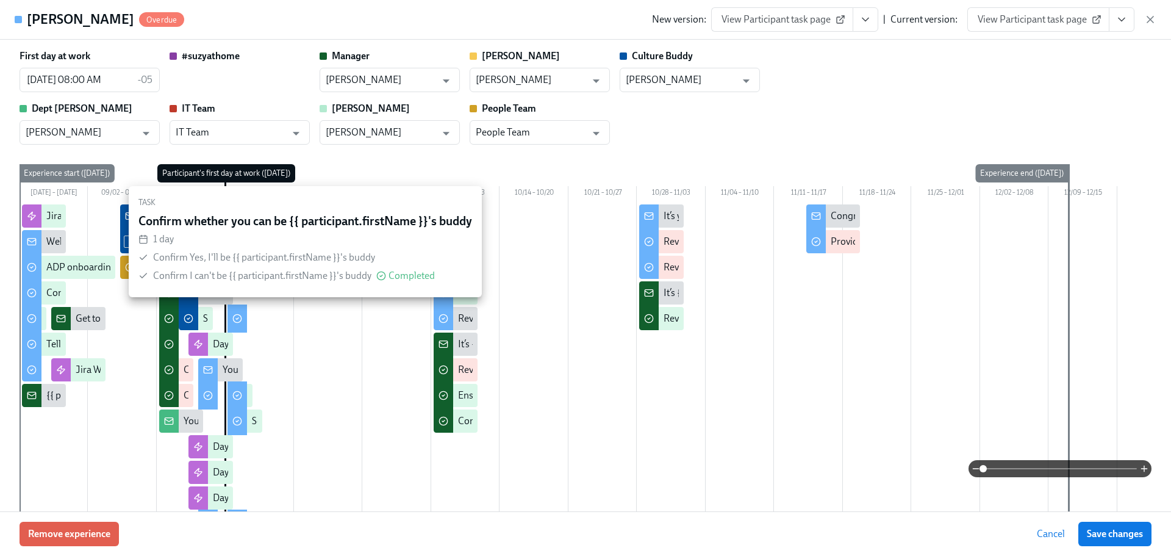
click at [384, 173] on div "[DATE] – [DATE] 09/02 – 09/08 09/09 – 09/15 09/16 – 09/22 09/23 – 09/29 09/30 –…" at bounding box center [586, 480] width 1132 height 632
click at [306, 264] on div "Confirm Yes, I'll be {{ participant.firstName }}'s buddy" at bounding box center [264, 257] width 222 height 13
click at [312, 420] on div at bounding box center [569, 486] width 1098 height 564
click at [1049, 542] on button "Cancel" at bounding box center [1051, 534] width 45 height 24
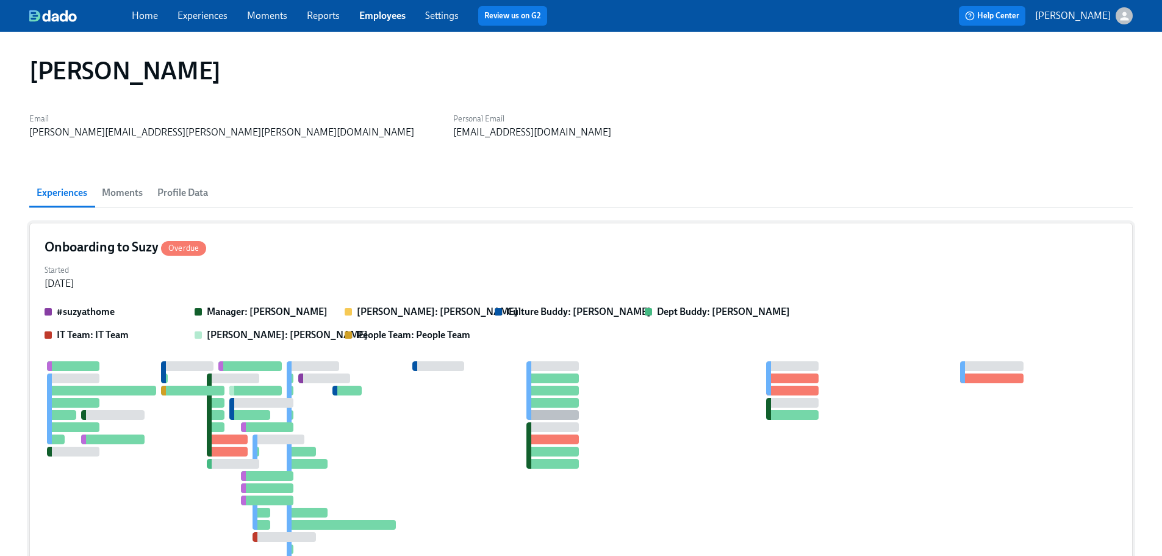
click at [268, 275] on div "Started [DATE]" at bounding box center [581, 275] width 1073 height 29
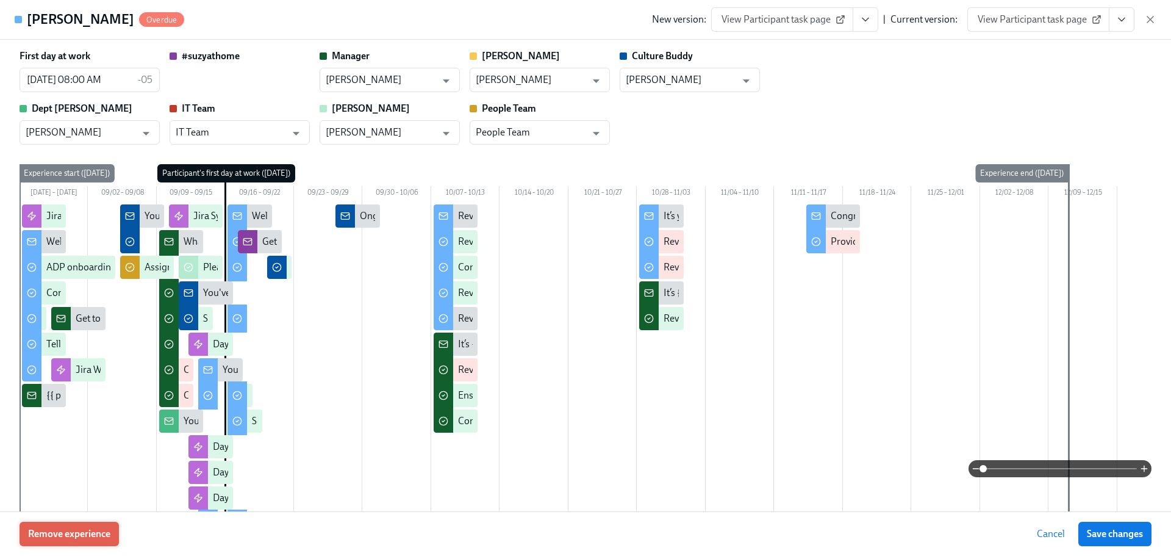
click at [69, 545] on button "Remove experience" at bounding box center [69, 534] width 99 height 24
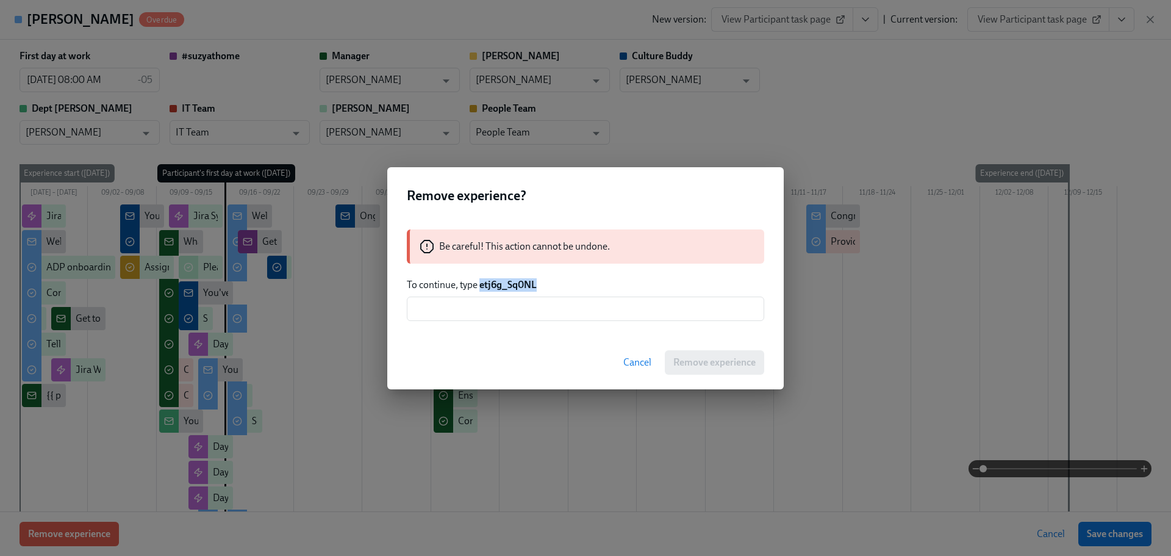
drag, startPoint x: 533, startPoint y: 286, endPoint x: 481, endPoint y: 289, distance: 51.9
click at [481, 289] on p "To continue, type etj6g_Sq0NL" at bounding box center [585, 284] width 357 height 13
click at [489, 304] on input "text" at bounding box center [585, 308] width 357 height 24
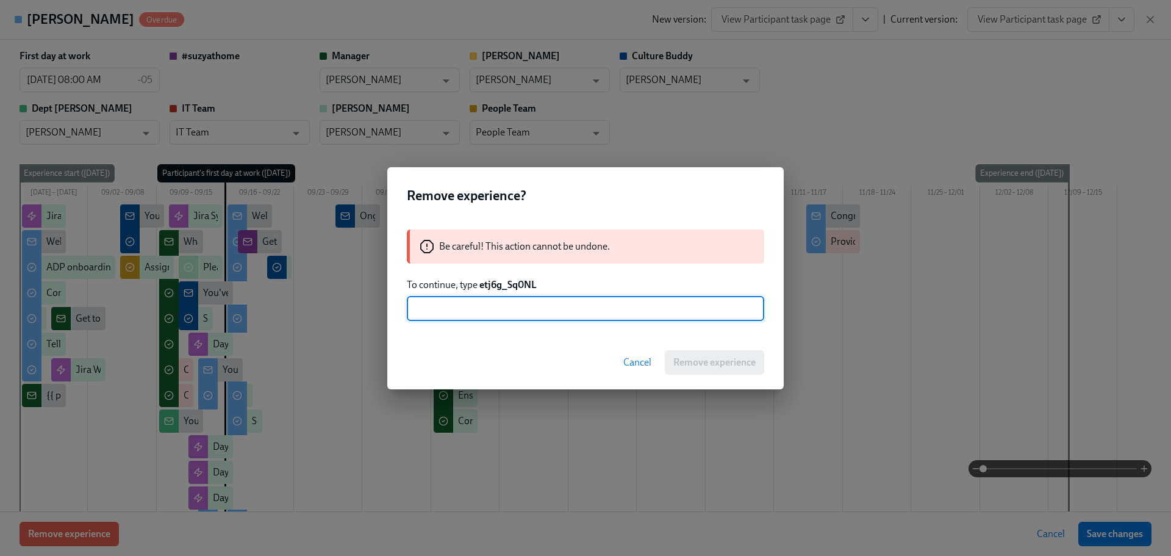
paste input "etj6g_Sq0NL"
type input "etj6g_Sq0NL"
click at [736, 355] on button "Remove experience" at bounding box center [714, 362] width 99 height 24
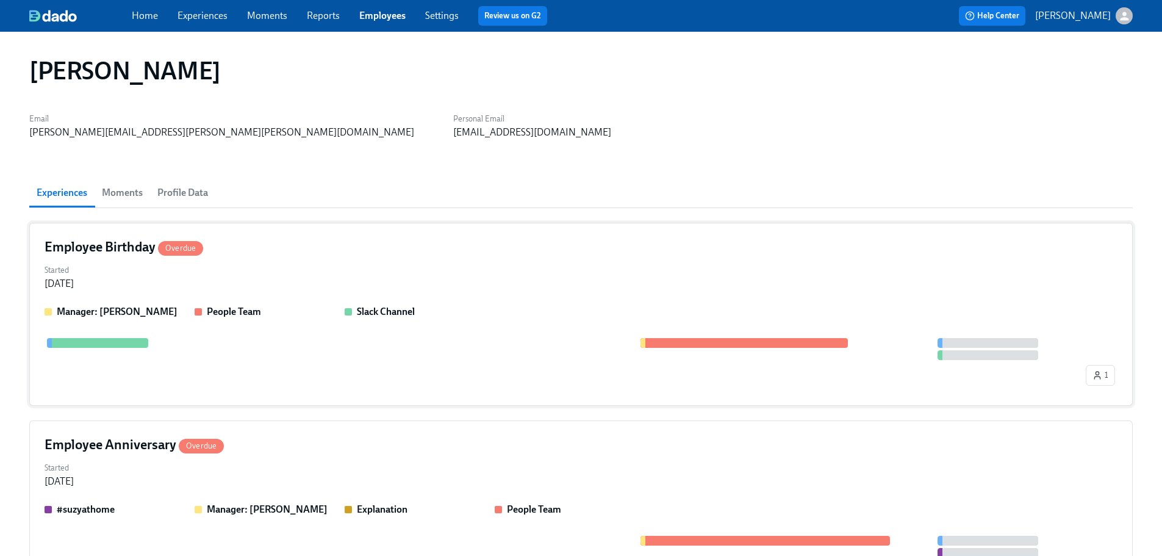
click at [405, 282] on div "Started [DATE]" at bounding box center [581, 275] width 1073 height 29
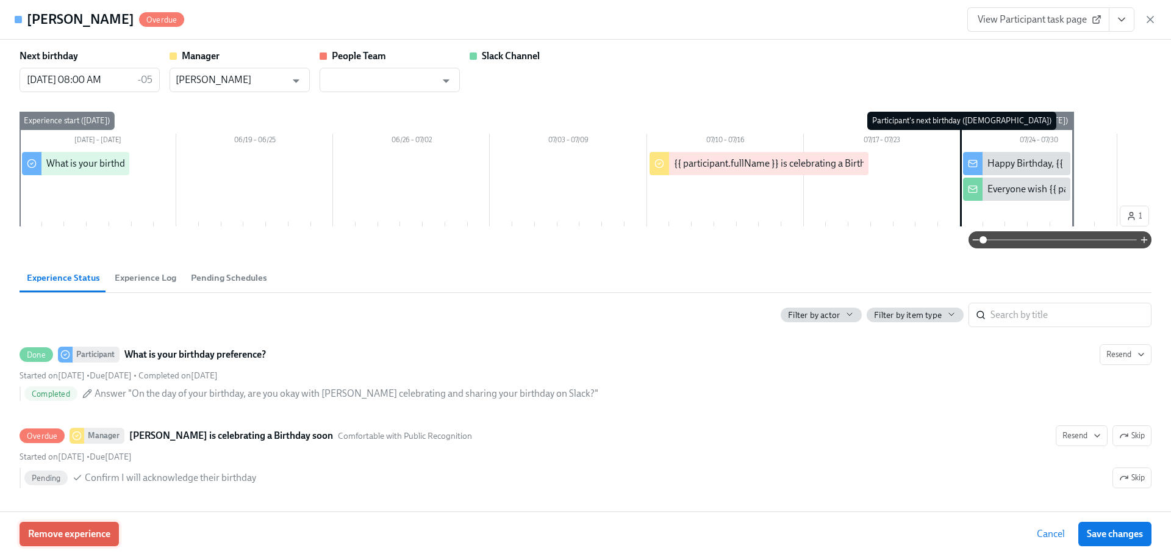
click at [95, 528] on span "Remove experience" at bounding box center [69, 534] width 82 height 12
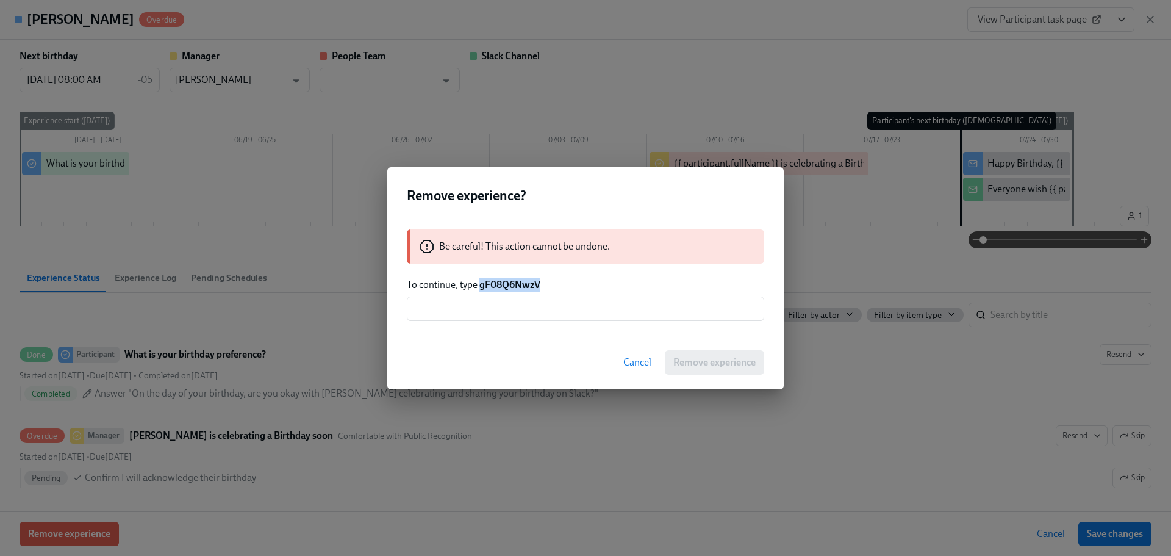
drag, startPoint x: 519, startPoint y: 284, endPoint x: 481, endPoint y: 289, distance: 38.2
click at [481, 289] on p "To continue, type gF08Q6NwzV" at bounding box center [585, 284] width 357 height 13
click at [488, 313] on input "text" at bounding box center [585, 308] width 357 height 24
paste input "gF08Q6NwzV"
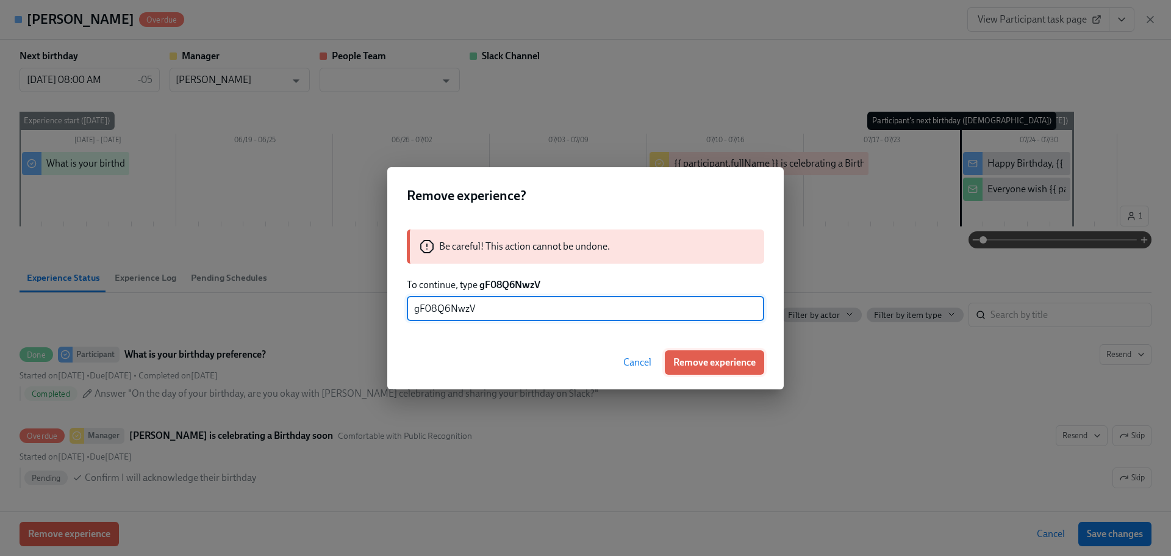
type input "gF08Q6NwzV"
click at [708, 362] on span "Remove experience" at bounding box center [714, 362] width 82 height 12
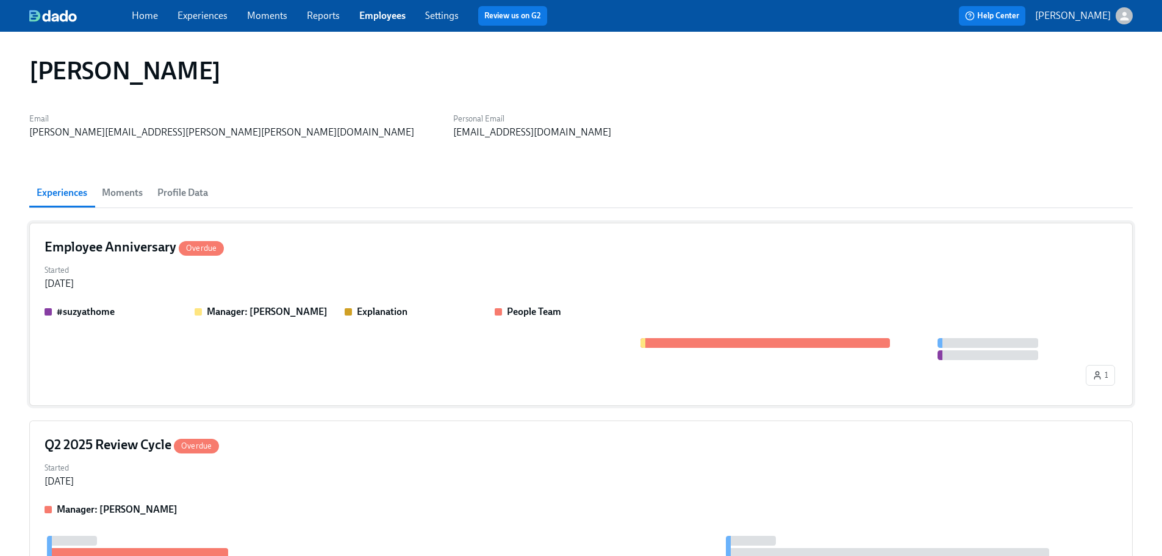
click at [359, 280] on div "Started [DATE]" at bounding box center [581, 275] width 1073 height 29
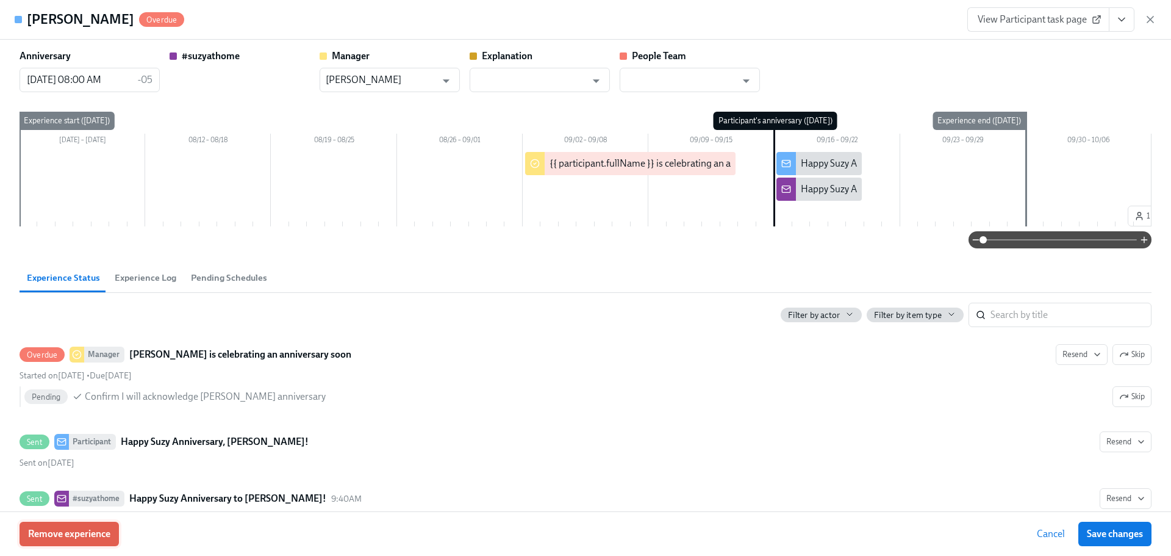
click at [72, 541] on button "Remove experience" at bounding box center [69, 534] width 99 height 24
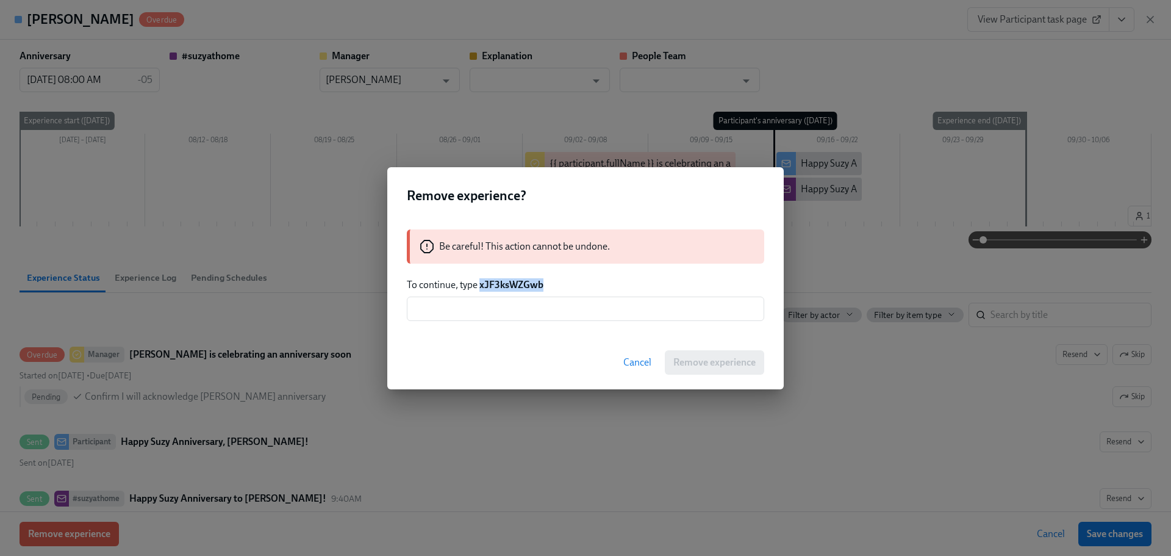
drag, startPoint x: 551, startPoint y: 286, endPoint x: 480, endPoint y: 290, distance: 71.5
click at [480, 290] on p "To continue, type xJF3ksWZGwb" at bounding box center [585, 284] width 357 height 13
click at [490, 312] on input "text" at bounding box center [585, 308] width 357 height 24
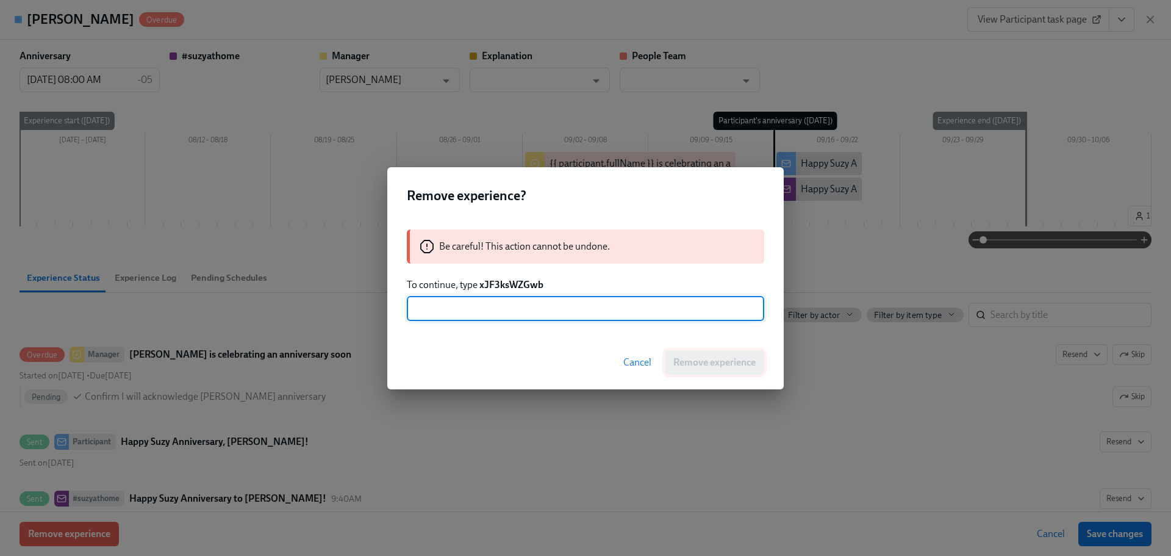
paste input "xJF3ksWZGwb"
type input "xJF3ksWZGwb"
drag, startPoint x: 691, startPoint y: 356, endPoint x: 646, endPoint y: 359, distance: 44.6
click at [691, 356] on span "Remove experience" at bounding box center [714, 362] width 82 height 12
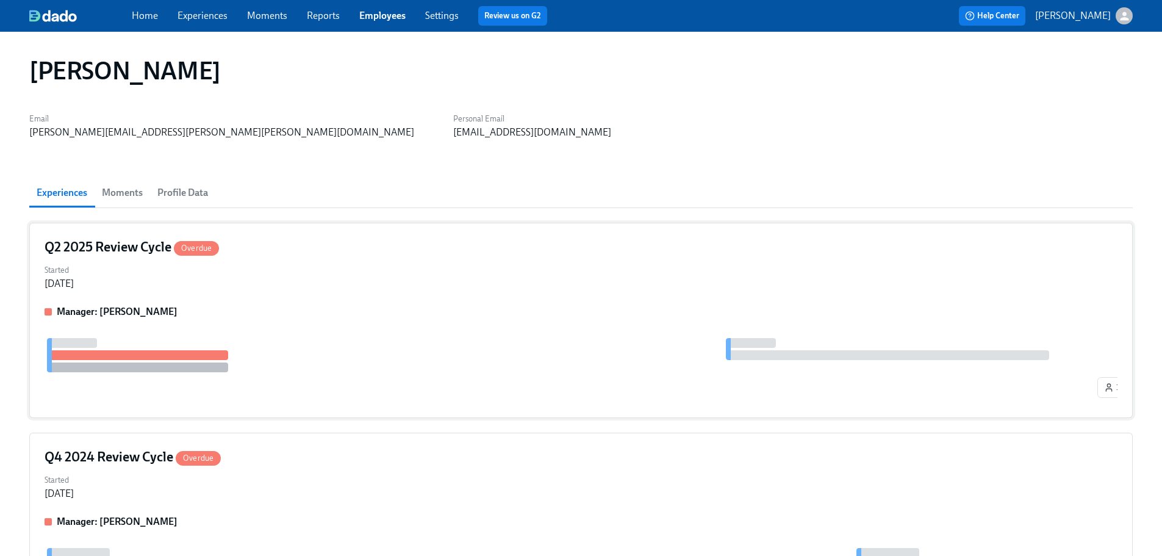
click at [293, 313] on div "Manager: [PERSON_NAME]" at bounding box center [581, 311] width 1073 height 13
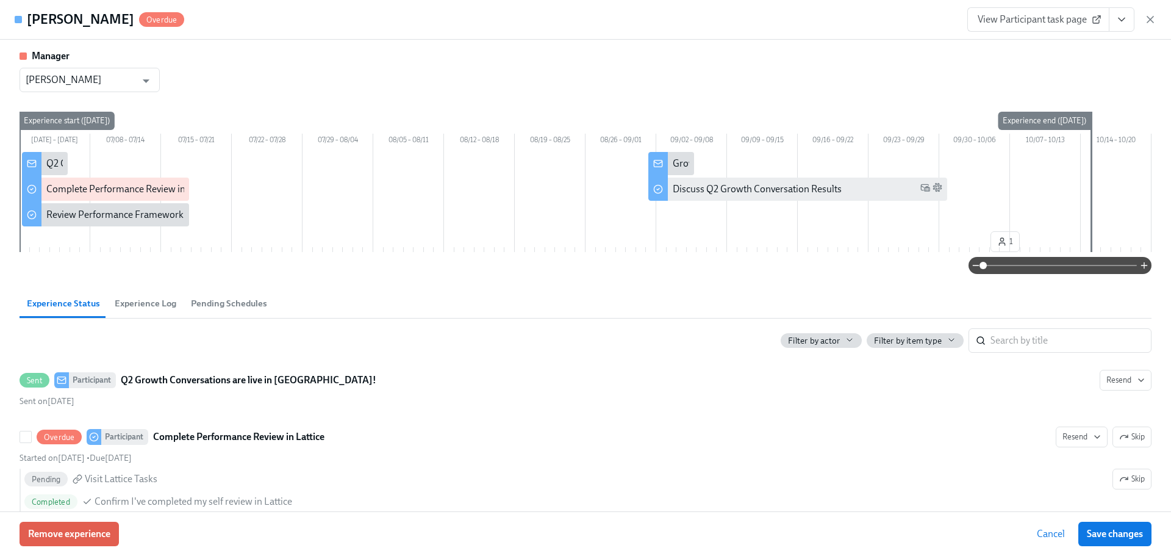
click at [113, 511] on div "Remove experience Cancel Save changes" at bounding box center [585, 533] width 1171 height 45
click at [95, 531] on span "Remove experience" at bounding box center [69, 534] width 82 height 12
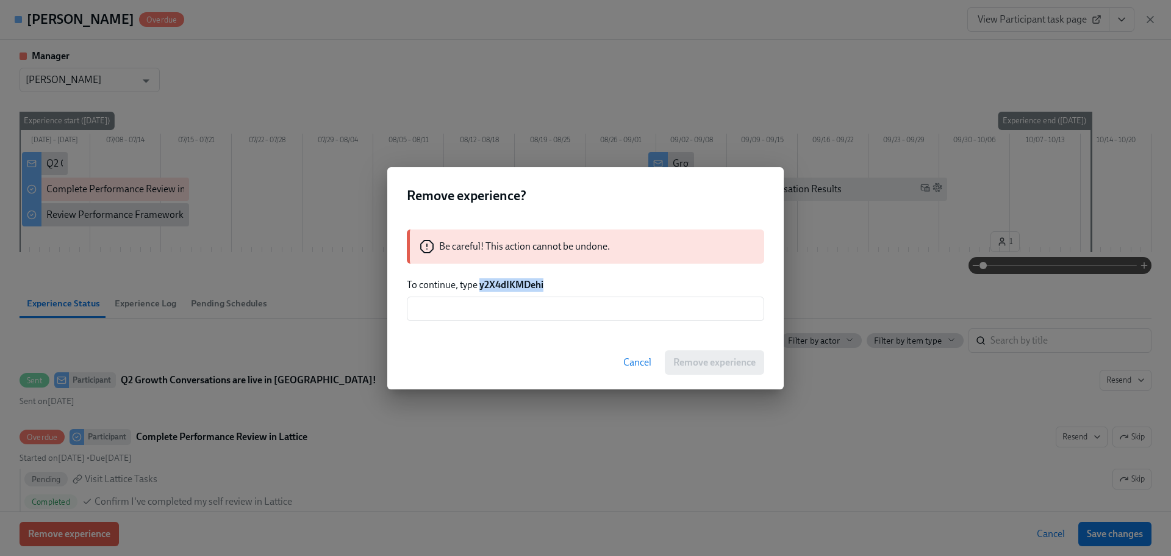
drag, startPoint x: 547, startPoint y: 283, endPoint x: 480, endPoint y: 283, distance: 66.5
click at [480, 283] on p "To continue, type y2X4dIKMDehi" at bounding box center [585, 284] width 357 height 13
click at [499, 300] on input "text" at bounding box center [585, 308] width 357 height 24
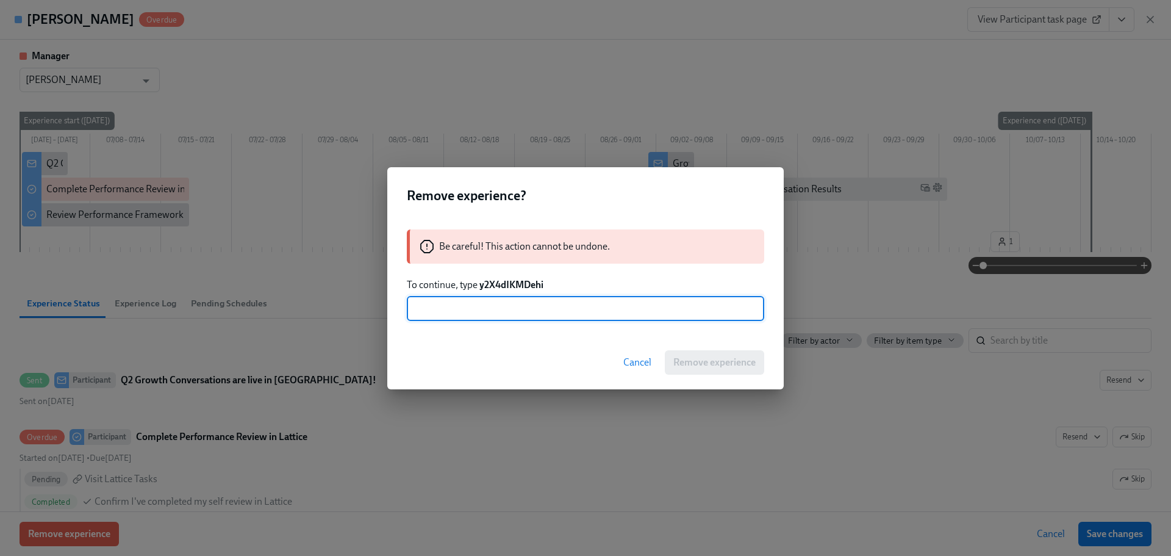
paste input "y2X4dIKMDehi"
type input "y2X4dIKMDehi"
click at [692, 361] on span "Remove experience" at bounding box center [714, 362] width 82 height 12
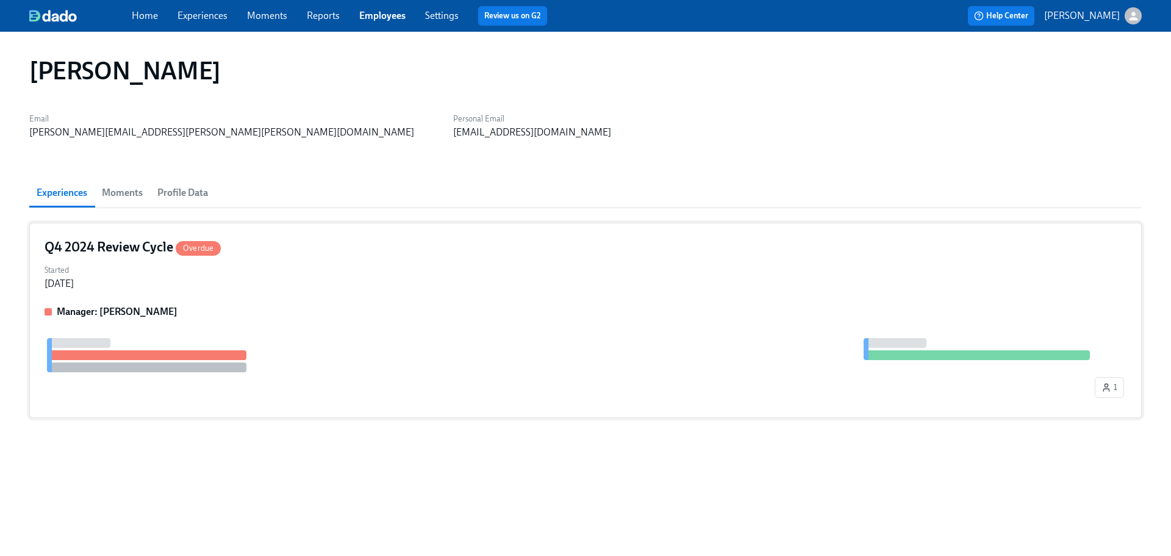
click at [337, 280] on div "Started [DATE]" at bounding box center [586, 275] width 1082 height 29
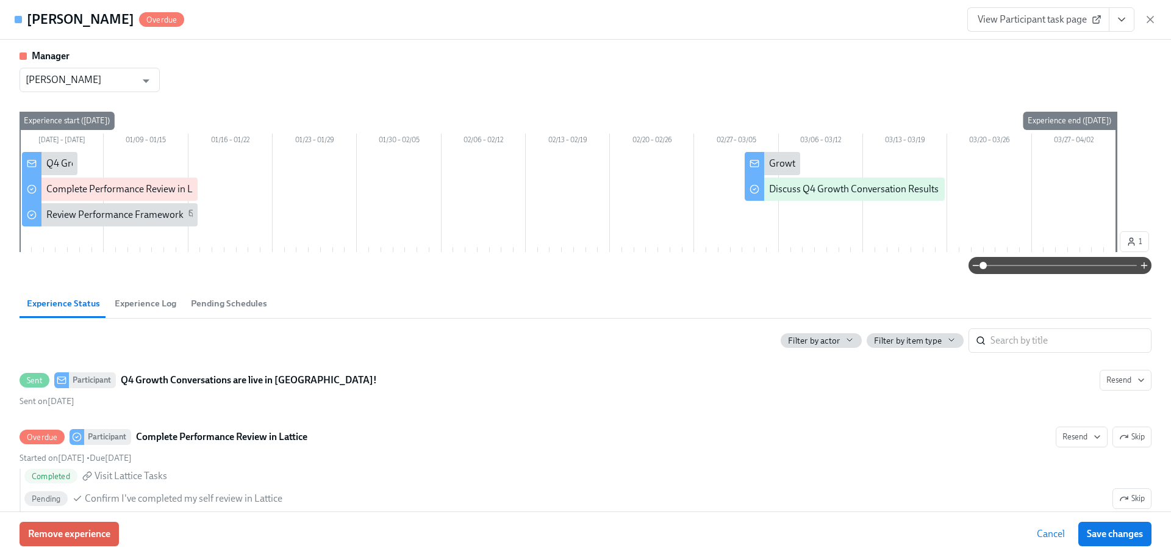
click at [88, 548] on div "Remove experience Cancel Save changes" at bounding box center [585, 533] width 1171 height 45
click at [94, 539] on span "Remove experience" at bounding box center [69, 534] width 82 height 12
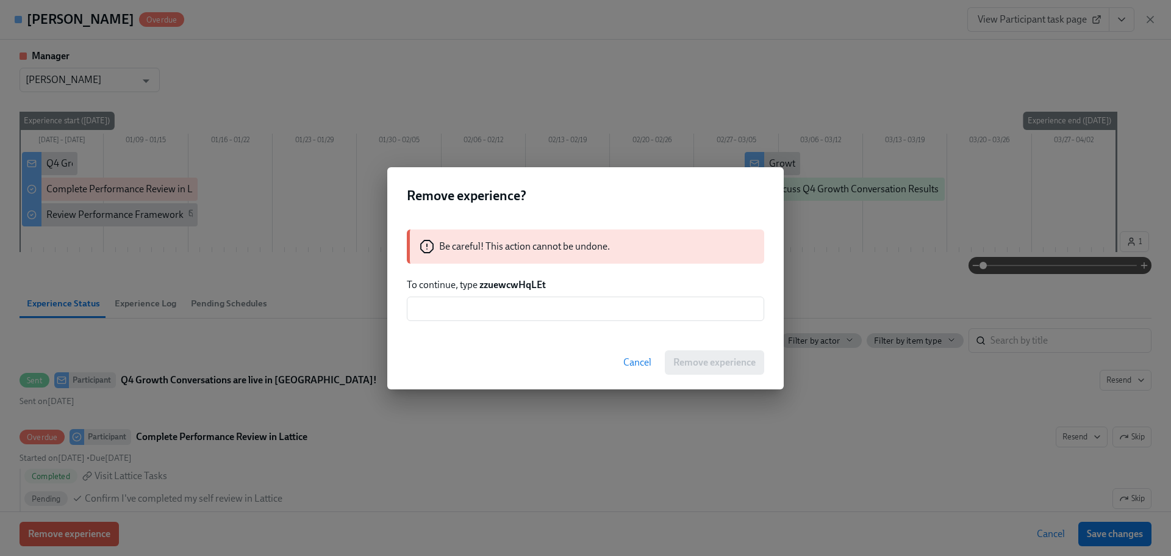
drag, startPoint x: 511, startPoint y: 287, endPoint x: 481, endPoint y: 292, distance: 29.6
click at [481, 292] on div "Be careful! This action cannot be undone. To continue, type zzuewcwHqLEt ​" at bounding box center [585, 275] width 397 height 121
click at [487, 307] on input "text" at bounding box center [585, 308] width 357 height 24
drag, startPoint x: 545, startPoint y: 287, endPoint x: 481, endPoint y: 286, distance: 64.7
click at [481, 286] on p "To continue, type zzuewcwHqLEt" at bounding box center [585, 284] width 357 height 13
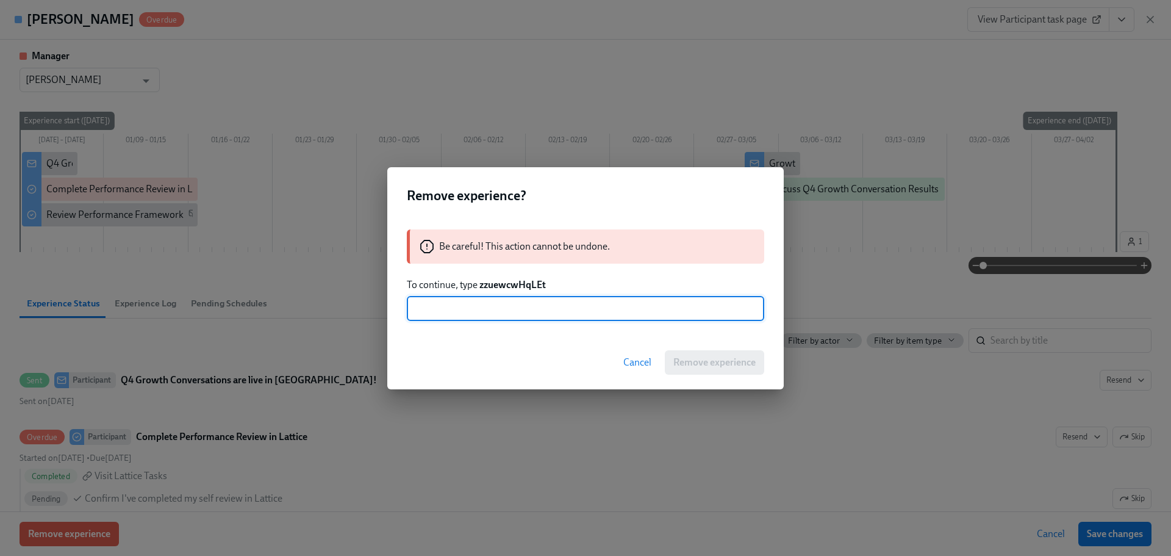
drag, startPoint x: 487, startPoint y: 302, endPoint x: 496, endPoint y: 304, distance: 9.3
click at [487, 302] on input "text" at bounding box center [585, 308] width 357 height 24
paste input "zzuewcwHqLEt"
type input "zzuewcwHqLEt"
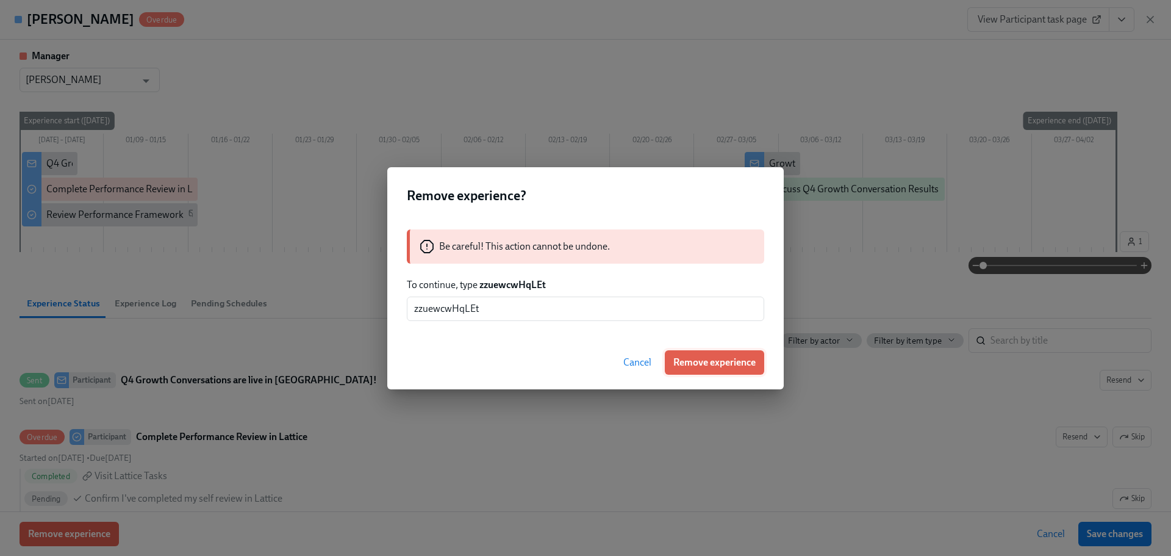
click at [733, 370] on button "Remove experience" at bounding box center [714, 362] width 99 height 24
